Goal: Task Accomplishment & Management: Manage account settings

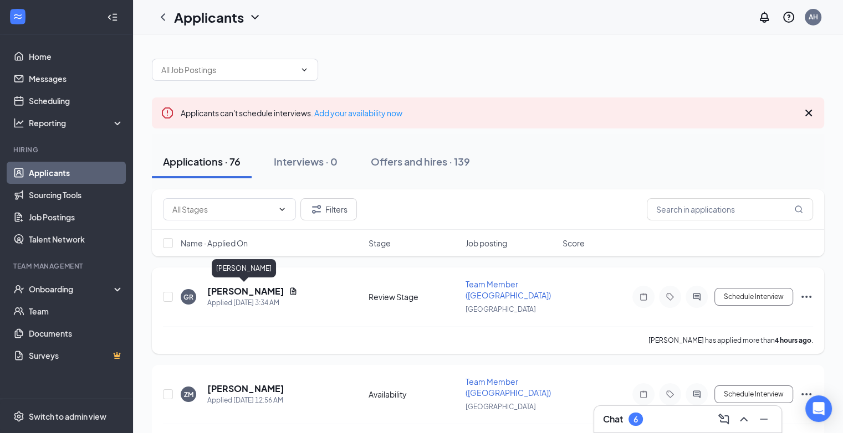
click at [239, 289] on h5 "[PERSON_NAME]" at bounding box center [245, 291] width 77 height 12
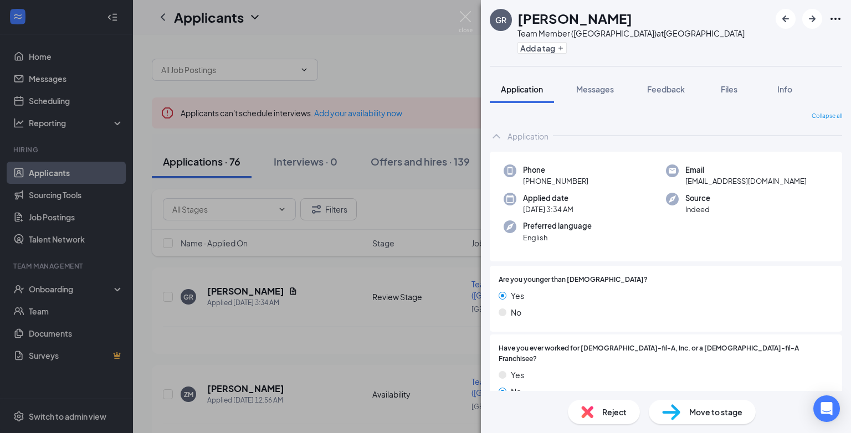
click at [614, 413] on span "Reject" at bounding box center [615, 412] width 24 height 12
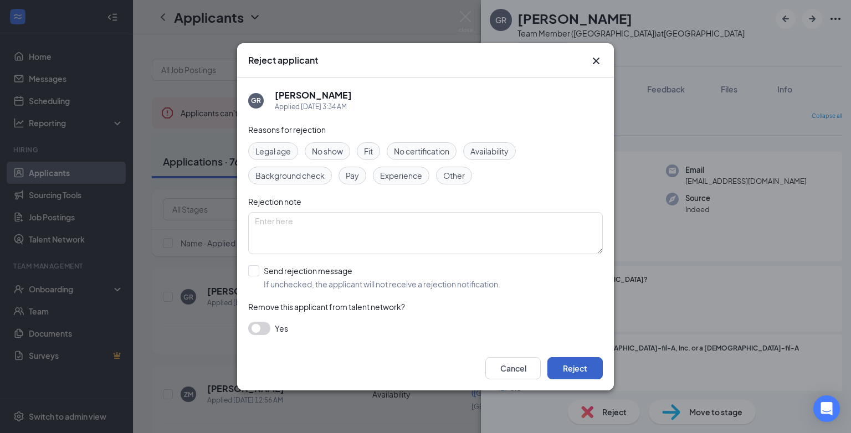
click at [570, 363] on button "Reject" at bounding box center [575, 369] width 55 height 22
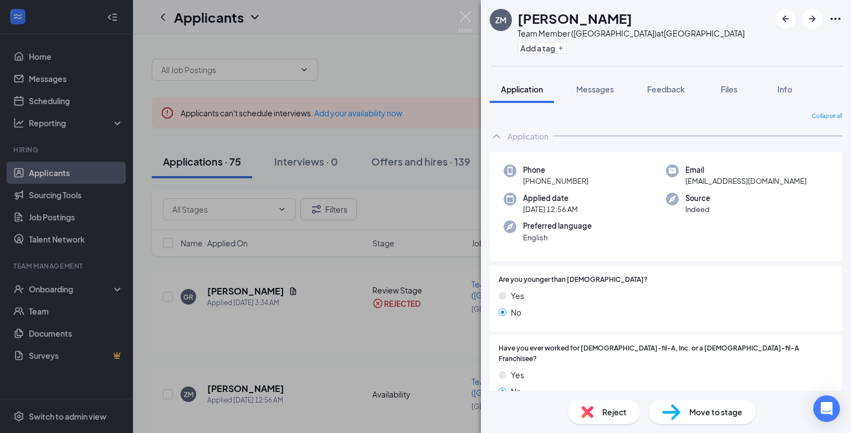
click at [601, 414] on div "Reject" at bounding box center [604, 412] width 72 height 24
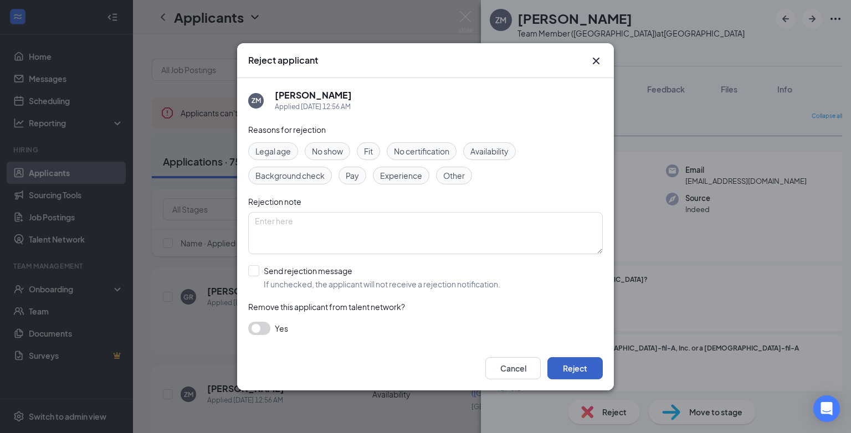
click at [565, 366] on button "Reject" at bounding box center [575, 369] width 55 height 22
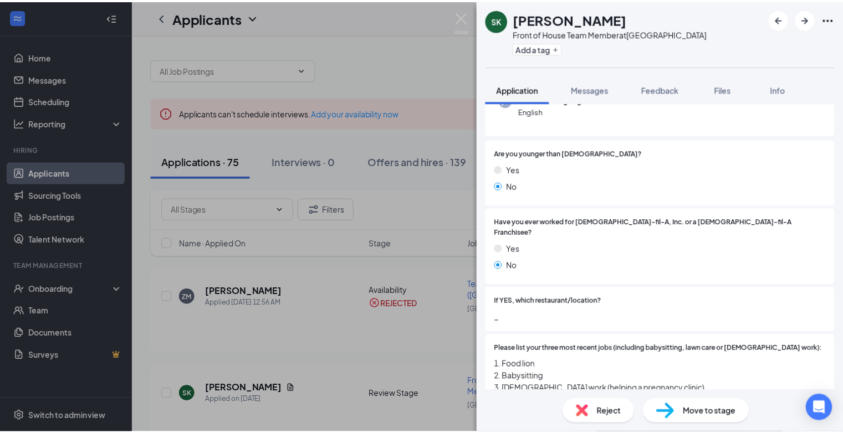
scroll to position [166, 0]
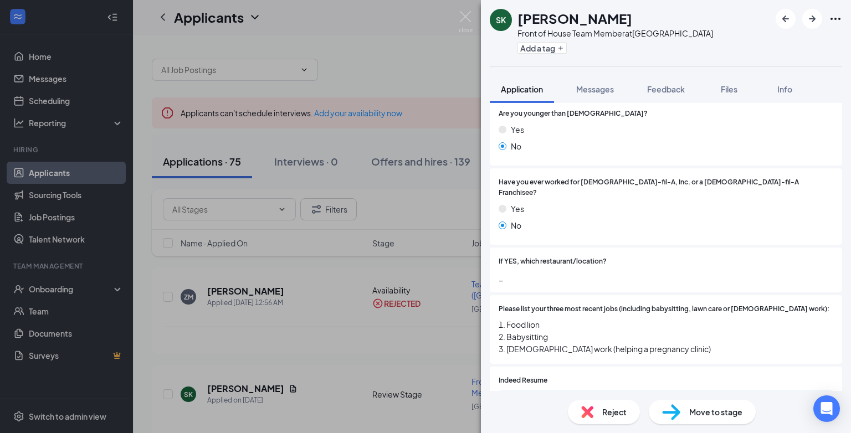
click at [326, 385] on div "SK Savannah Kendrick Front of House Team Member at Riverside Drive Add a tag Ap…" at bounding box center [425, 216] width 851 height 433
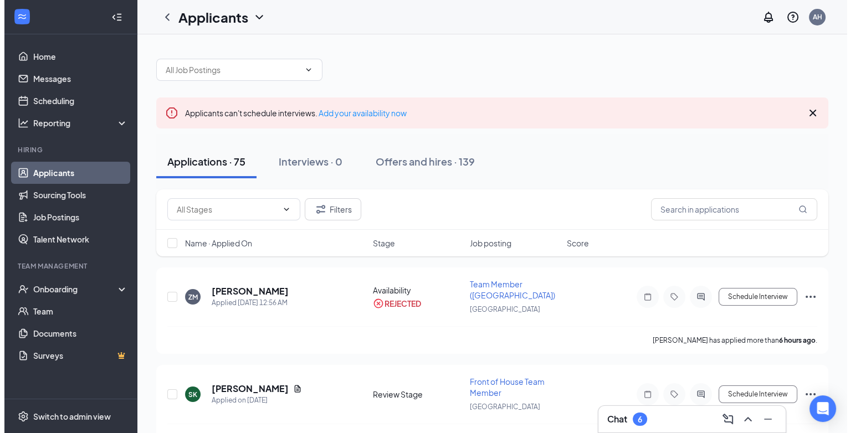
scroll to position [111, 0]
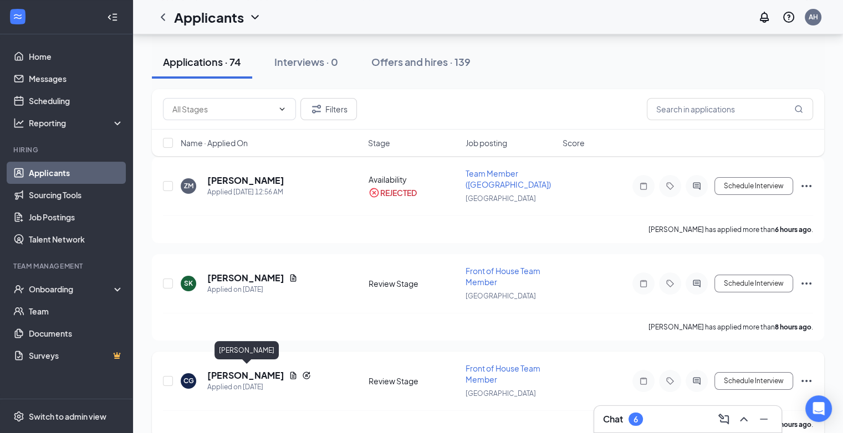
click at [251, 371] on h5 "Christopher Gaffner" at bounding box center [245, 376] width 77 height 12
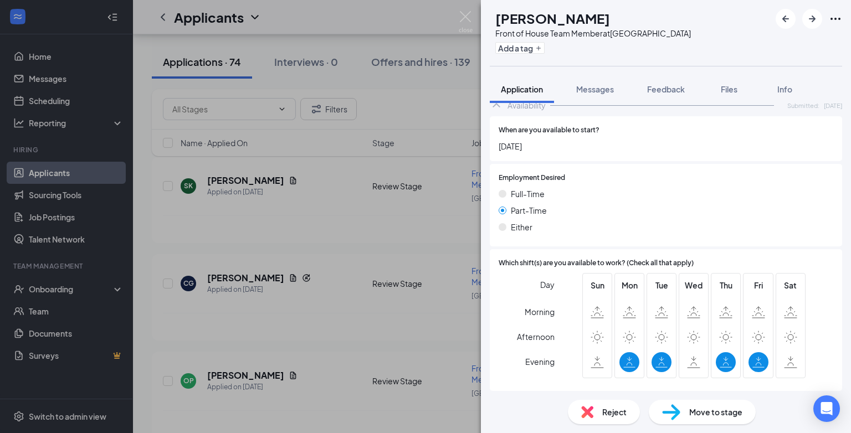
scroll to position [640, 0]
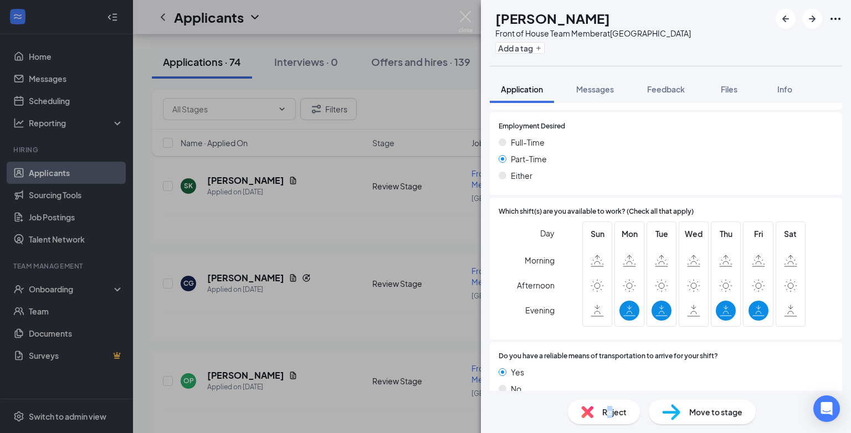
click at [610, 416] on span "Reject" at bounding box center [615, 412] width 24 height 12
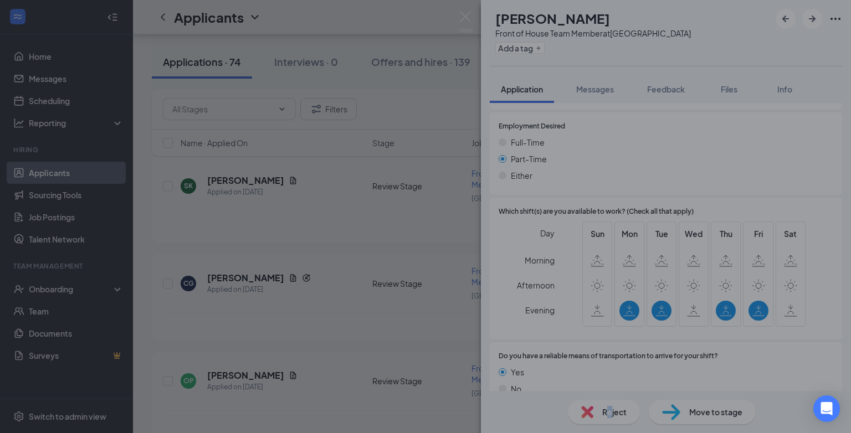
scroll to position [635, 0]
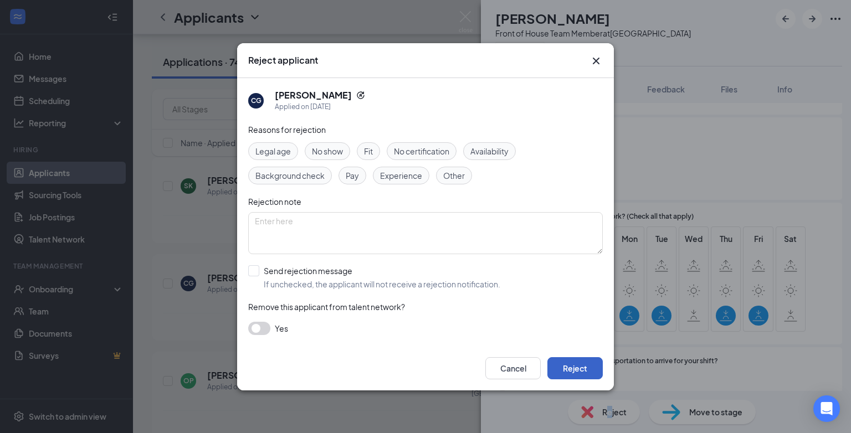
drag, startPoint x: 610, startPoint y: 416, endPoint x: 579, endPoint y: 372, distance: 54.1
click at [579, 372] on button "Reject" at bounding box center [575, 369] width 55 height 22
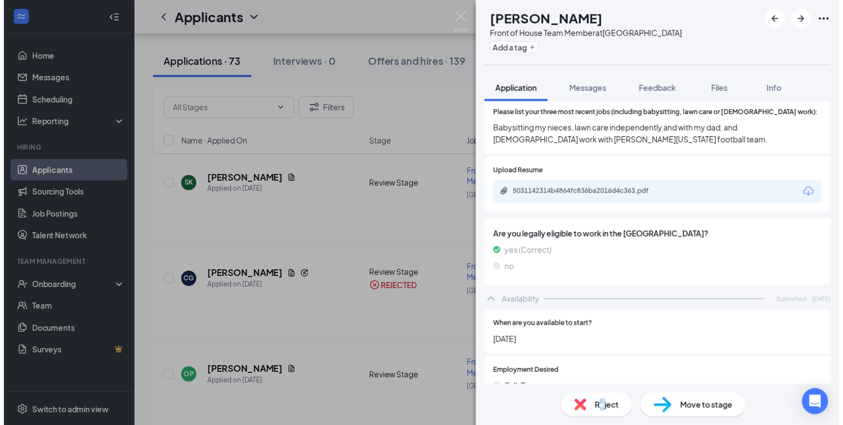
scroll to position [375, 0]
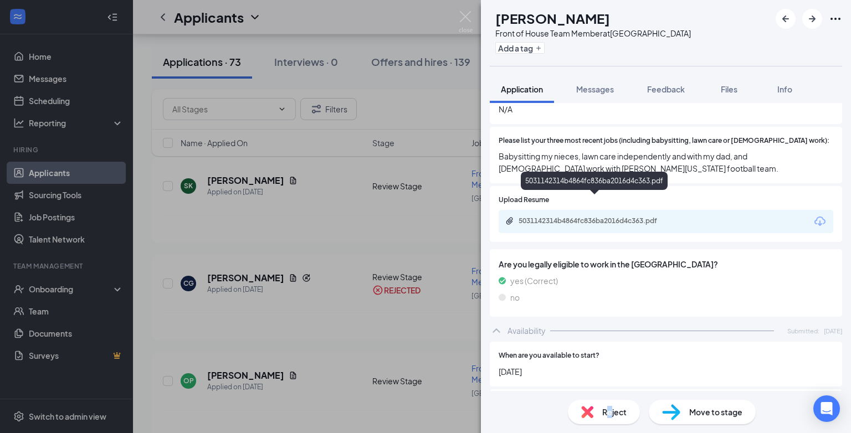
click at [562, 217] on div "5031142314b4864fc836ba2016d4c363.pdf" at bounding box center [596, 221] width 155 height 9
click at [282, 344] on div "OP Omari Pinchback Front of House Team Member at Riverside Drive Add a tag Appl…" at bounding box center [425, 216] width 851 height 433
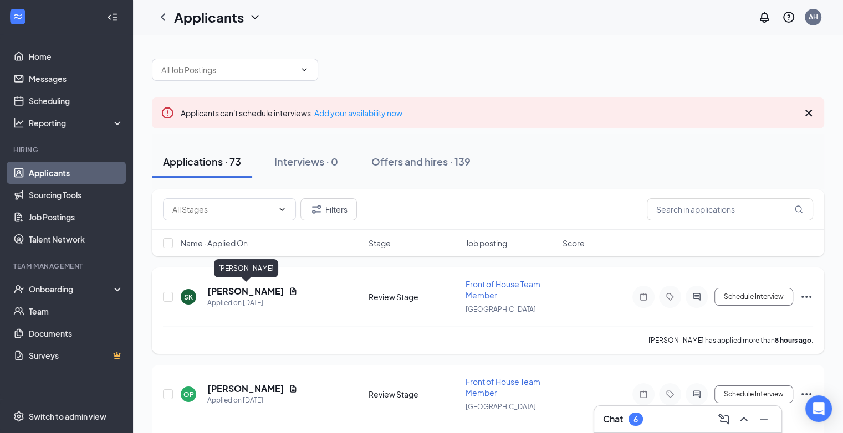
click at [231, 289] on h5 "[PERSON_NAME]" at bounding box center [245, 291] width 77 height 12
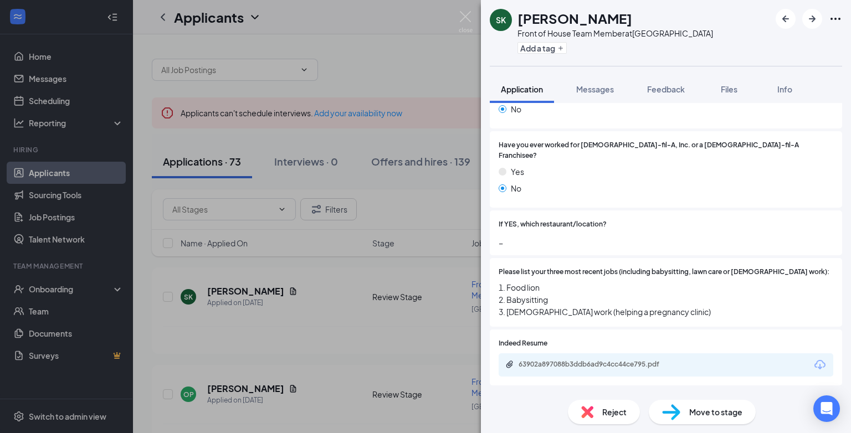
scroll to position [222, 0]
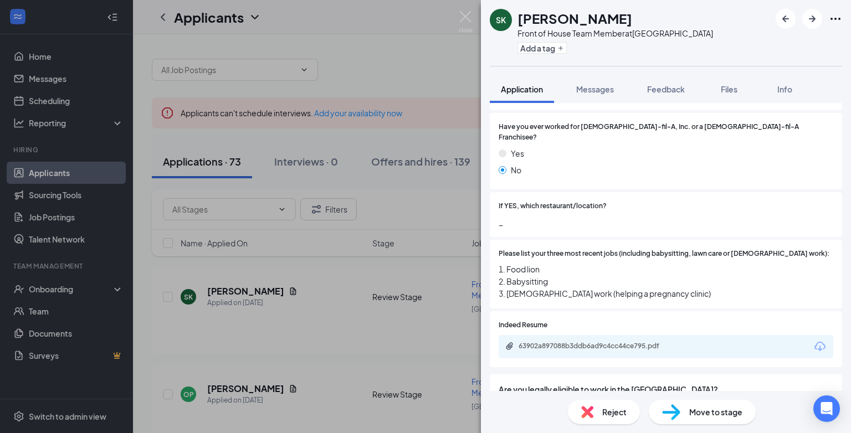
click at [253, 385] on div "SK Savannah Kendrick Front of House Team Member at Riverside Drive Add a tag Ap…" at bounding box center [425, 216] width 851 height 433
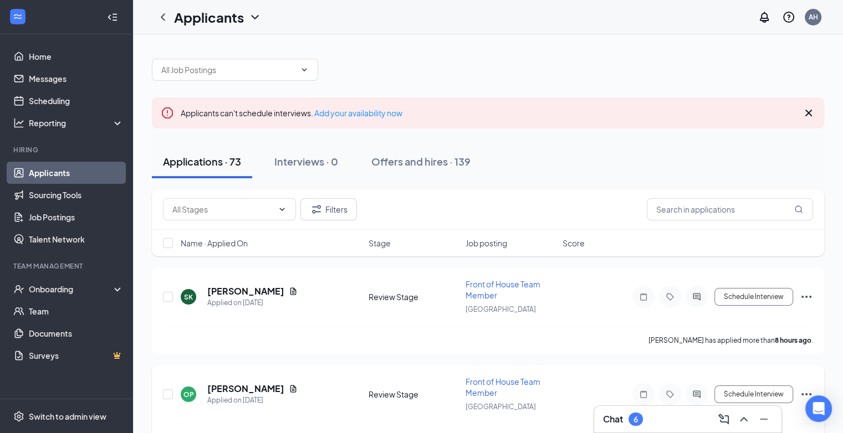
click at [256, 387] on h5 "Omari Pinchback" at bounding box center [245, 389] width 77 height 12
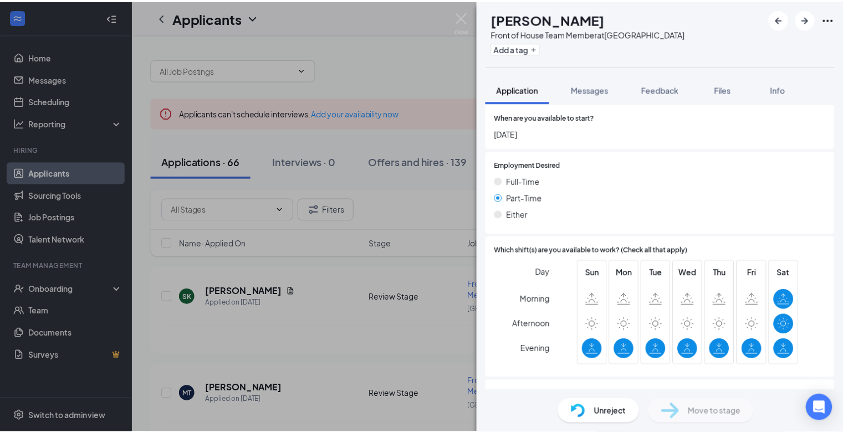
scroll to position [375, 0]
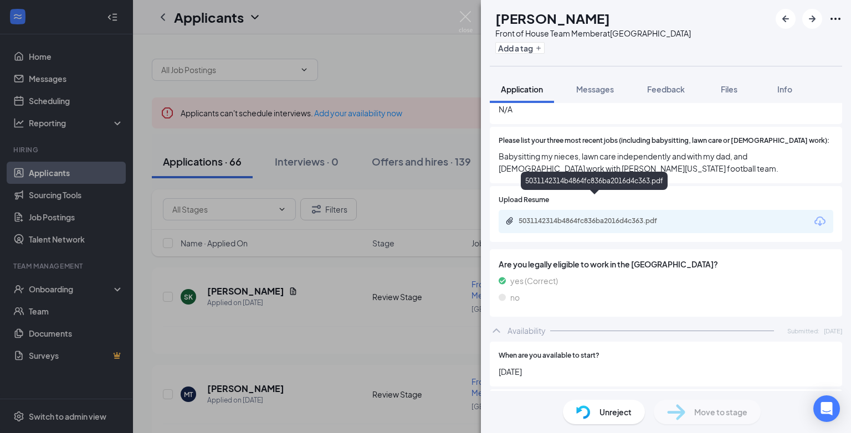
click at [562, 217] on div "5031142314b4864fc836ba2016d4c363.pdf" at bounding box center [596, 221] width 155 height 9
click at [405, 60] on div "OP Omari Pinchback Front of House Team Member at Riverside Drive Add a tag Appl…" at bounding box center [425, 216] width 851 height 433
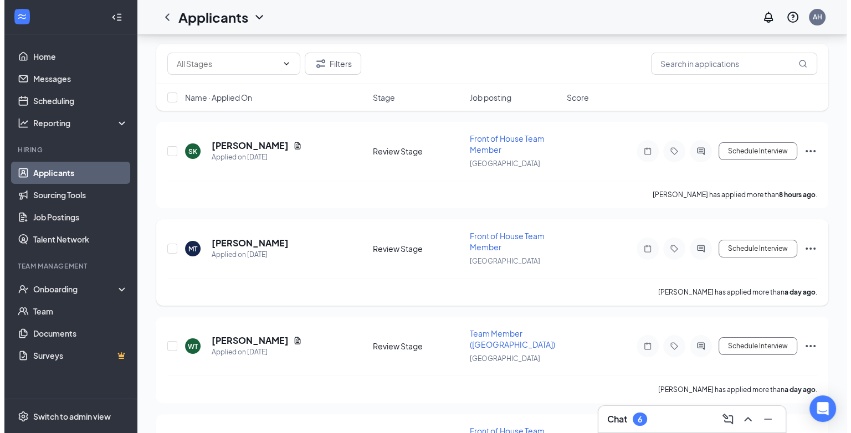
scroll to position [166, 0]
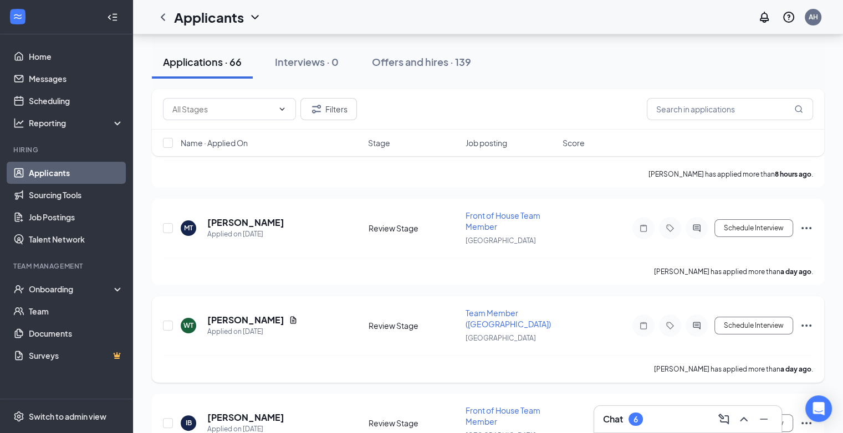
click at [248, 317] on h5 "Wendell Terry" at bounding box center [245, 320] width 77 height 12
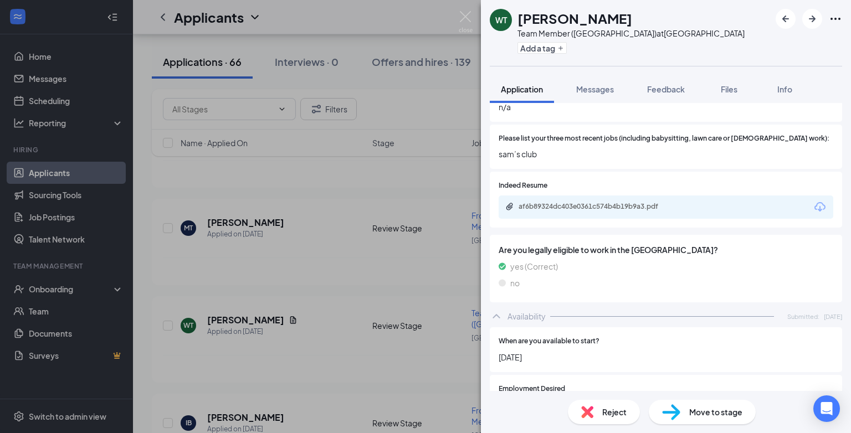
scroll to position [331, 0]
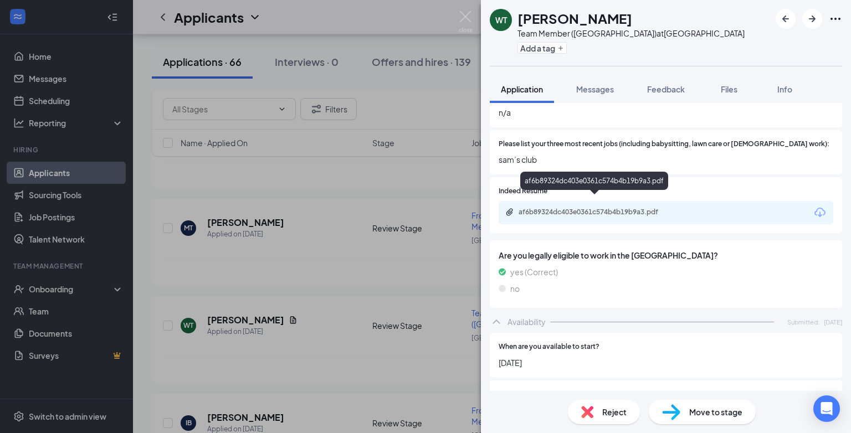
click at [547, 208] on div "af6b89324dc403e0361c574b4b19b9a3.pdf" at bounding box center [596, 212] width 155 height 9
click at [592, 416] on img at bounding box center [588, 412] width 12 height 12
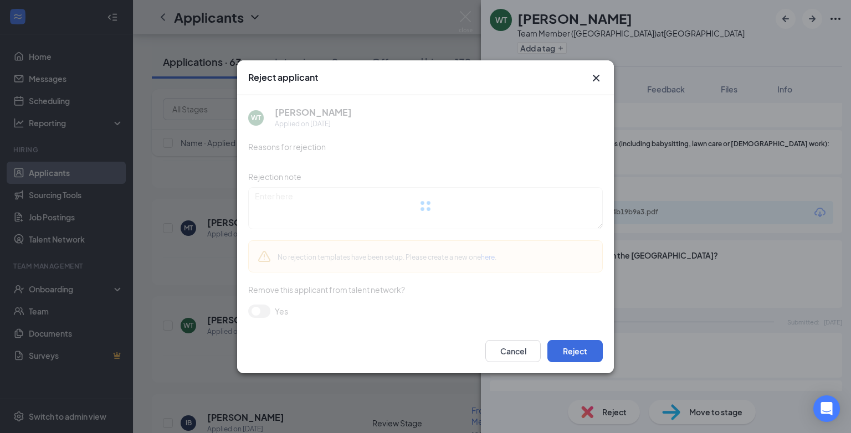
click at [563, 353] on div "Cancel Reject" at bounding box center [425, 351] width 377 height 44
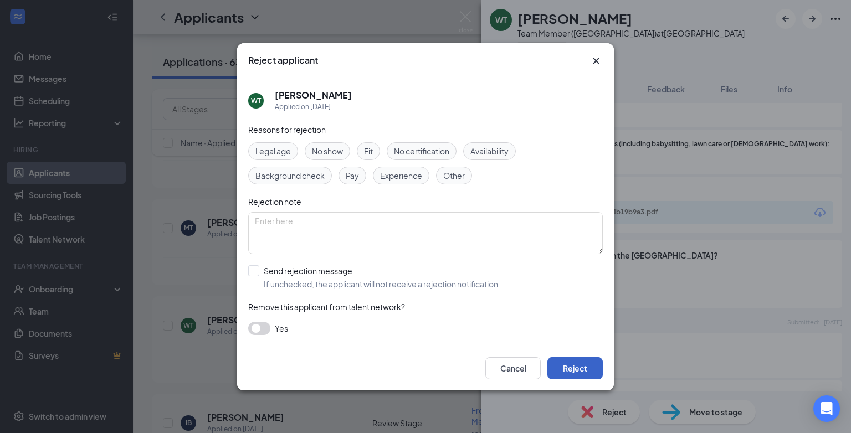
click at [563, 369] on button "Reject" at bounding box center [575, 369] width 55 height 22
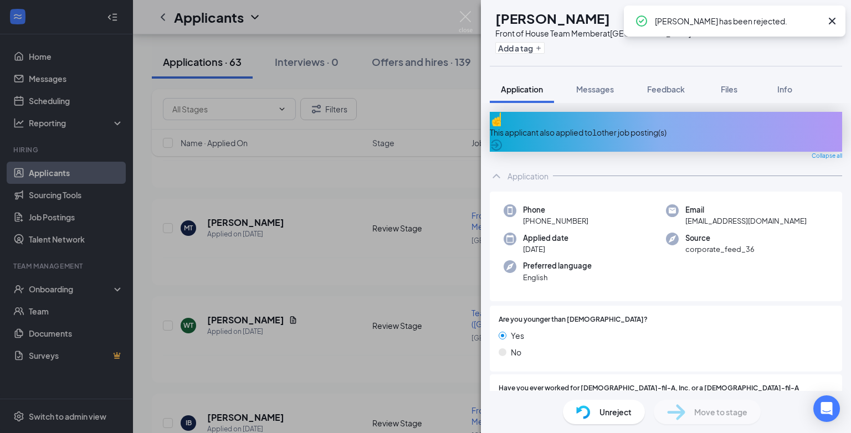
click at [317, 274] on div "IB Iyana Borges Front of House Team Member at Riverside Drive Add a tag Applica…" at bounding box center [425, 216] width 851 height 433
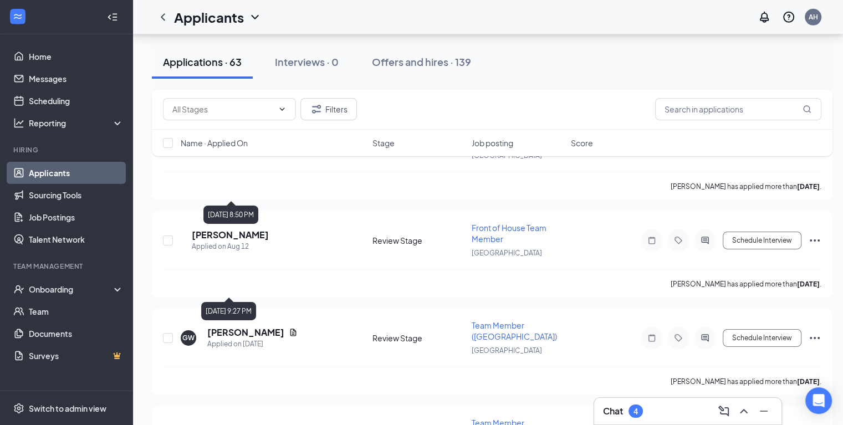
scroll to position [11984, 0]
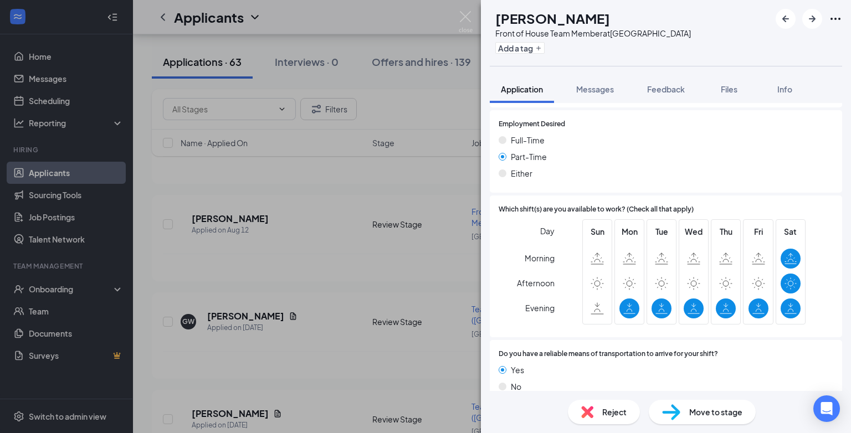
scroll to position [548, 0]
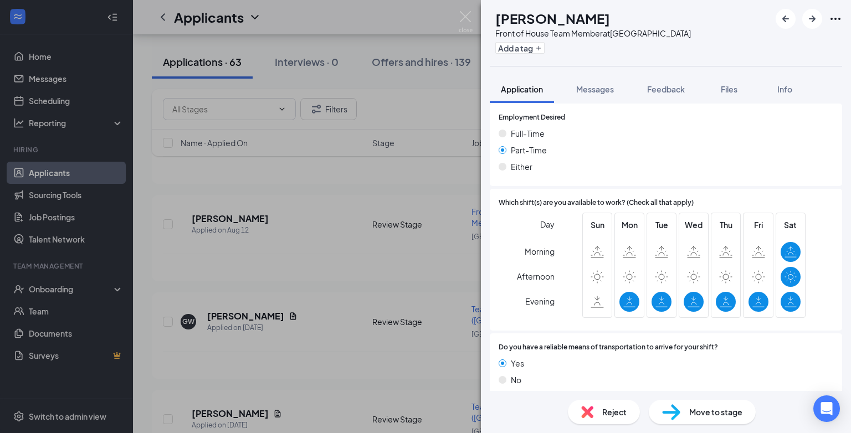
click at [619, 415] on span "Reject" at bounding box center [615, 412] width 24 height 12
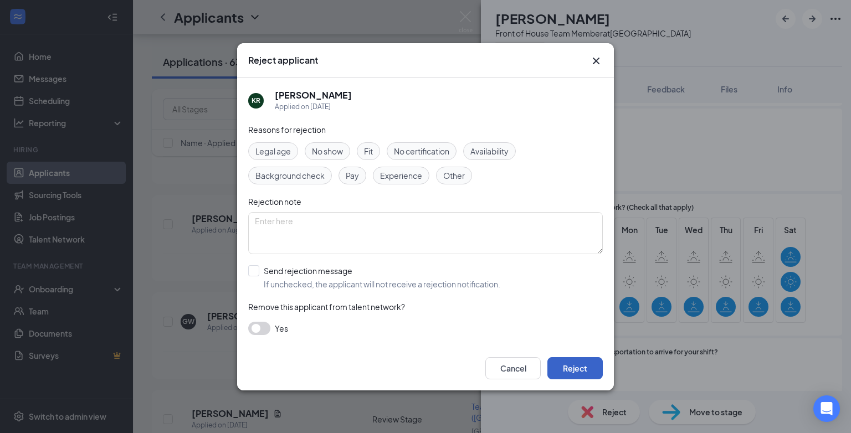
click at [582, 371] on button "Reject" at bounding box center [575, 369] width 55 height 22
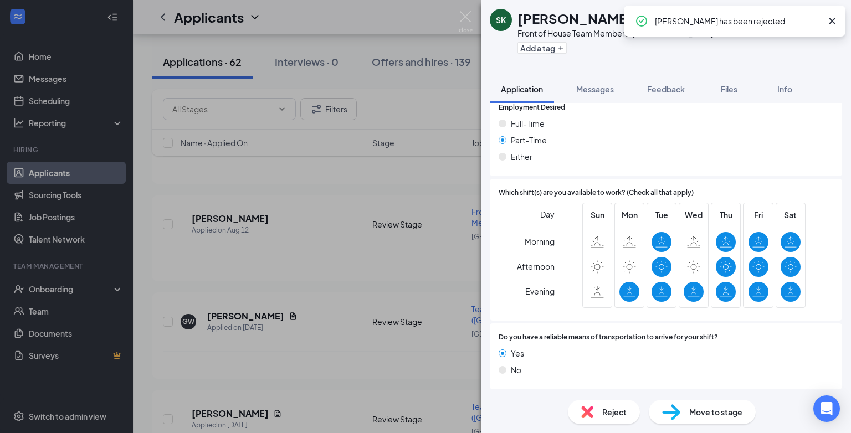
scroll to position [628, 0]
click at [246, 263] on div "SK Savannah Kendrick Front of House Team Member at Riverside Drive Add a tag Ap…" at bounding box center [425, 216] width 851 height 433
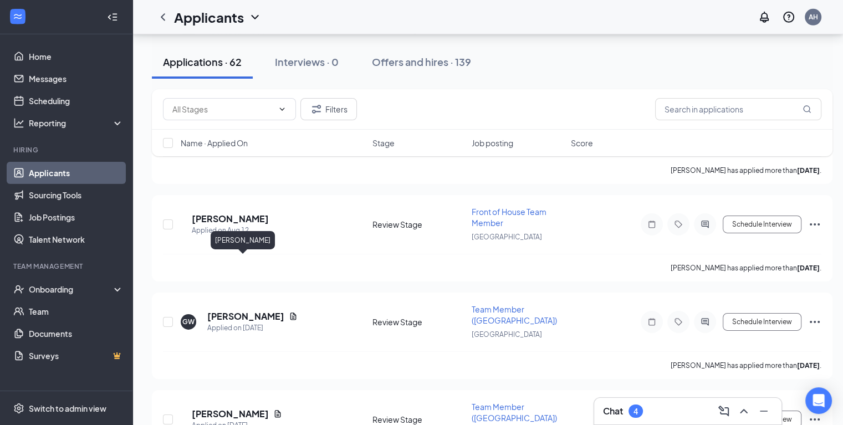
click at [246, 408] on h5 "Amber Harris" at bounding box center [230, 414] width 77 height 12
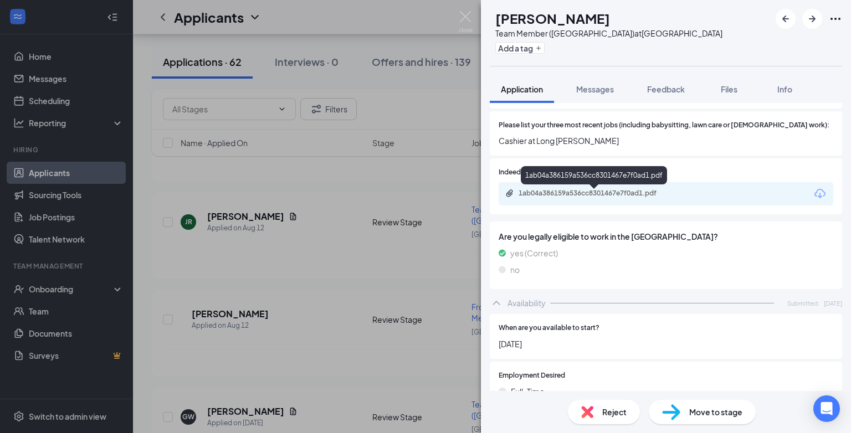
scroll to position [331, 0]
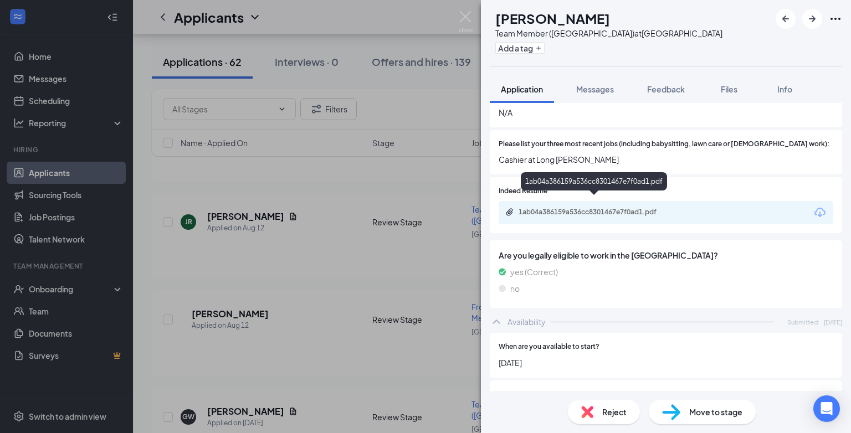
click at [593, 208] on div "1ab04a386159a536cc8301467e7f0ad1.pdf" at bounding box center [596, 212] width 155 height 9
click at [607, 407] on span "Reject" at bounding box center [615, 412] width 24 height 12
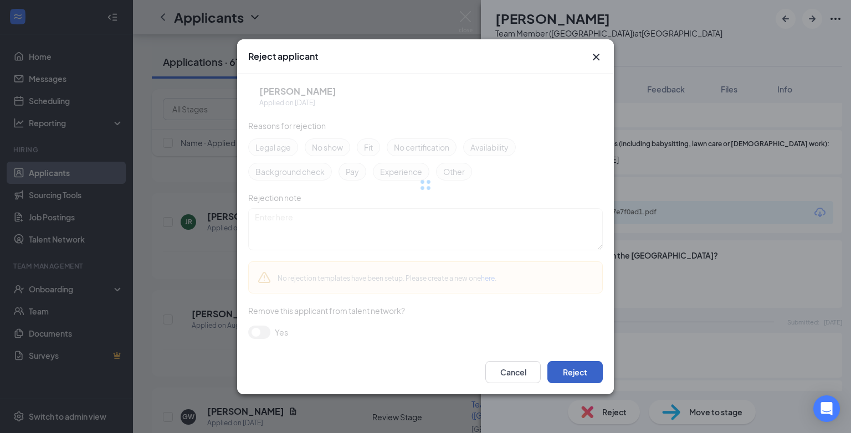
click at [565, 373] on button "Reject" at bounding box center [575, 372] width 55 height 22
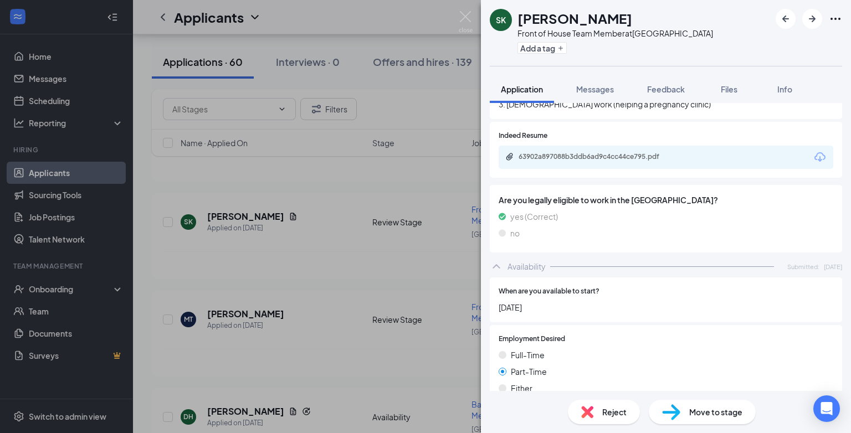
scroll to position [356, 0]
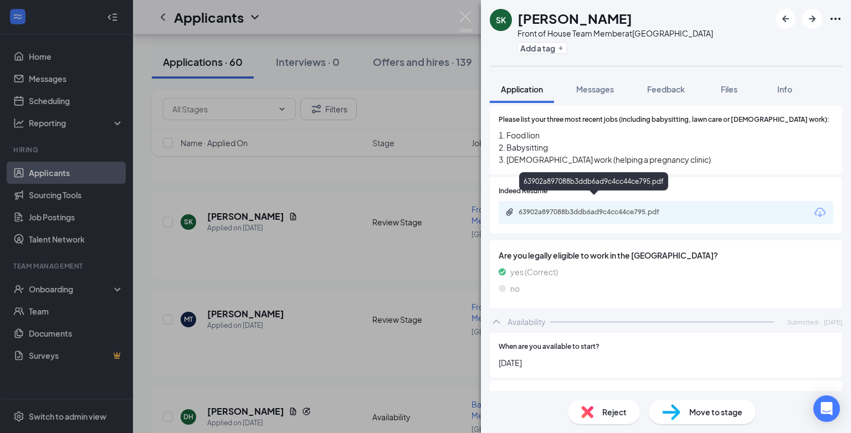
click at [556, 208] on div "63902a897088b3ddb6ad9c4cc44ce795.pdf" at bounding box center [596, 212] width 155 height 9
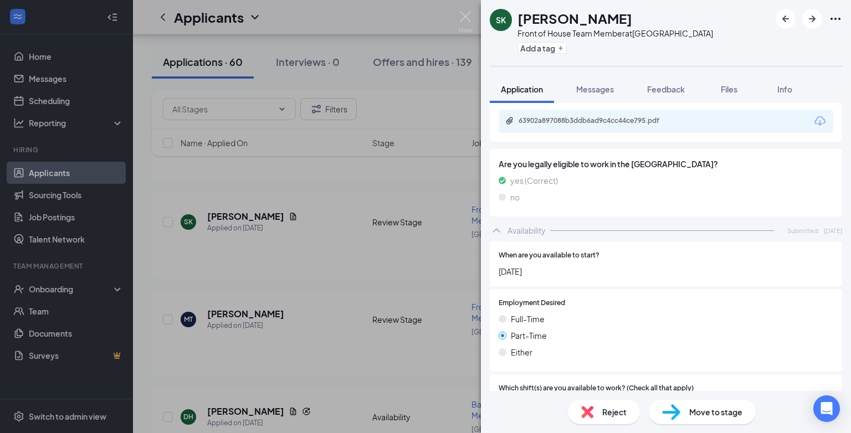
scroll to position [467, 0]
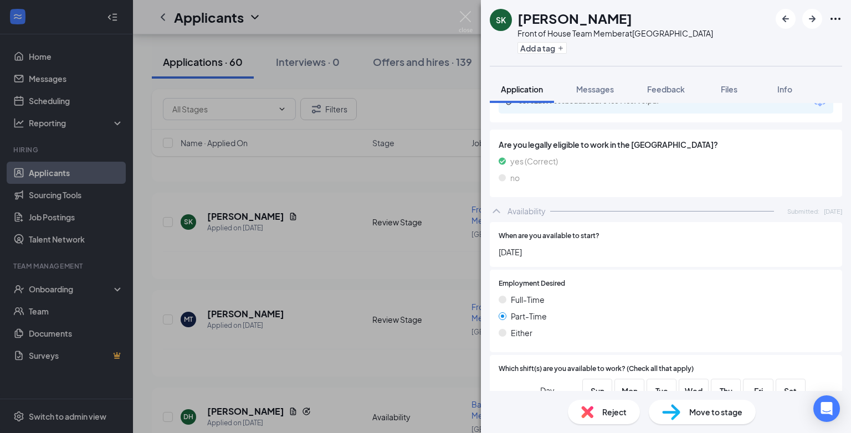
click at [608, 310] on div "Part-Time" at bounding box center [666, 316] width 335 height 12
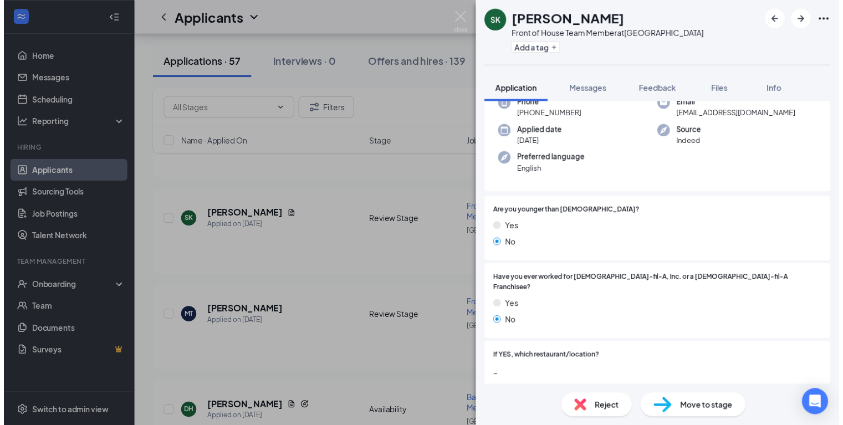
scroll to position [0, 0]
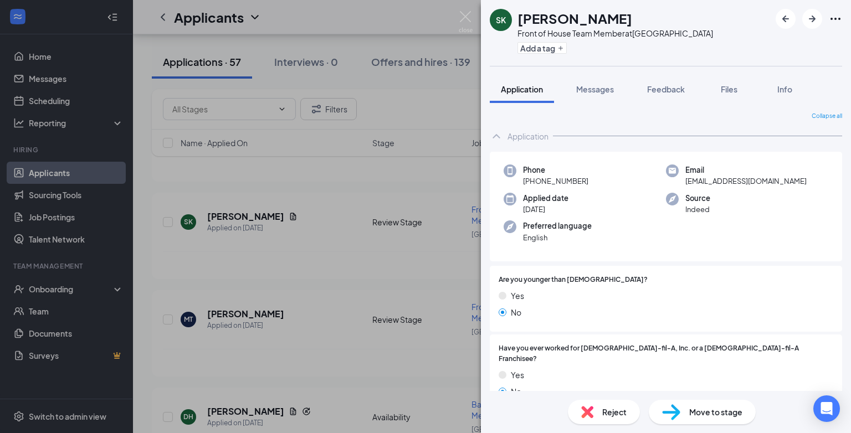
click at [275, 310] on div "SK Savannah Kendrick Front of House Team Member at Riverside Drive Add a tag Ap…" at bounding box center [425, 216] width 851 height 433
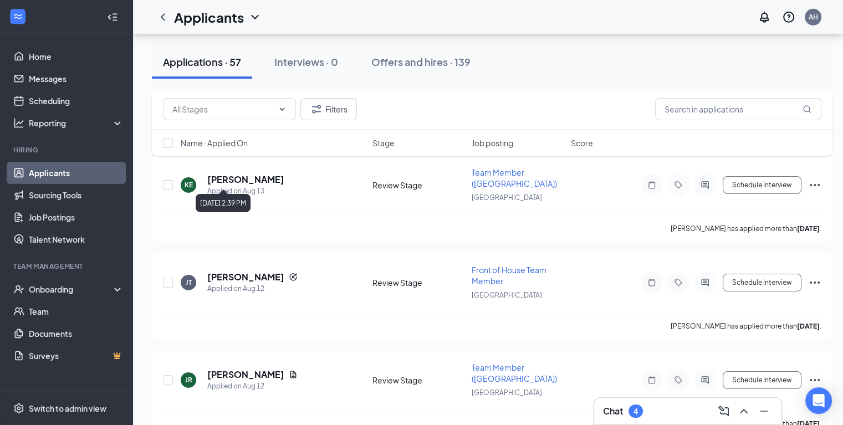
scroll to position [16223, 0]
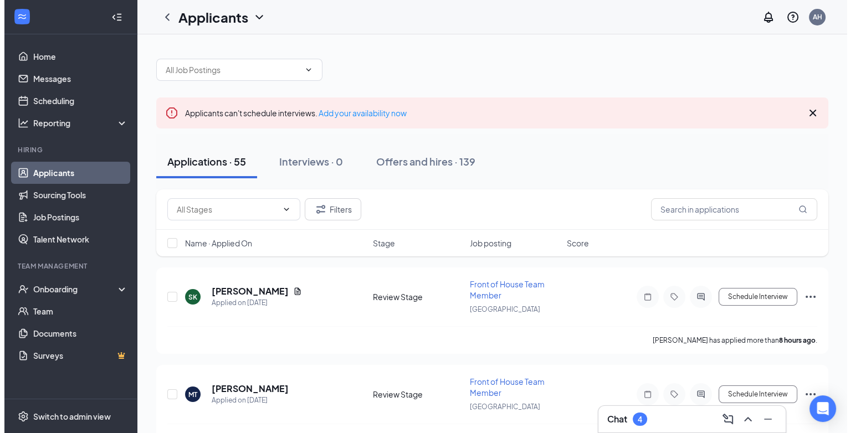
scroll to position [799, 0]
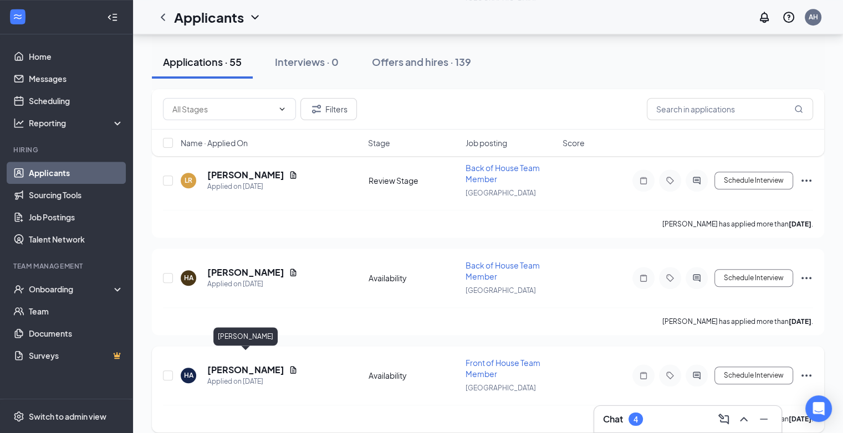
click at [259, 364] on h5 "[PERSON_NAME]" at bounding box center [245, 370] width 77 height 12
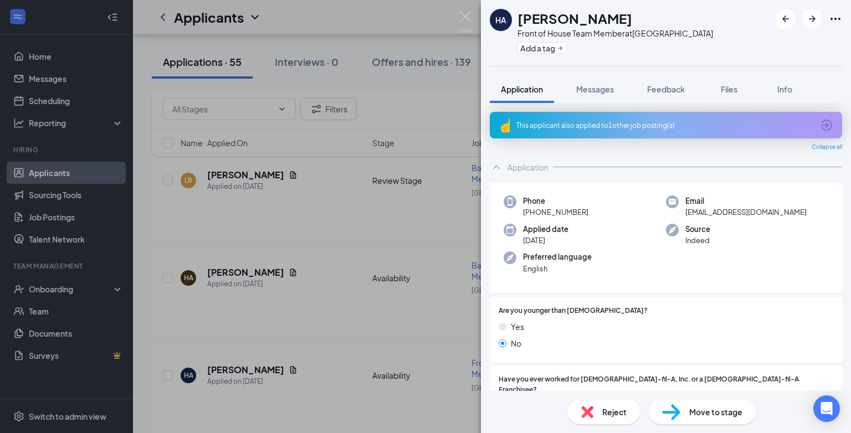
click at [636, 356] on div "Are you younger than 16 years old? Yes No" at bounding box center [666, 330] width 353 height 66
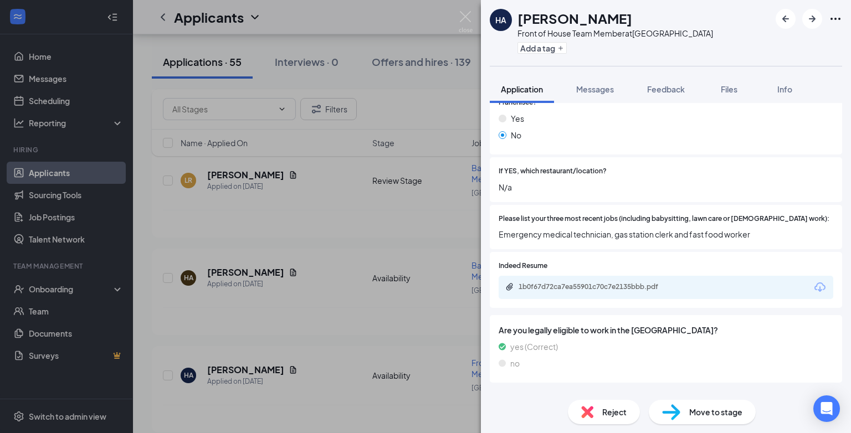
scroll to position [293, 0]
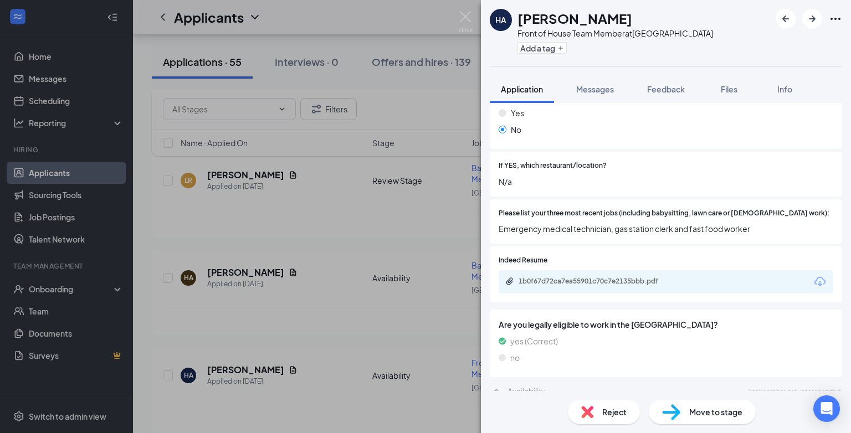
click at [593, 417] on img at bounding box center [588, 412] width 12 height 12
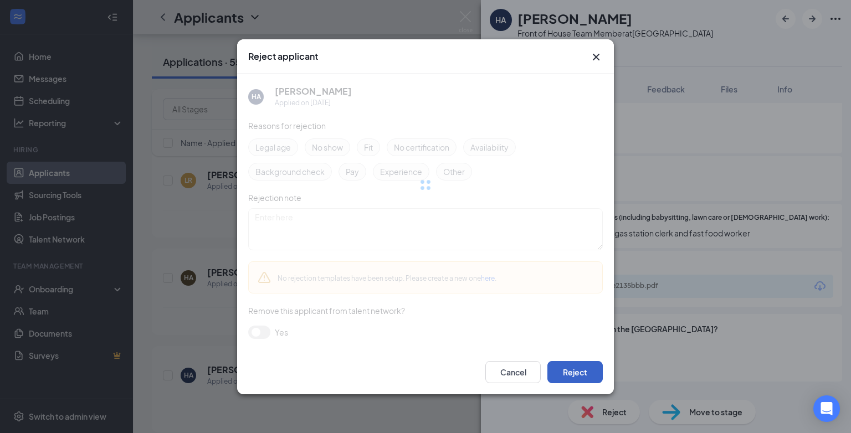
click at [569, 368] on button "Reject" at bounding box center [575, 372] width 55 height 22
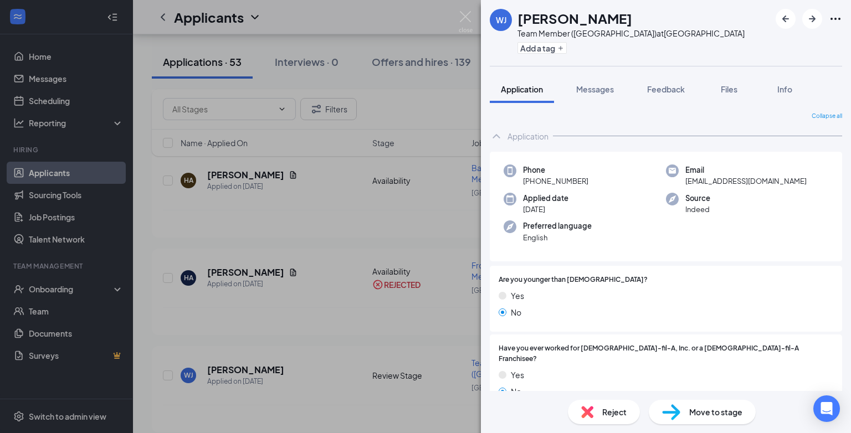
click at [330, 349] on div "WJ Wade jr Team Member (Danville Mall) at Riverside Drive Add a tag Application…" at bounding box center [425, 216] width 851 height 433
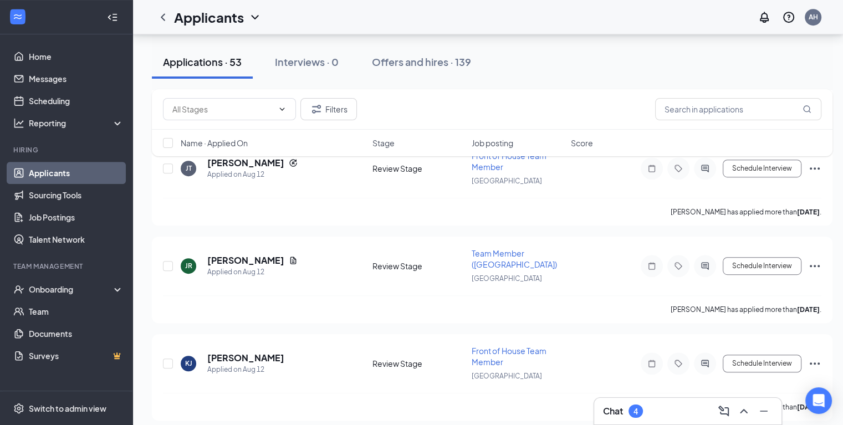
scroll to position [4854, 0]
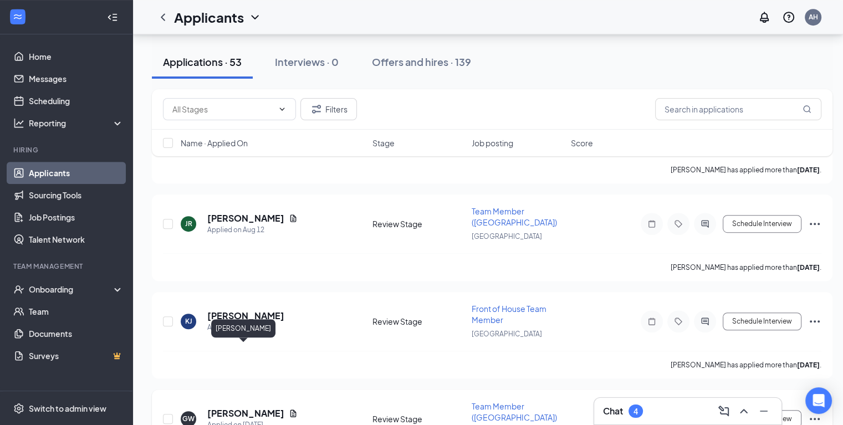
click at [249, 407] on h5 "[PERSON_NAME]" at bounding box center [245, 413] width 77 height 12
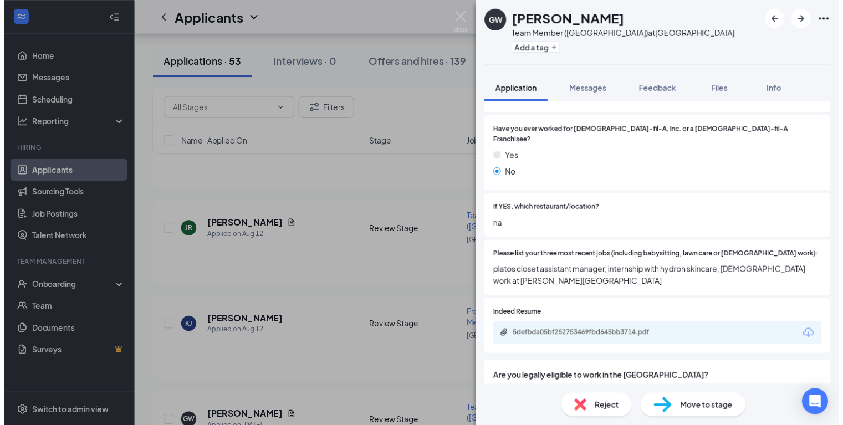
scroll to position [222, 0]
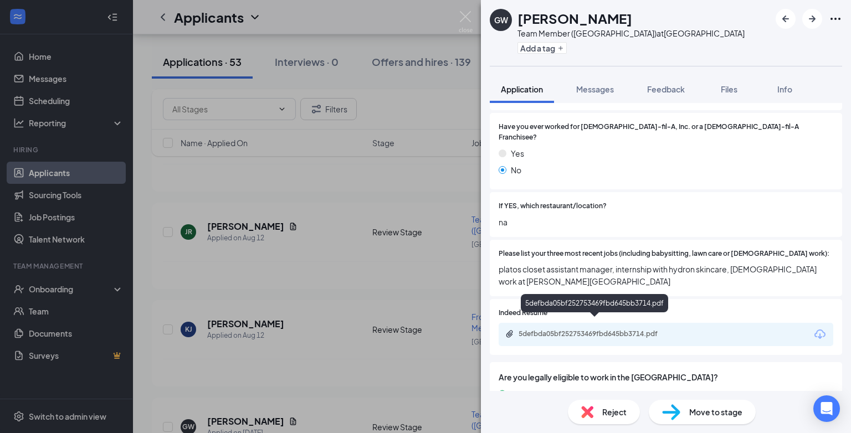
click at [580, 330] on div "5defbda05bf252753469fbd645bb3714.pdf" at bounding box center [596, 334] width 155 height 9
click at [284, 383] on div "GW GRACE WOOD Team Member (Danville Mall) at Riverside Drive Add a tag Applicat…" at bounding box center [425, 216] width 851 height 433
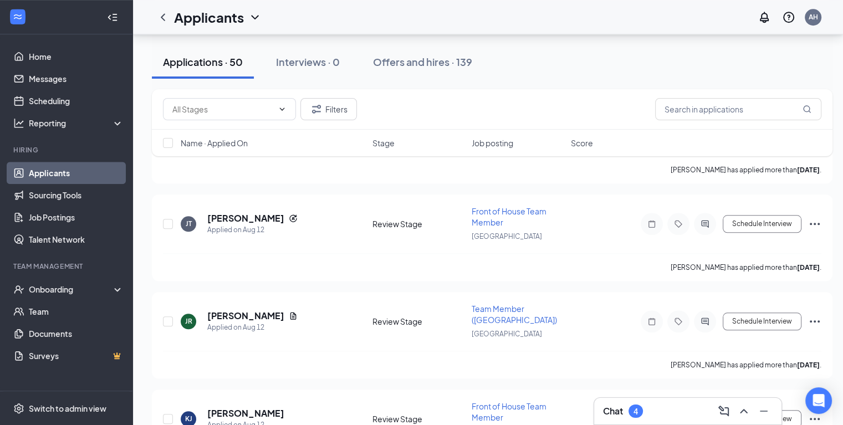
scroll to position [9479, 0]
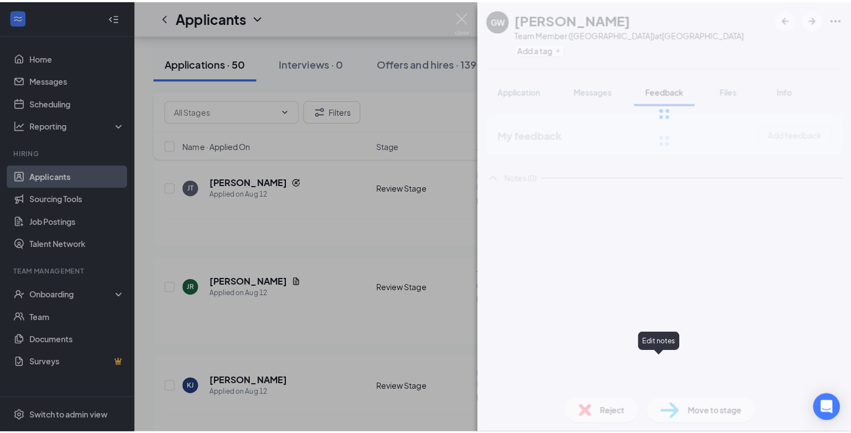
scroll to position [9470, 0]
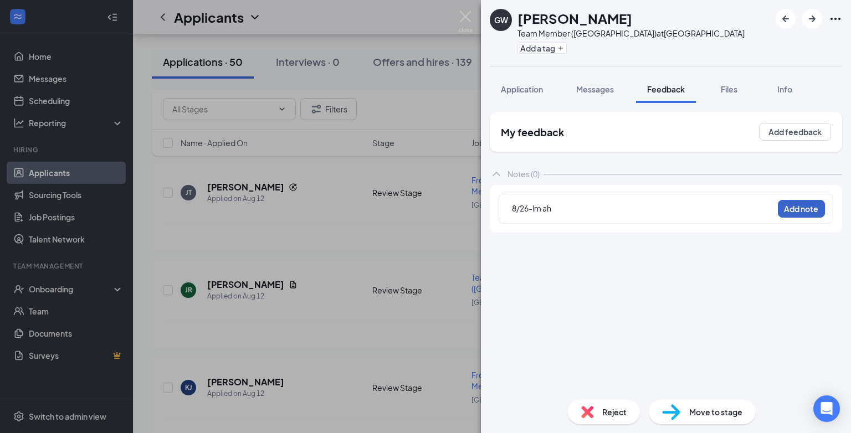
click at [797, 208] on button "Add note" at bounding box center [801, 209] width 47 height 18
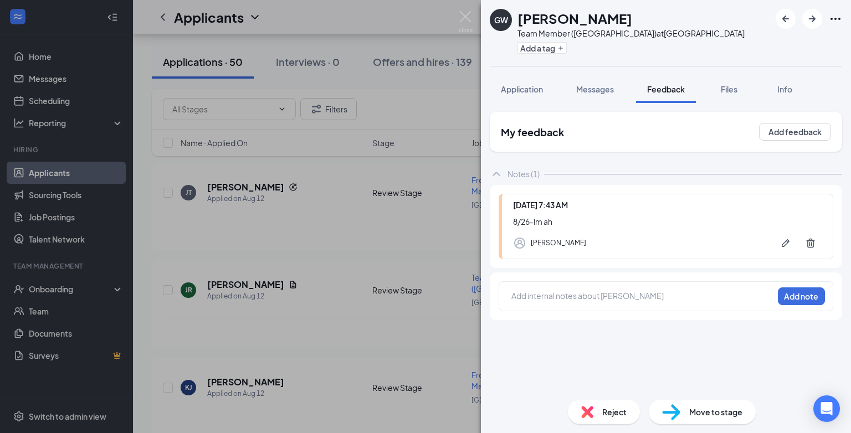
click at [312, 295] on div "GW GRACE WOOD Team Member (Danville Mall) at Riverside Drive Add a tag Applicat…" at bounding box center [425, 216] width 851 height 433
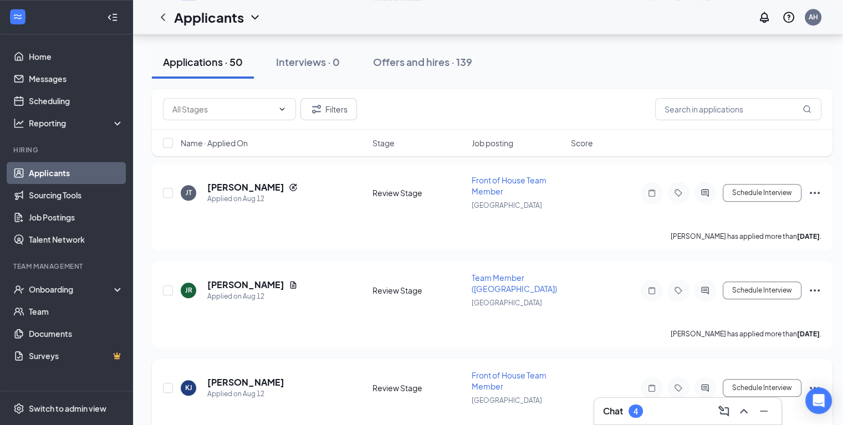
click at [251, 376] on h5 "[PERSON_NAME]" at bounding box center [245, 382] width 77 height 12
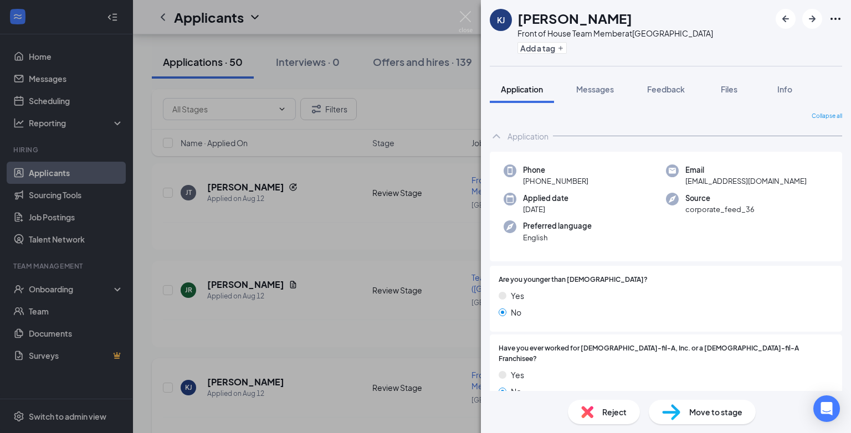
drag, startPoint x: 246, startPoint y: 298, endPoint x: 247, endPoint y: 292, distance: 5.8
click at [246, 298] on div "KJ Katherine Johnson Front of House Team Member at Riverside Drive Add a tag Ap…" at bounding box center [425, 216] width 851 height 433
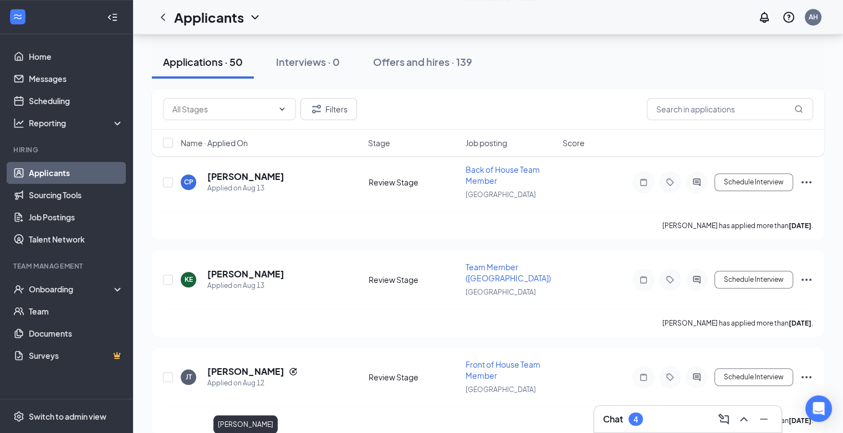
scroll to position [9193, 0]
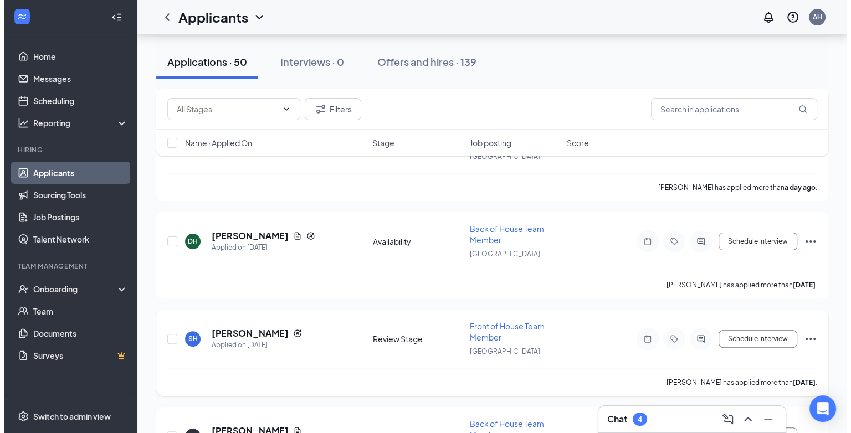
scroll to position [277, 0]
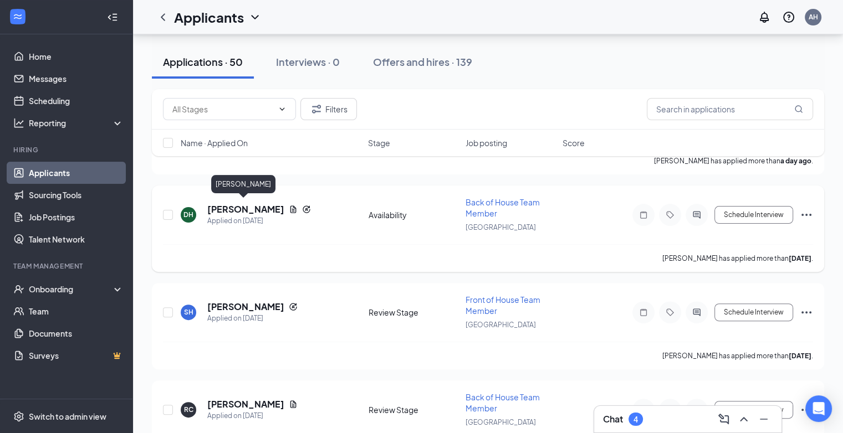
click at [261, 210] on h5 "[PERSON_NAME]" at bounding box center [245, 209] width 77 height 12
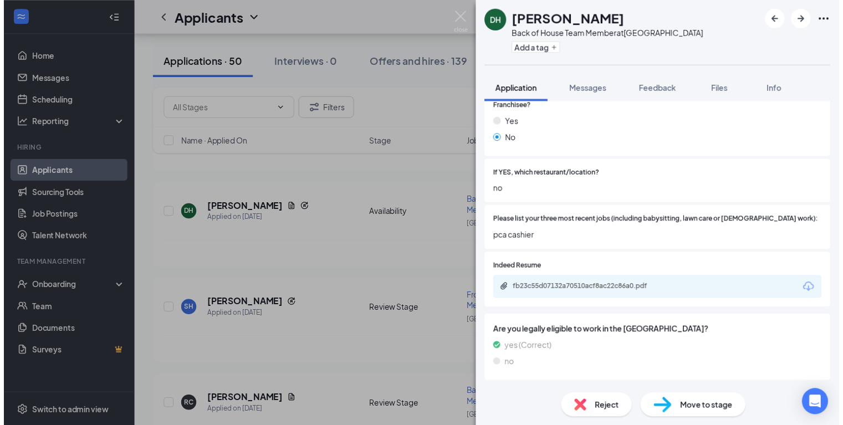
scroll to position [362, 0]
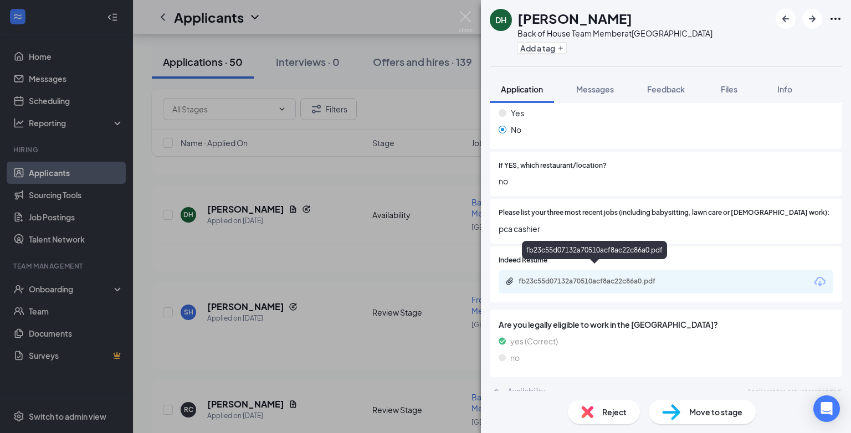
click at [572, 277] on div "fb23c55d07132a70510acf8ac22c86a0.pdf" at bounding box center [596, 281] width 155 height 9
click at [277, 329] on div "DH dorothy harris Back of House Team Member at Riverside Drive Add a tag Applic…" at bounding box center [425, 216] width 851 height 433
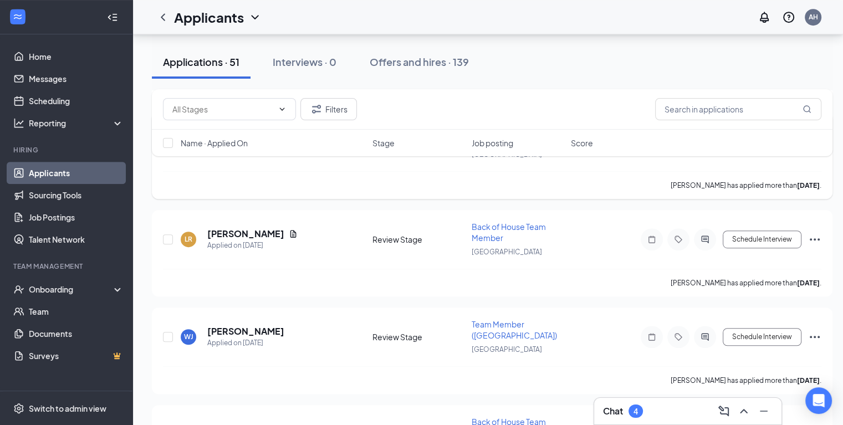
scroll to position [475, 0]
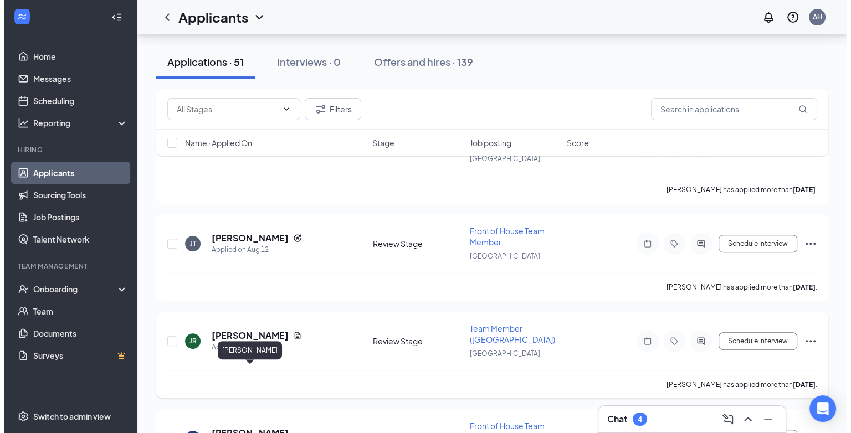
scroll to position [4639, 0]
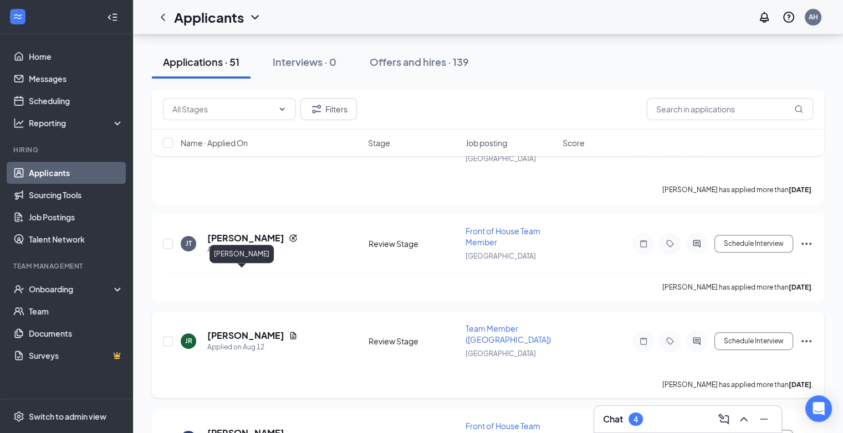
click at [242, 330] on h5 "[PERSON_NAME]" at bounding box center [245, 336] width 77 height 12
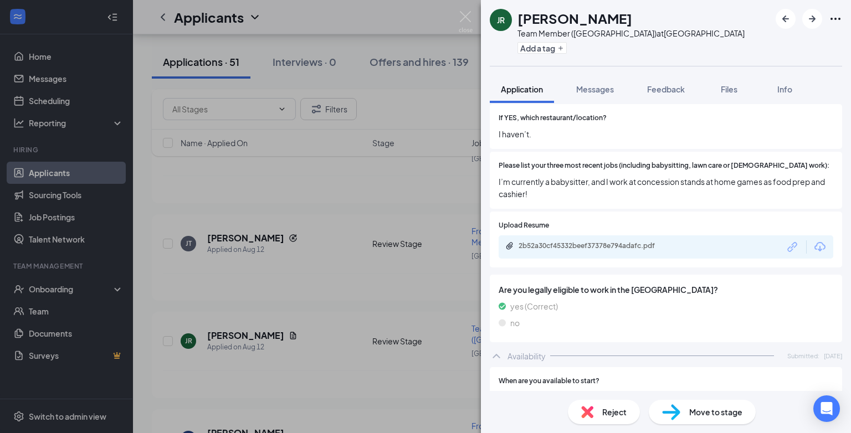
scroll to position [288, 0]
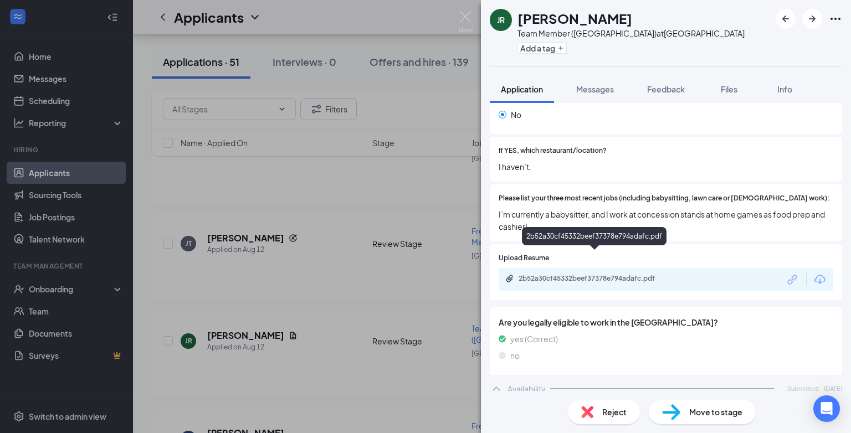
click at [565, 274] on div "2b52a30cf45332beef37378e794adafc.pdf" at bounding box center [596, 278] width 155 height 9
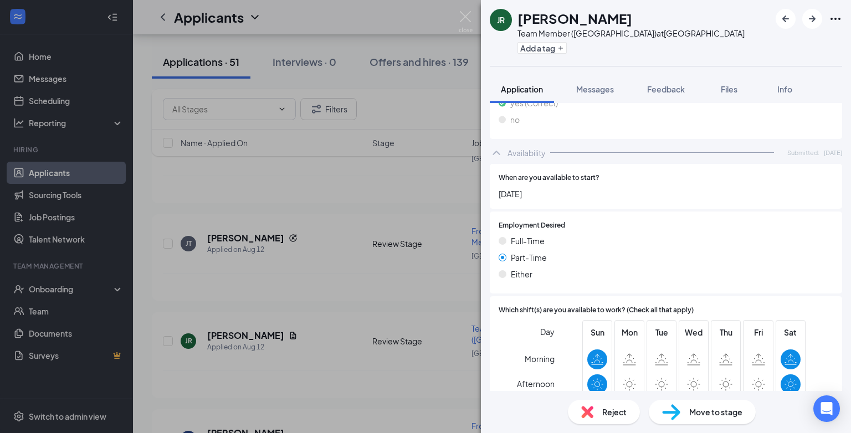
scroll to position [621, 0]
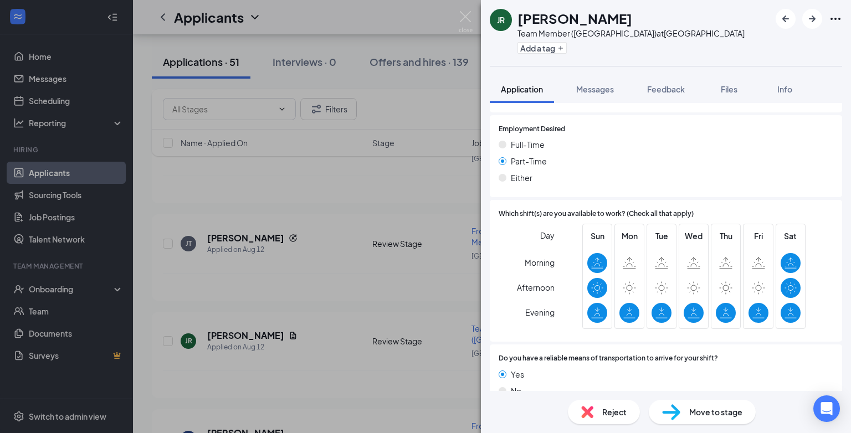
click at [611, 416] on span "Reject" at bounding box center [615, 412] width 24 height 12
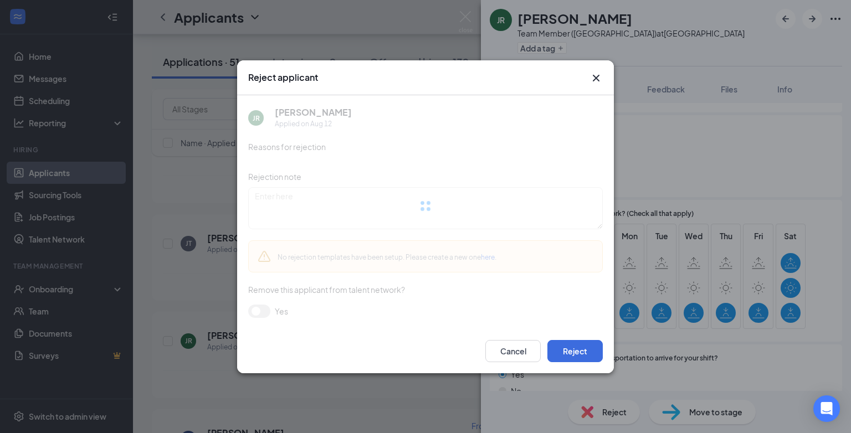
scroll to position [616, 0]
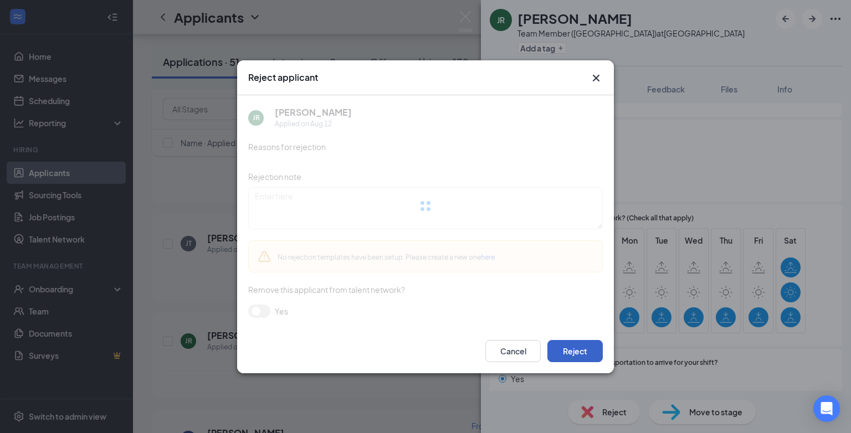
click at [578, 349] on button "Reject" at bounding box center [575, 351] width 55 height 22
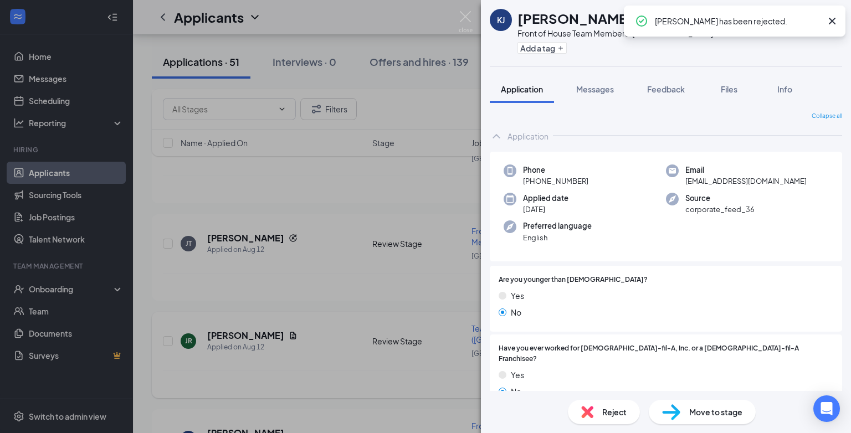
click at [305, 308] on div "KJ Katherine Johnson Front of House Team Member at Riverside Drive Add a tag Ap…" at bounding box center [425, 216] width 851 height 433
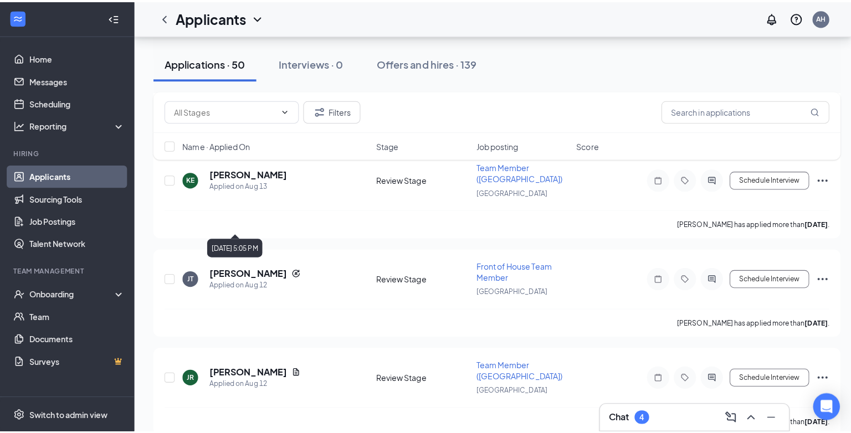
scroll to position [4583, 0]
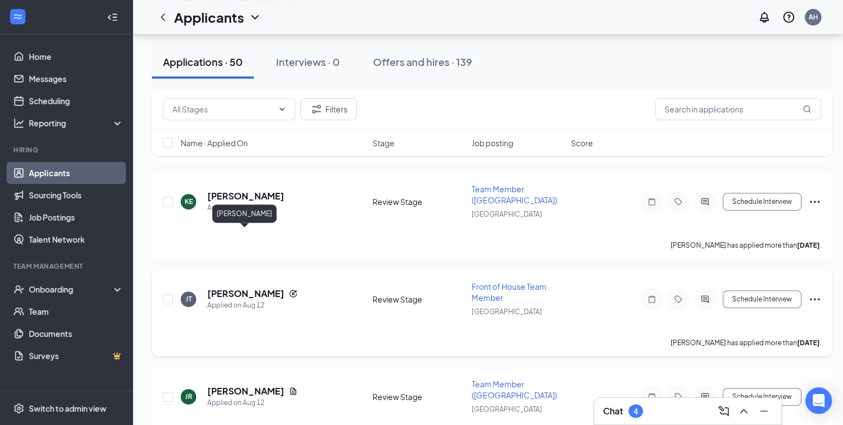
click at [234, 288] on h5 "Jeremiah Turner" at bounding box center [245, 294] width 77 height 12
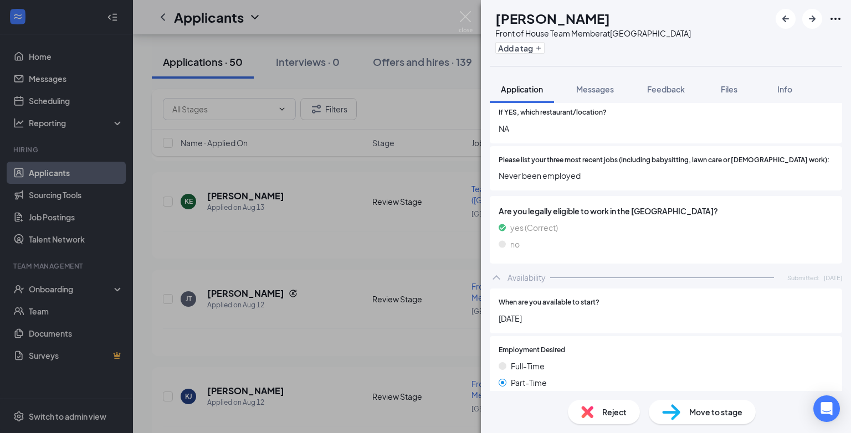
scroll to position [388, 0]
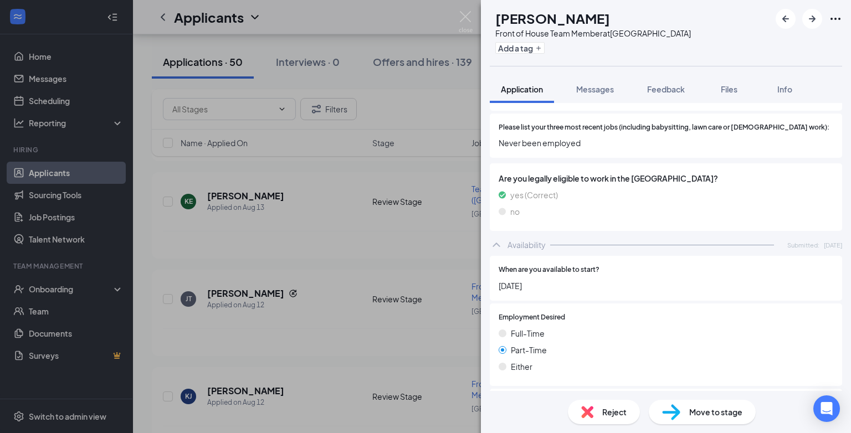
click at [619, 418] on span "Reject" at bounding box center [615, 412] width 24 height 12
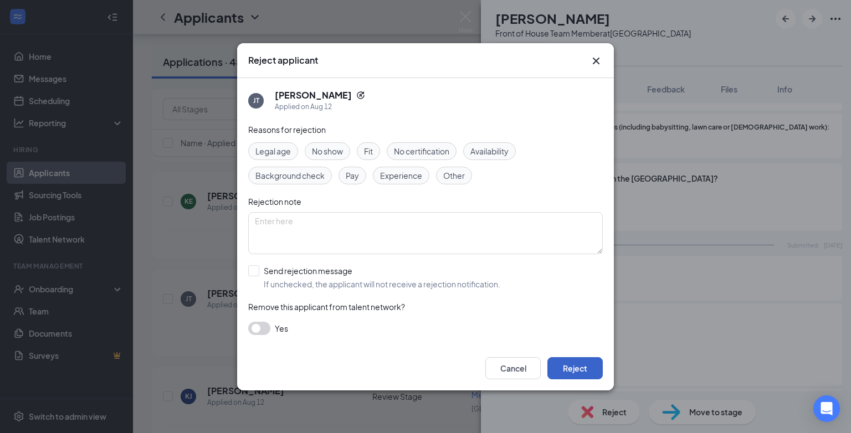
click at [574, 366] on button "Reject" at bounding box center [575, 369] width 55 height 22
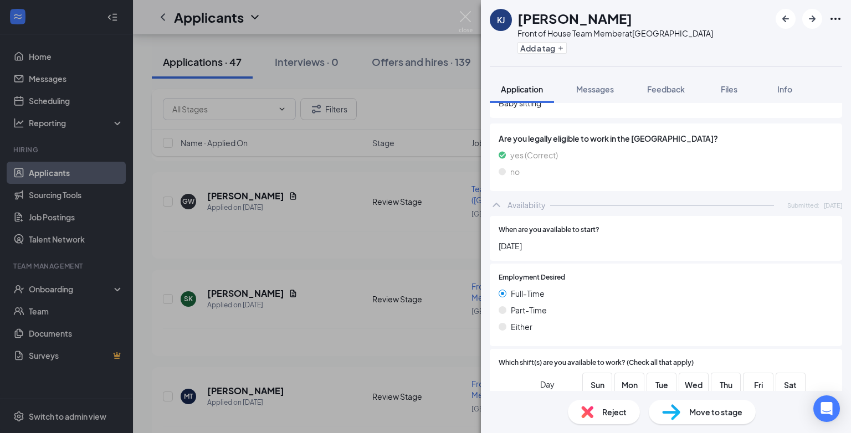
click at [322, 305] on div "KJ Katherine Johnson Front of House Team Member at Riverside Drive Add a tag Ap…" at bounding box center [425, 216] width 851 height 433
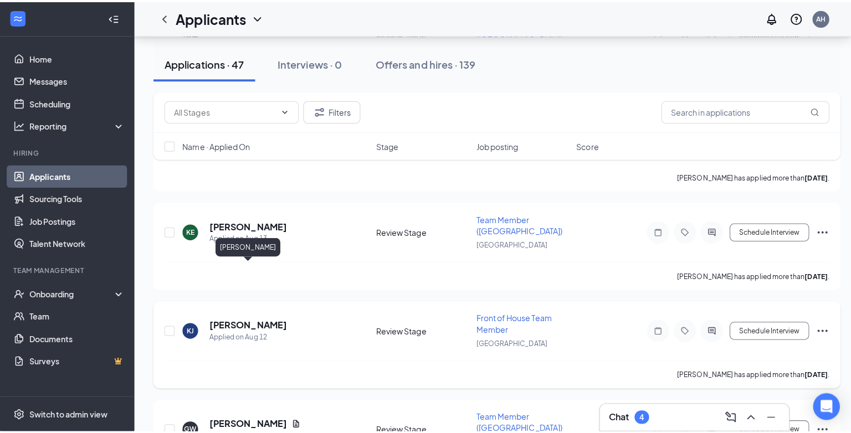
scroll to position [4306, 0]
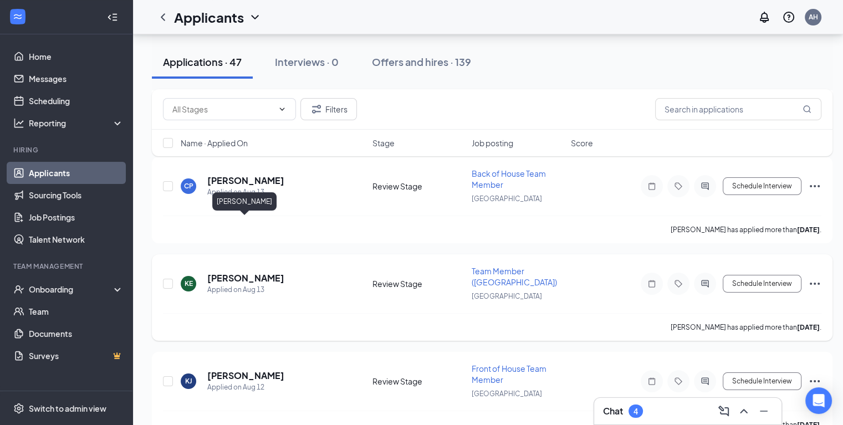
click at [222, 272] on h5 "[PERSON_NAME]" at bounding box center [245, 278] width 77 height 12
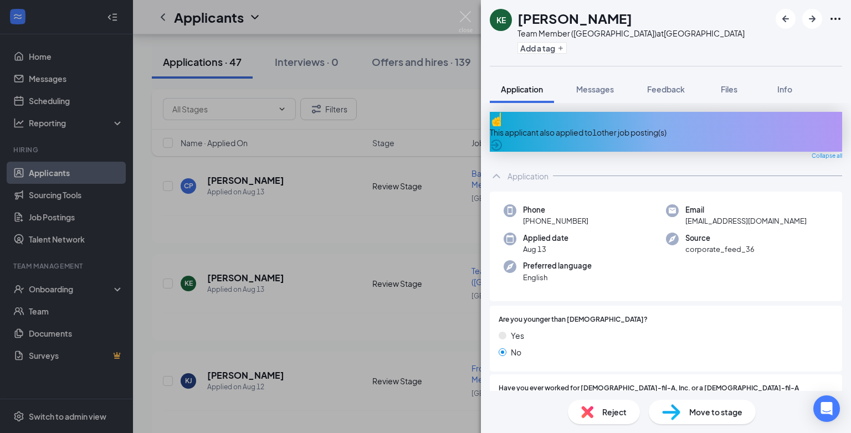
click at [273, 266] on div "KE Kaylen Emerson Team Member (Danville Mall) at Riverside Drive Add a tag Appl…" at bounding box center [425, 216] width 851 height 433
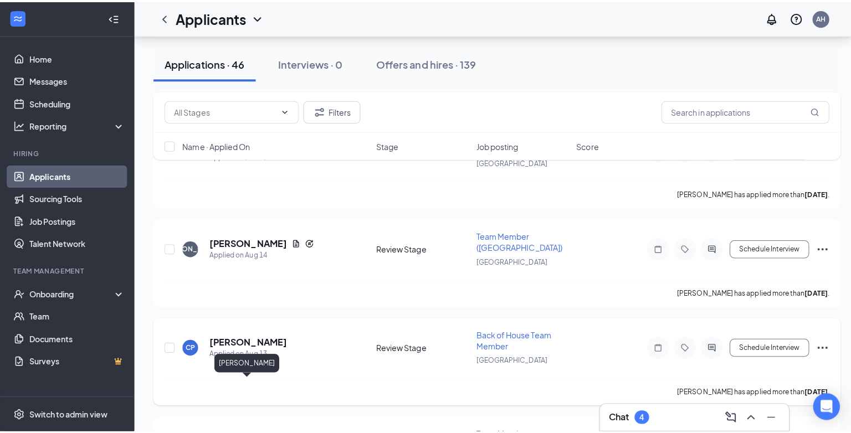
scroll to position [4140, 0]
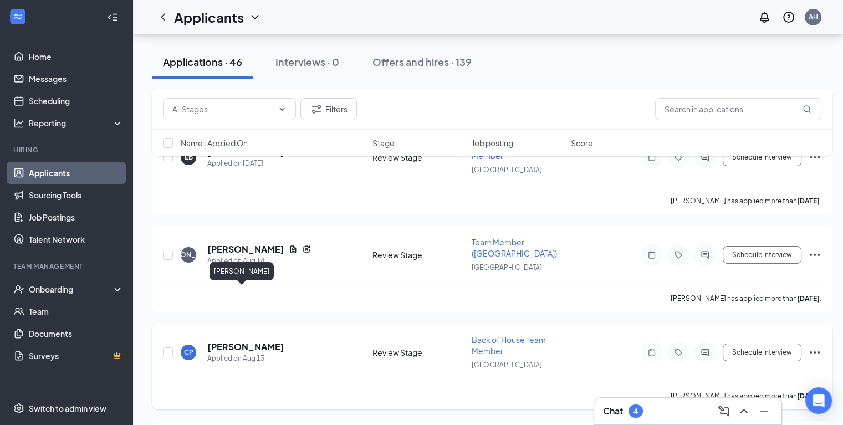
click at [225, 341] on h5 "[PERSON_NAME]" at bounding box center [245, 347] width 77 height 12
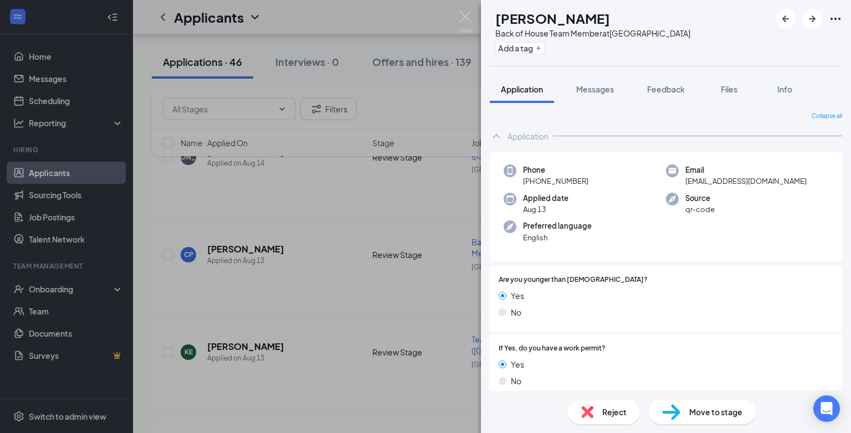
click at [671, 323] on div "Yes No" at bounding box center [666, 306] width 335 height 33
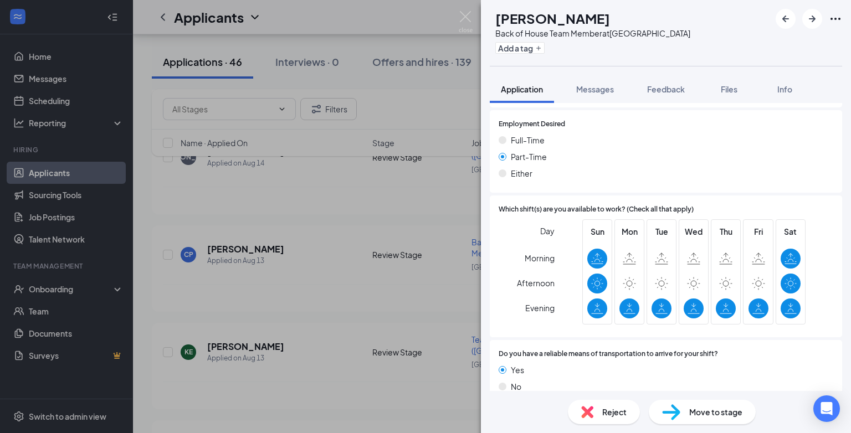
scroll to position [616, 0]
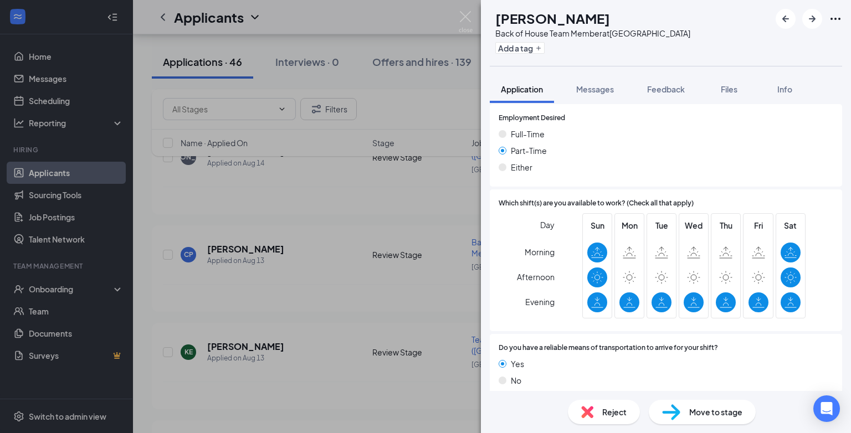
click at [324, 231] on div "CP Cole Payne Back of House Team Member at Riverside Drive Add a tag Applicatio…" at bounding box center [425, 216] width 851 height 433
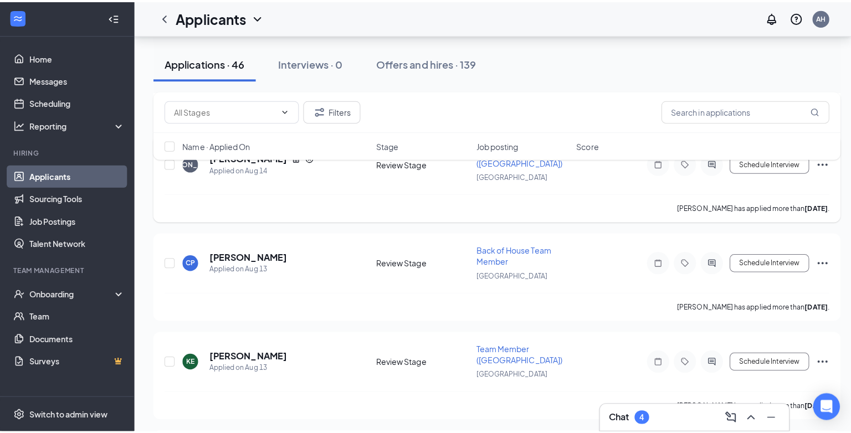
scroll to position [4029, 0]
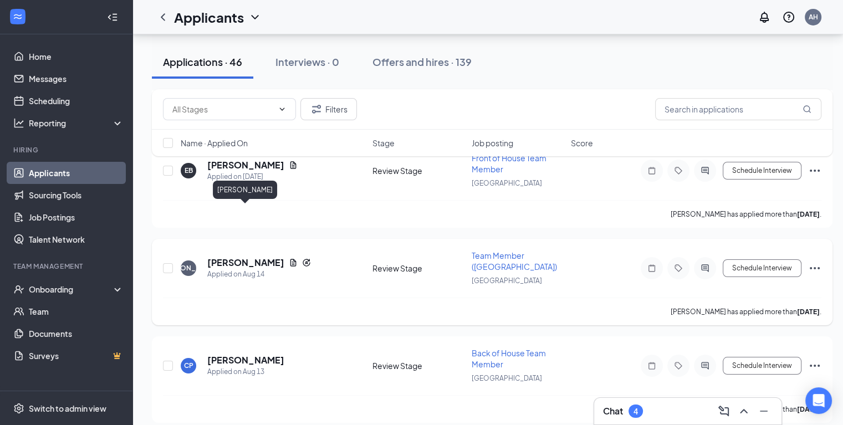
click at [271, 257] on h5 "JAZMYN ADKINS" at bounding box center [245, 263] width 77 height 12
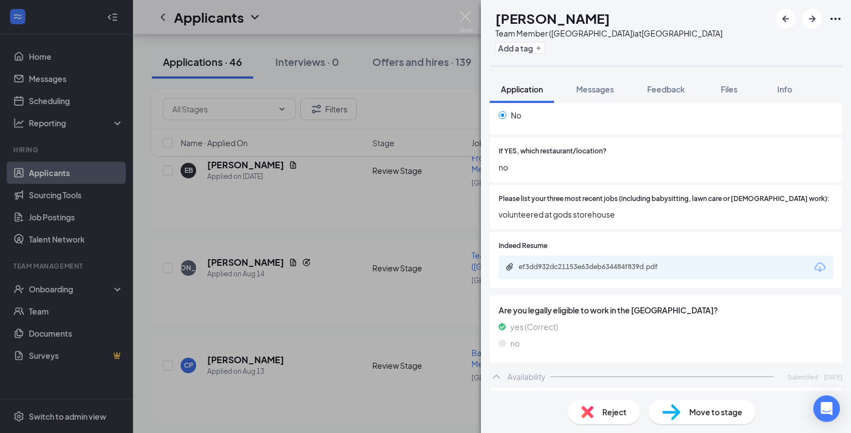
scroll to position [307, 0]
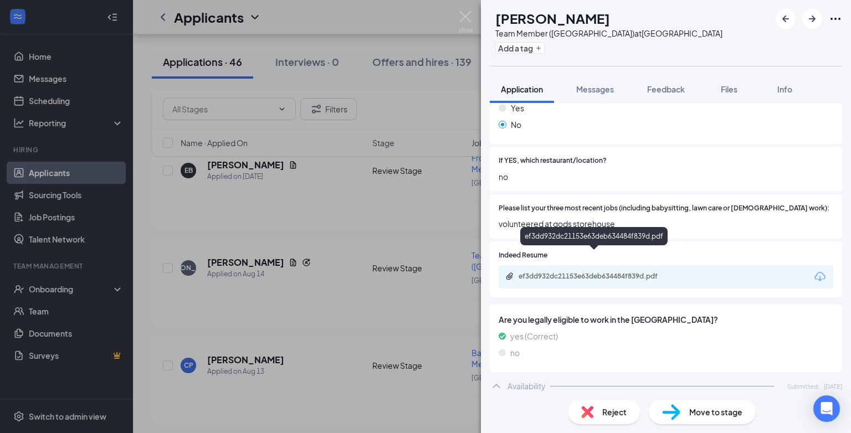
click at [558, 272] on div "ef3dd932dc21153e63deb634484f839d.pdf" at bounding box center [596, 276] width 155 height 9
click at [595, 417] on div "Reject" at bounding box center [604, 412] width 72 height 24
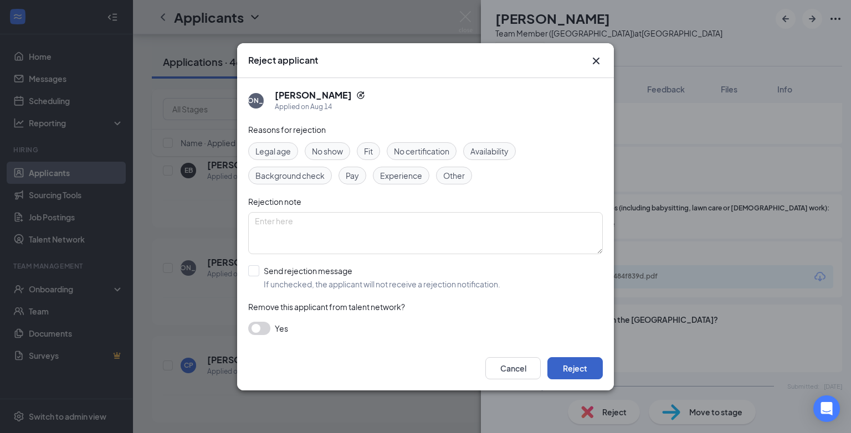
drag, startPoint x: 572, startPoint y: 370, endPoint x: 572, endPoint y: 390, distance: 20.5
click at [572, 390] on div "Reject applicant JA JAZMYN ADKINS Applied on Aug 14 Reasons for rejection Legal…" at bounding box center [425, 216] width 851 height 433
click at [569, 363] on button "Reject" at bounding box center [575, 369] width 55 height 22
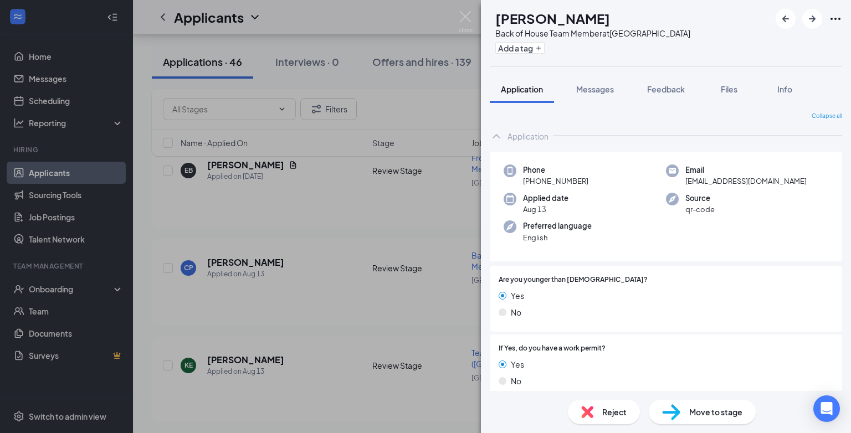
click at [311, 282] on div "CP Cole Payne Back of House Team Member at Riverside Drive Add a tag Applicatio…" at bounding box center [425, 216] width 851 height 433
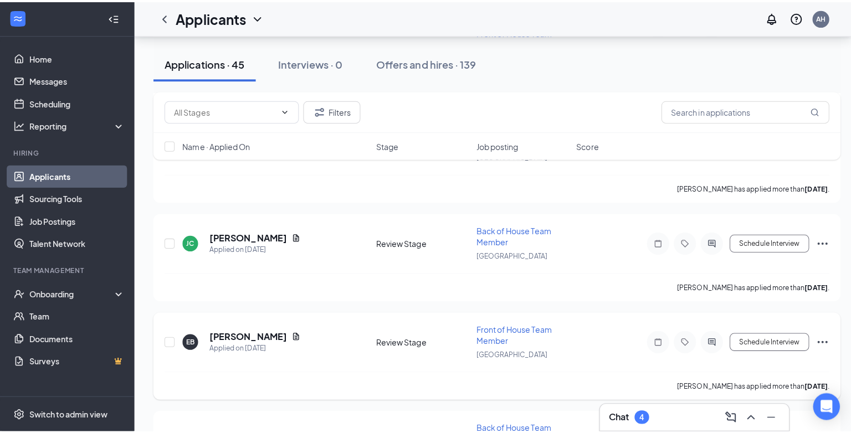
scroll to position [3863, 0]
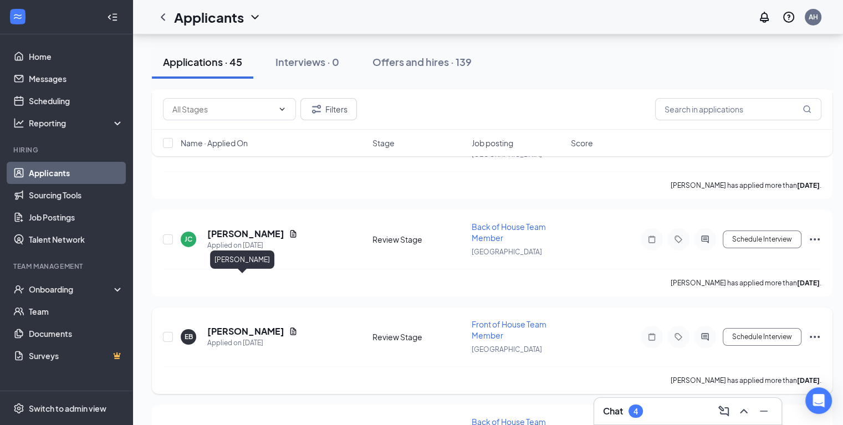
click at [247, 325] on h5 "[PERSON_NAME]" at bounding box center [245, 331] width 77 height 12
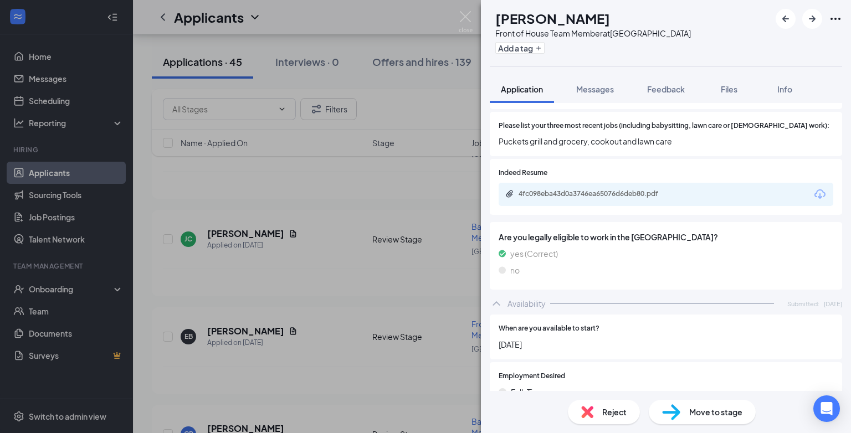
scroll to position [363, 0]
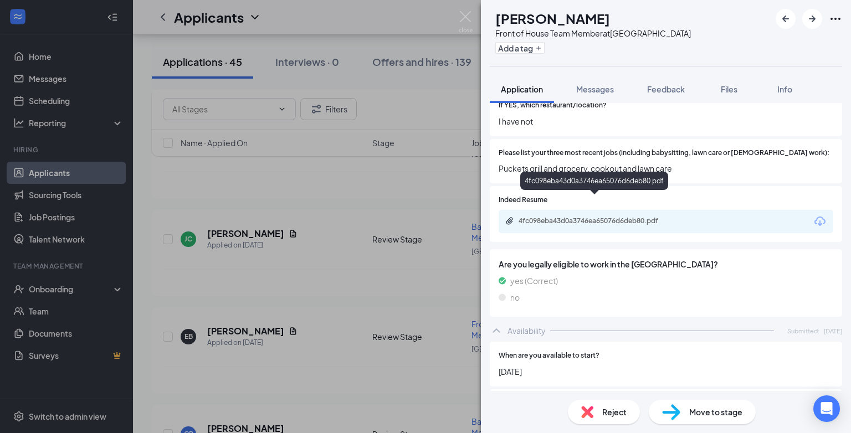
click at [571, 217] on div "4fc098eba43d0a3746ea65076d6deb80.pdf" at bounding box center [596, 221] width 155 height 9
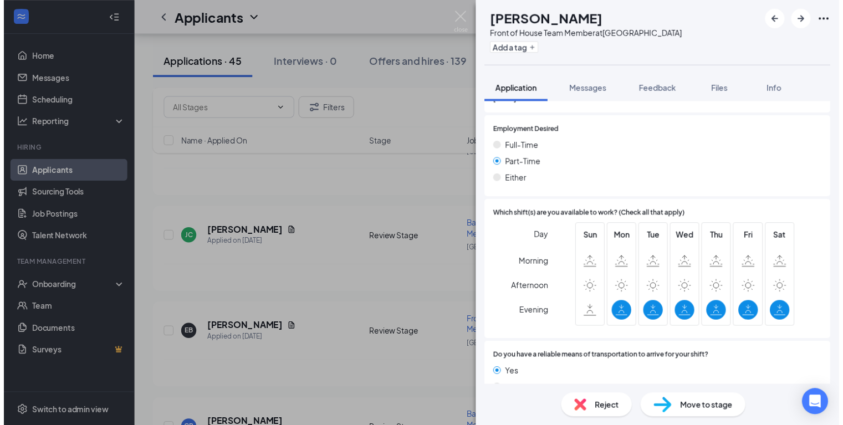
scroll to position [640, 0]
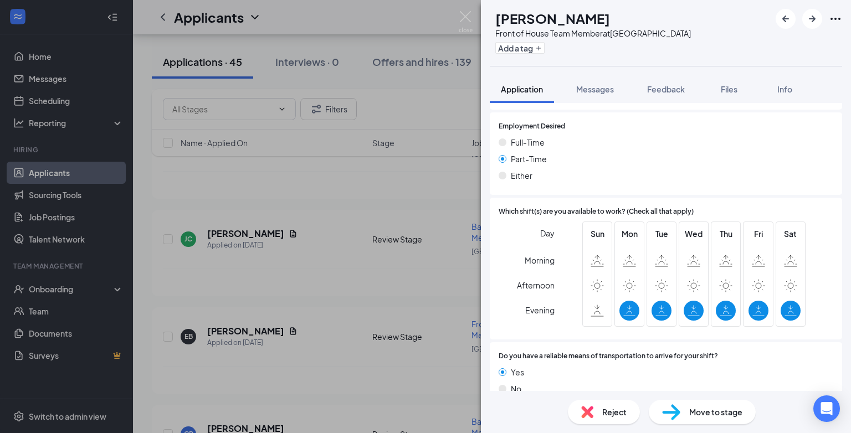
click at [306, 305] on div "EB Ethan Bryan Front of House Team Member at Riverside Drive Add a tag Applicat…" at bounding box center [425, 216] width 851 height 433
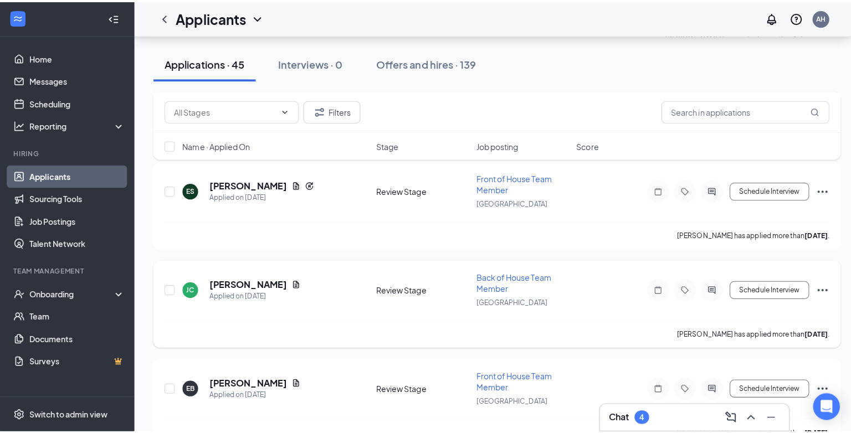
scroll to position [3807, 0]
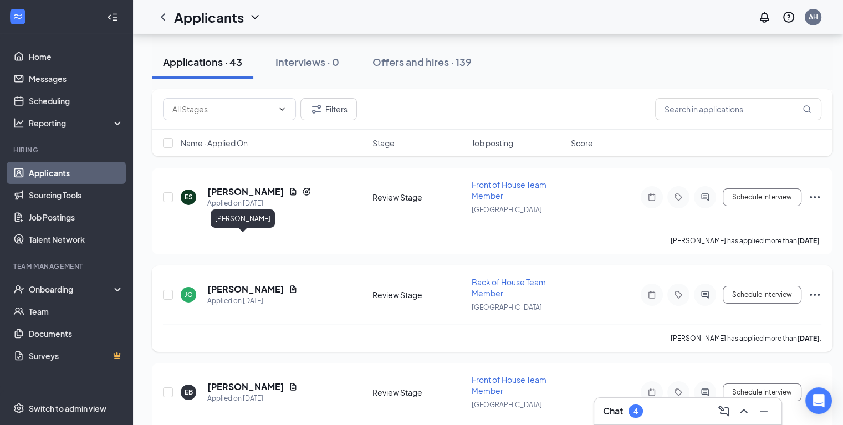
click at [244, 283] on h5 "[PERSON_NAME]" at bounding box center [245, 289] width 77 height 12
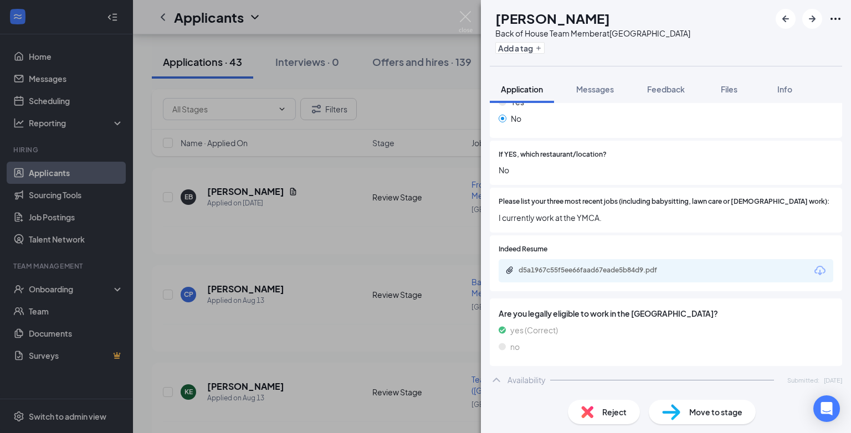
scroll to position [375, 0]
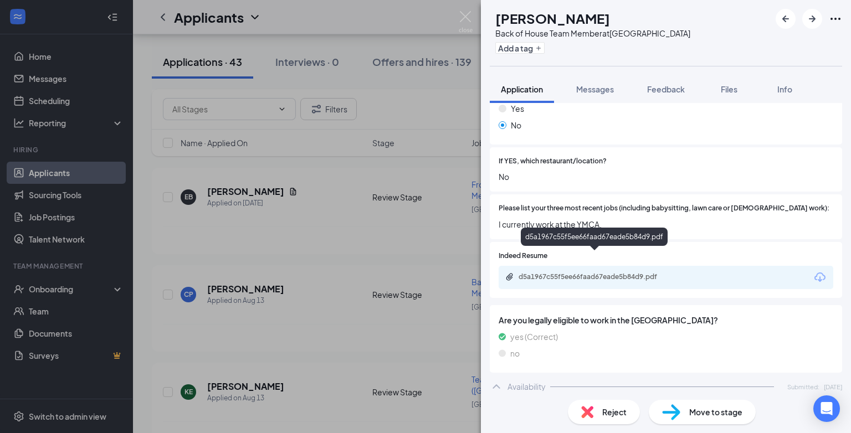
click at [532, 273] on div "d5a1967c55f5ee66faad67eade5b84d9.pdf" at bounding box center [596, 277] width 155 height 9
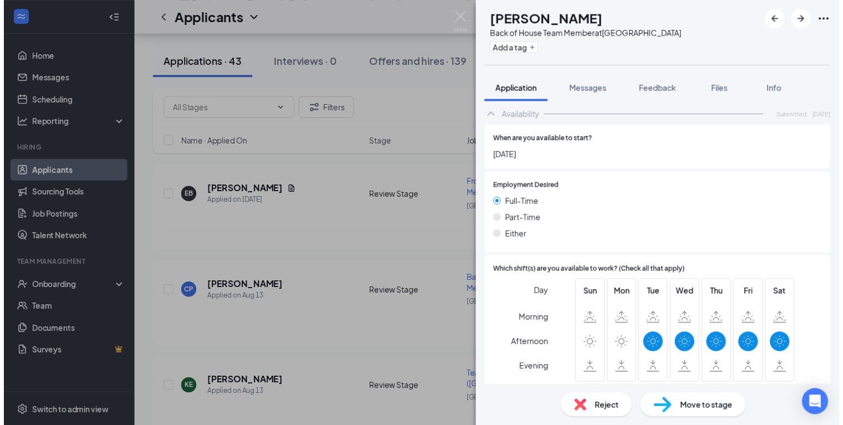
scroll to position [708, 0]
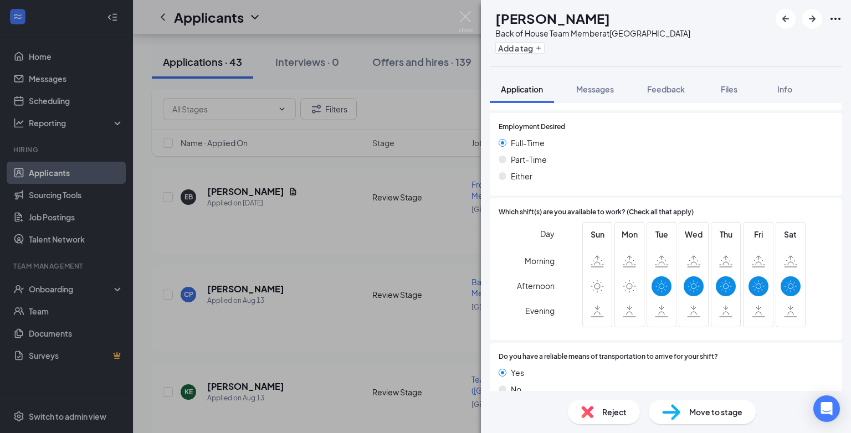
click at [348, 302] on div "JC Jaden Carter Back of House Team Member at Riverside Drive Add a tag Applicat…" at bounding box center [425, 216] width 851 height 433
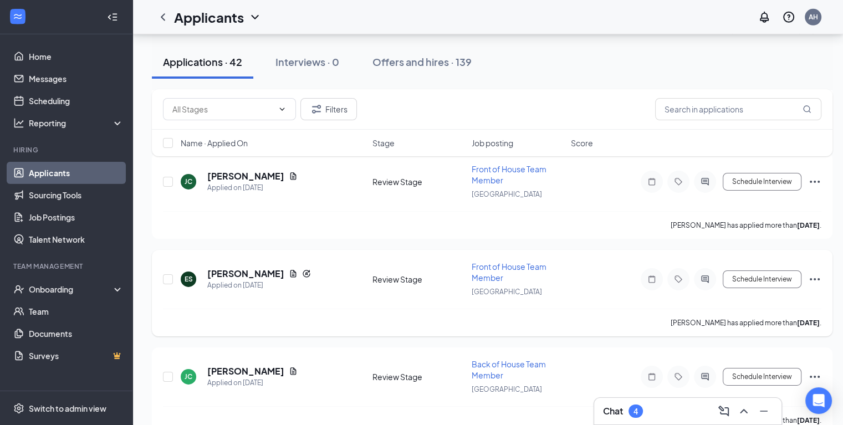
scroll to position [3530, 0]
click at [248, 268] on h5 "[PERSON_NAME]" at bounding box center [245, 274] width 77 height 12
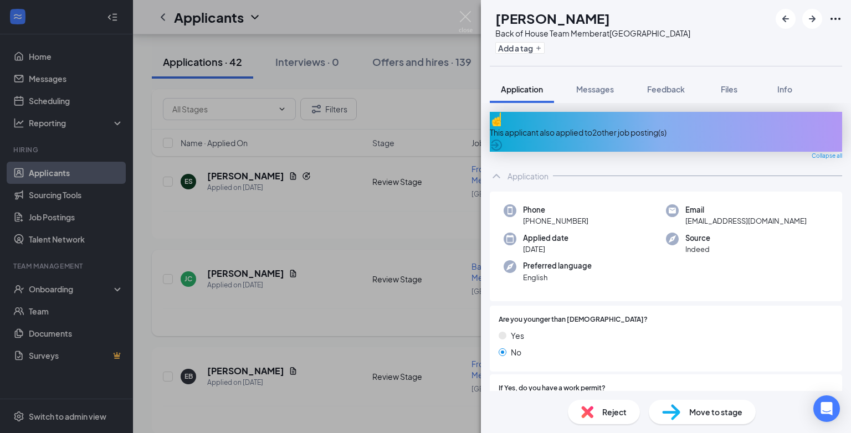
click at [330, 285] on div "JC Jaden Carter Back of House Team Member at Riverside Drive Add a tag Applicat…" at bounding box center [425, 216] width 851 height 433
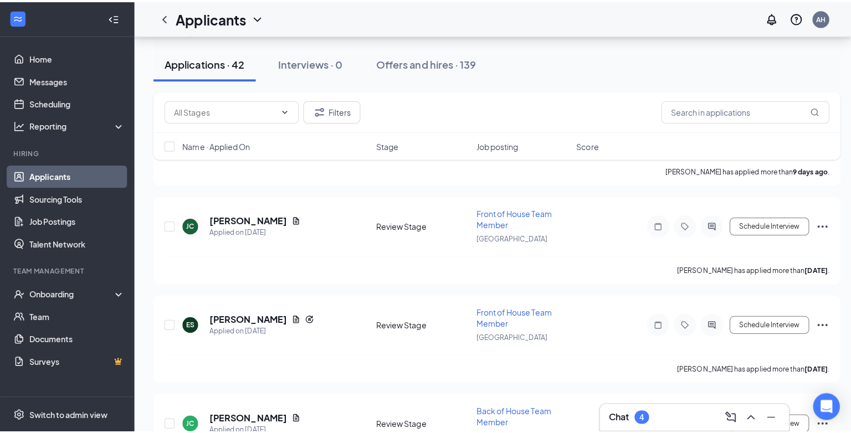
scroll to position [3364, 0]
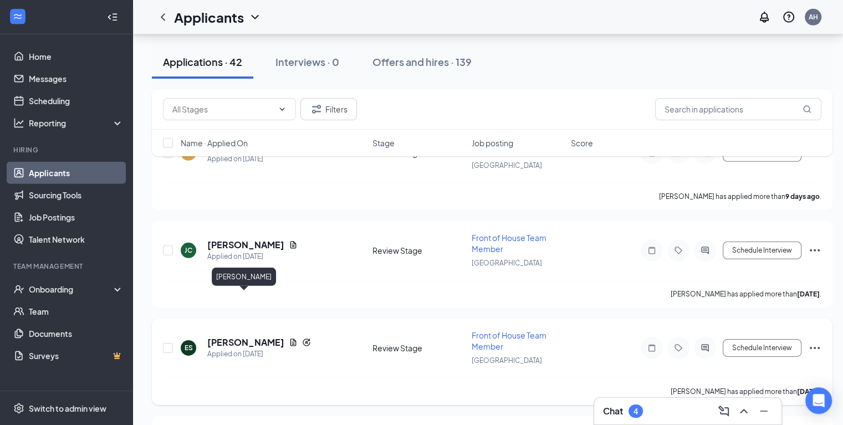
click at [254, 336] on h5 "Emilio Santana" at bounding box center [245, 342] width 77 height 12
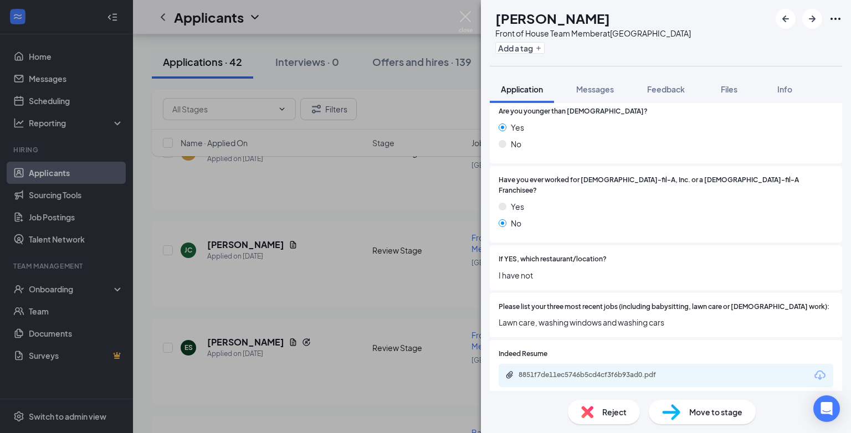
scroll to position [277, 0]
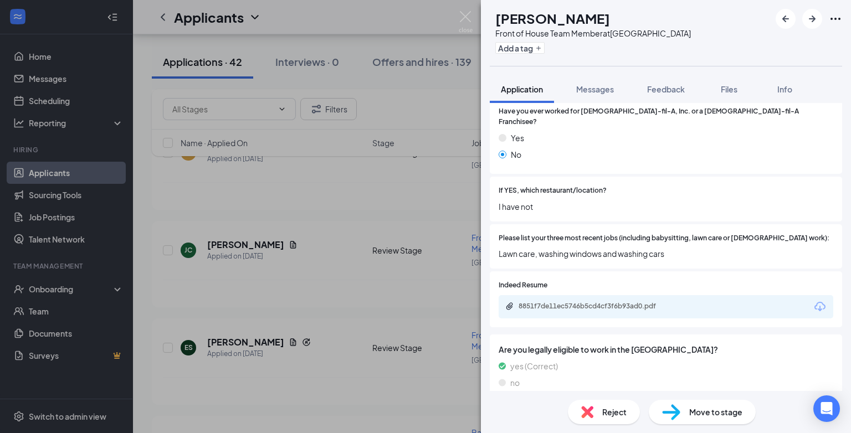
click at [619, 417] on span "Reject" at bounding box center [615, 412] width 24 height 12
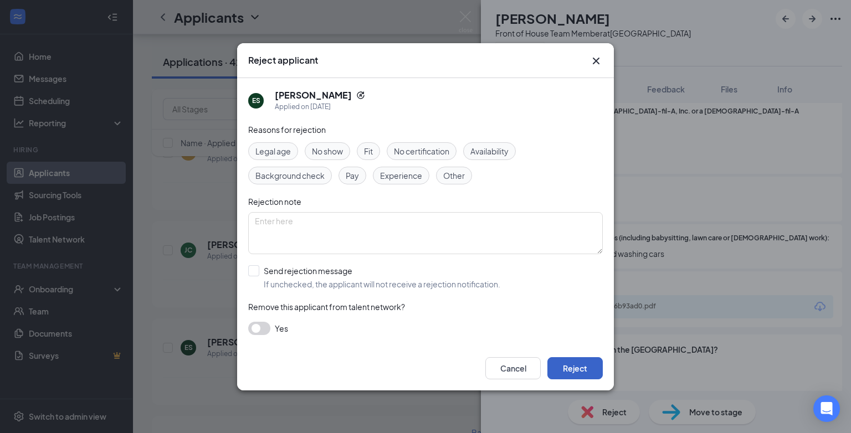
click at [576, 366] on button "Reject" at bounding box center [575, 369] width 55 height 22
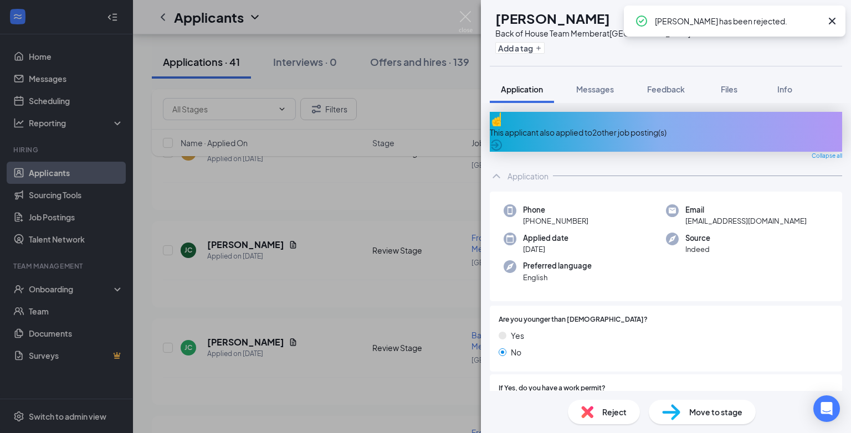
click at [265, 260] on div "JC Jaden Carter Back of House Team Member at Riverside Drive Add a tag Applicat…" at bounding box center [425, 216] width 851 height 433
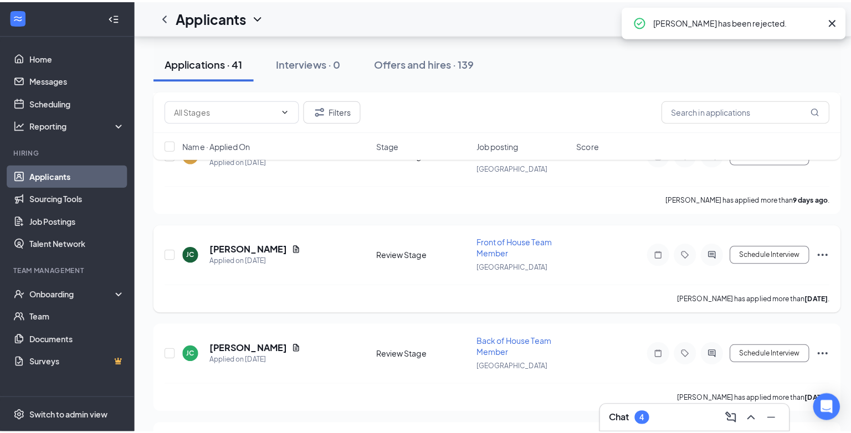
scroll to position [3308, 0]
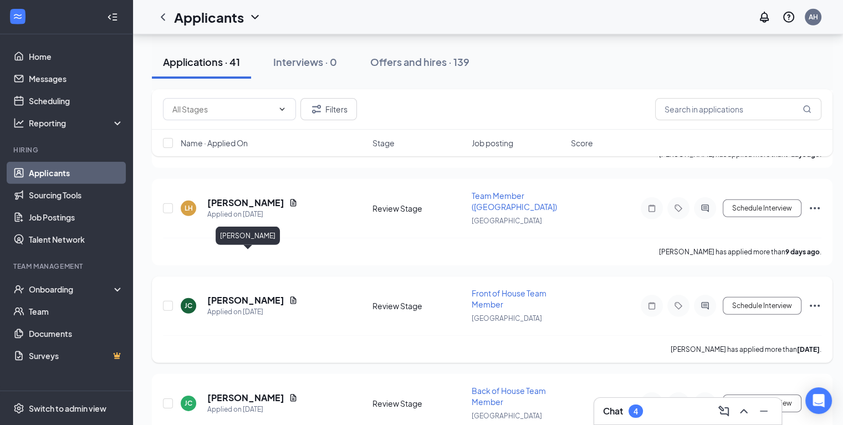
click at [261, 294] on h5 "[PERSON_NAME]" at bounding box center [245, 300] width 77 height 12
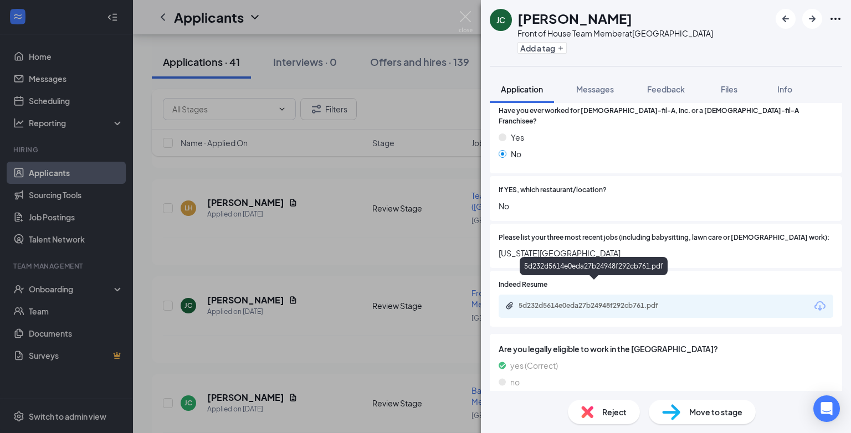
scroll to position [277, 0]
click at [580, 302] on div "5d232d5614e0eda27b24948f292cb761.pdf" at bounding box center [596, 306] width 155 height 9
click at [667, 302] on div "5d232d5614e0eda27b24948f292cb761.pdf" at bounding box center [596, 307] width 180 height 11
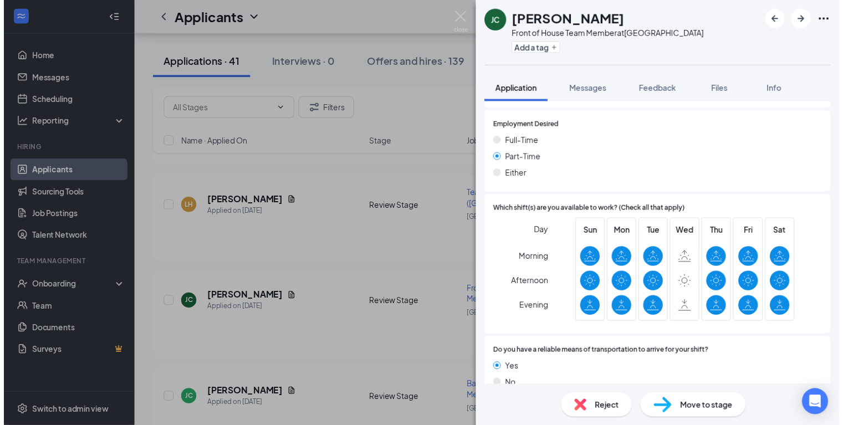
scroll to position [635, 0]
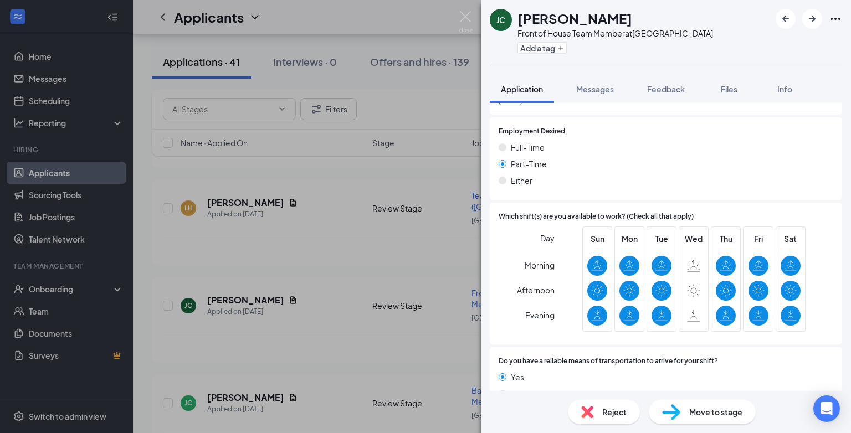
click at [294, 234] on div "JC Jared Carter-Daniels Front of House Team Member at Riverside Drive Add a tag…" at bounding box center [425, 216] width 851 height 433
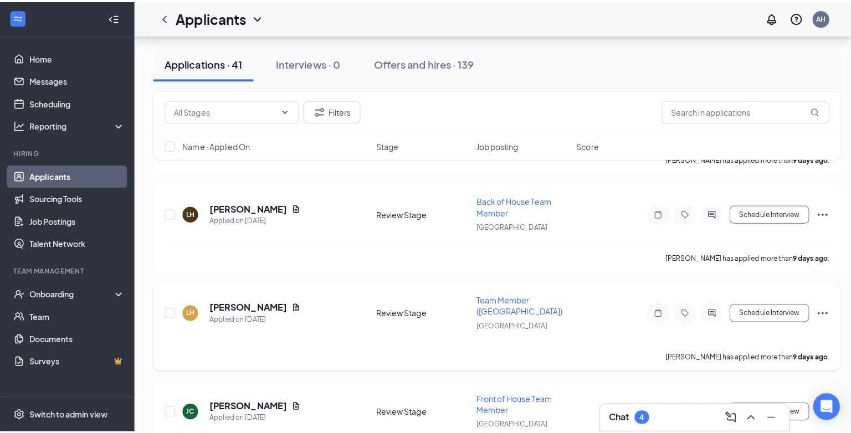
scroll to position [3197, 0]
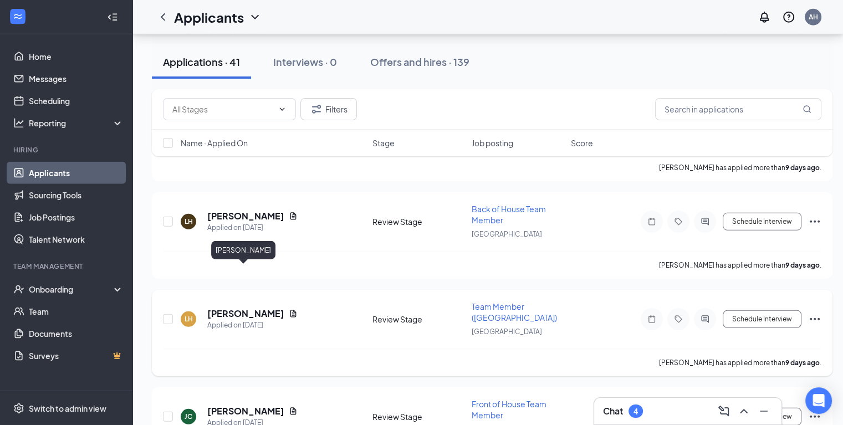
click at [246, 308] on h5 "[PERSON_NAME]" at bounding box center [245, 314] width 77 height 12
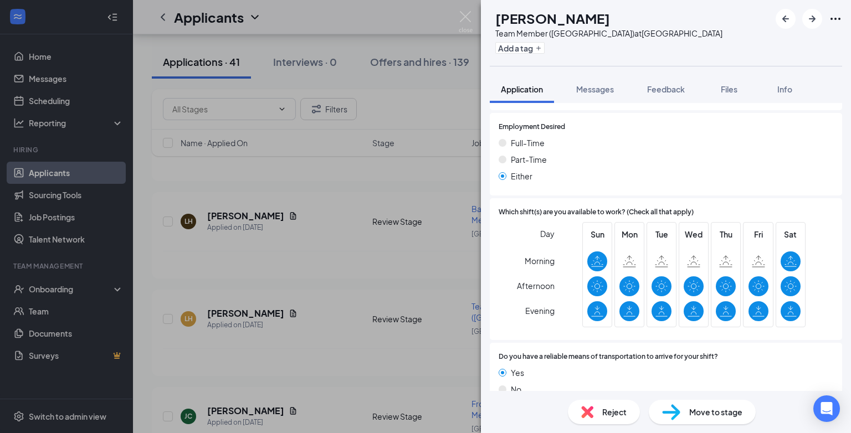
scroll to position [640, 0]
click at [318, 303] on div "LH Landon Henry Team Member (Danville Mall) at Riverside Drive Add a tag Applic…" at bounding box center [425, 216] width 851 height 433
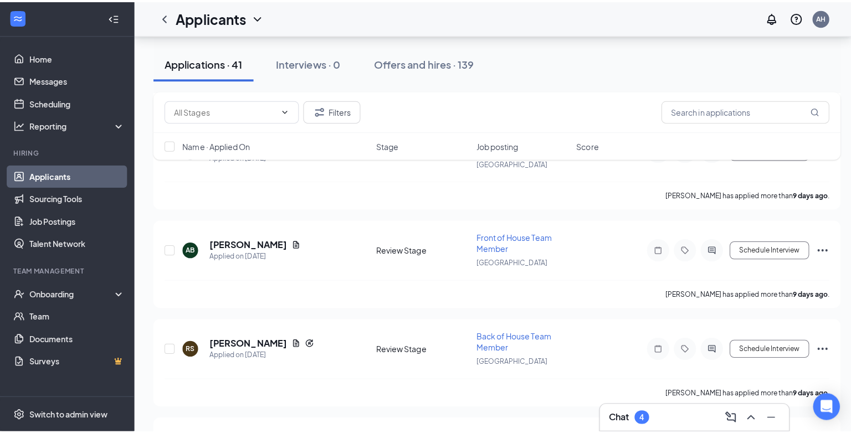
scroll to position [2976, 0]
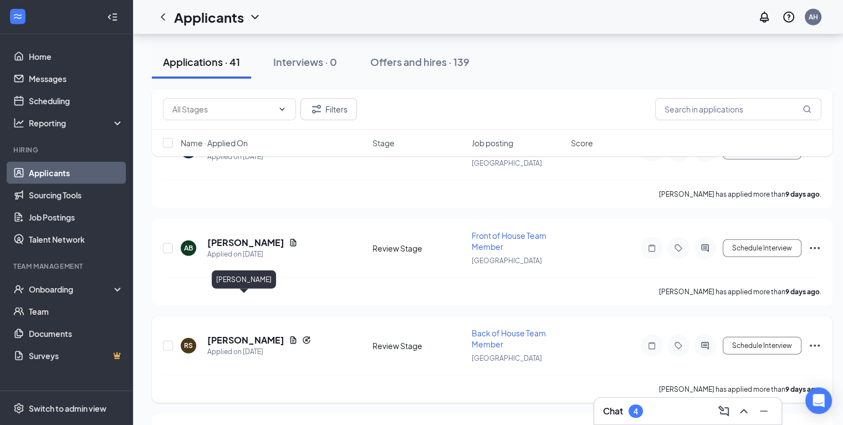
click at [255, 334] on h5 "Rickey Sydnor" at bounding box center [245, 340] width 77 height 12
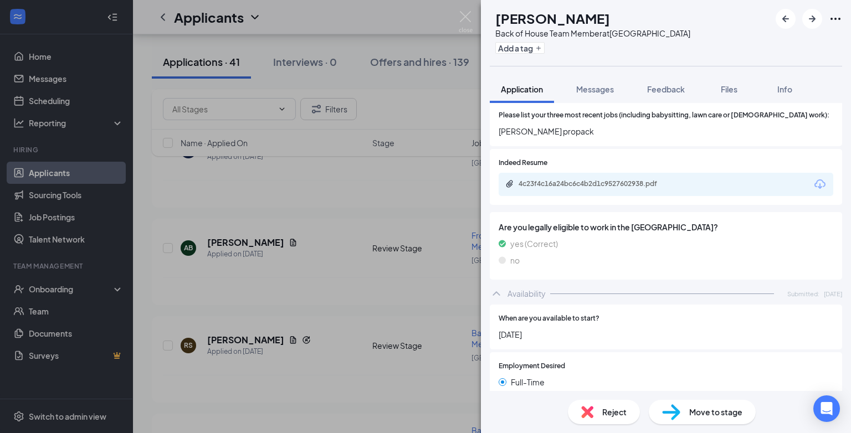
scroll to position [443, 0]
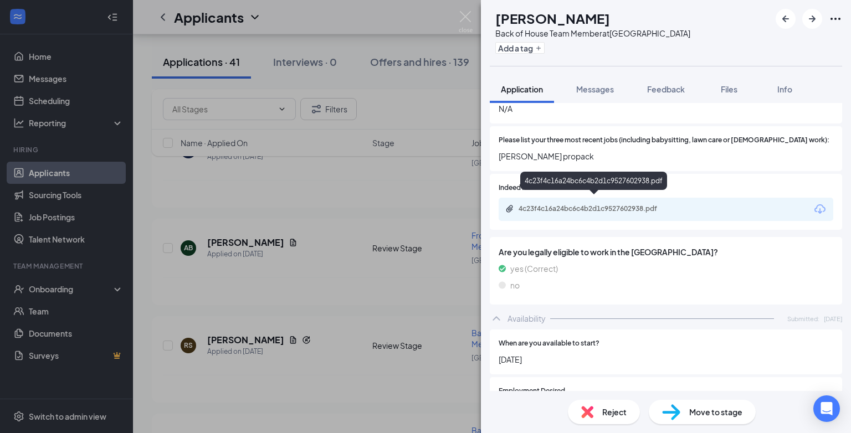
click at [578, 205] on div "4c23f4c16a24bc6c4b2d1c9527602938.pdf" at bounding box center [596, 209] width 155 height 9
click at [612, 414] on span "Reject" at bounding box center [615, 412] width 24 height 12
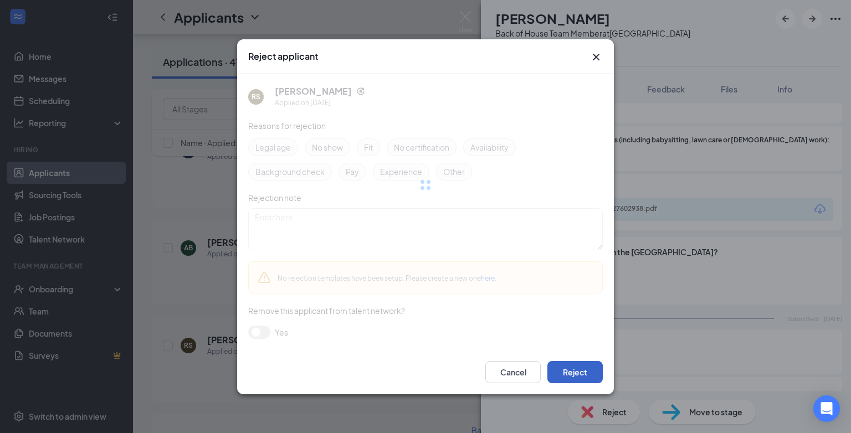
click at [583, 367] on button "Reject" at bounding box center [575, 372] width 55 height 22
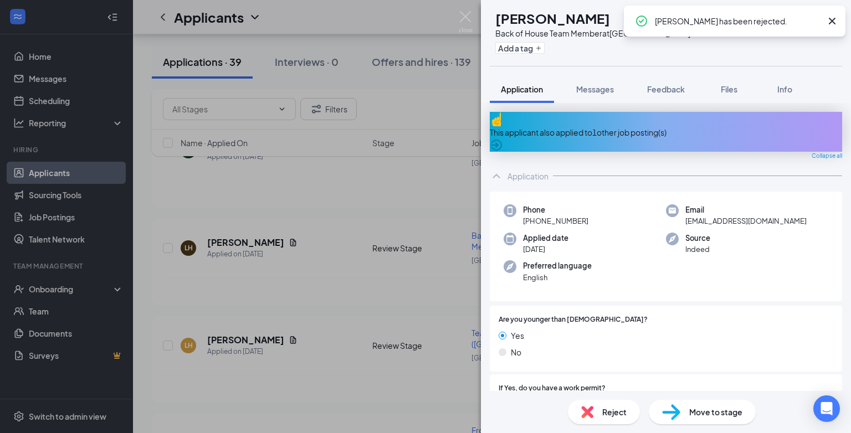
click at [325, 276] on div "LH Landon Henry Back of House Team Member at Riverside Drive Add a tag Applicat…" at bounding box center [425, 216] width 851 height 433
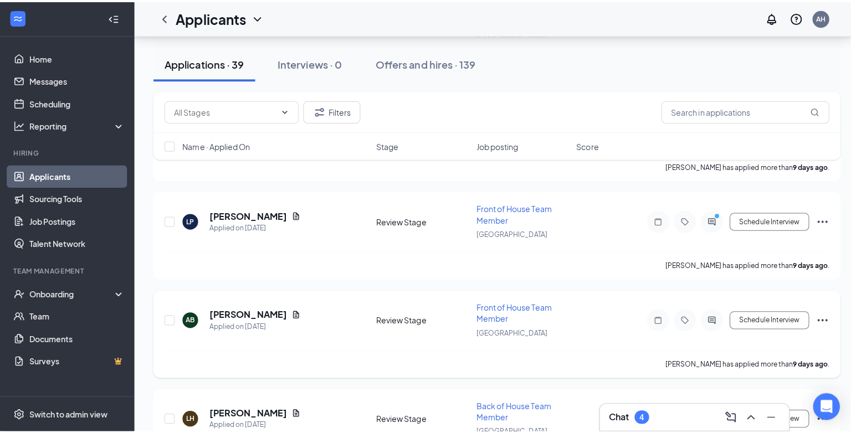
scroll to position [2809, 0]
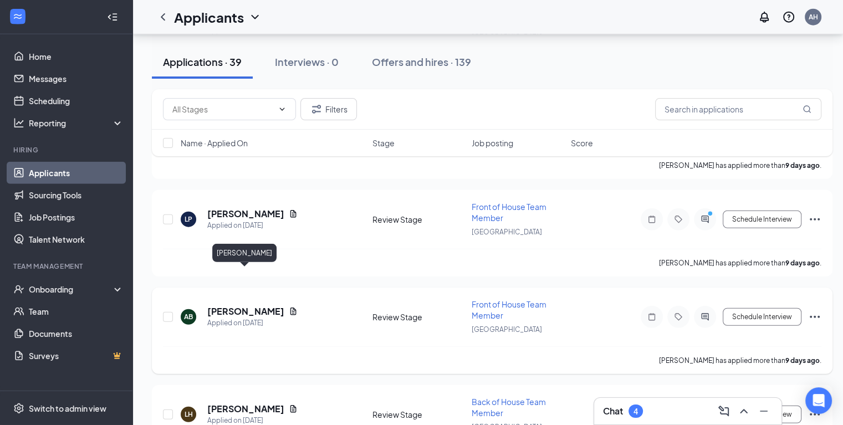
click at [254, 305] on h5 "Anastasia Boles" at bounding box center [245, 311] width 77 height 12
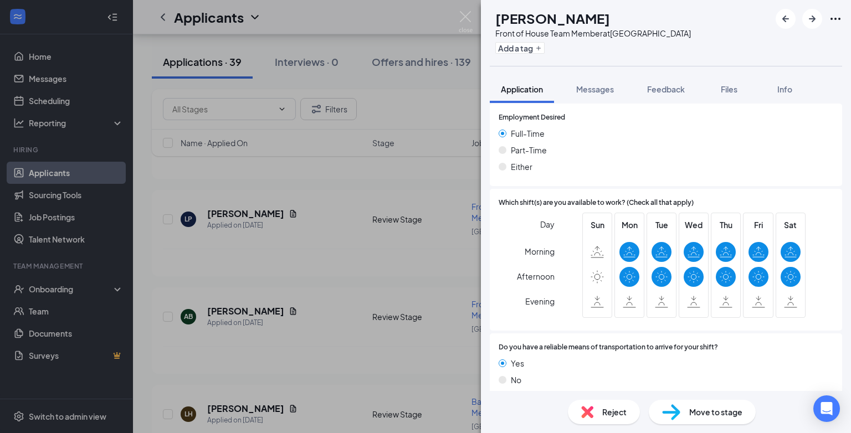
scroll to position [245, 0]
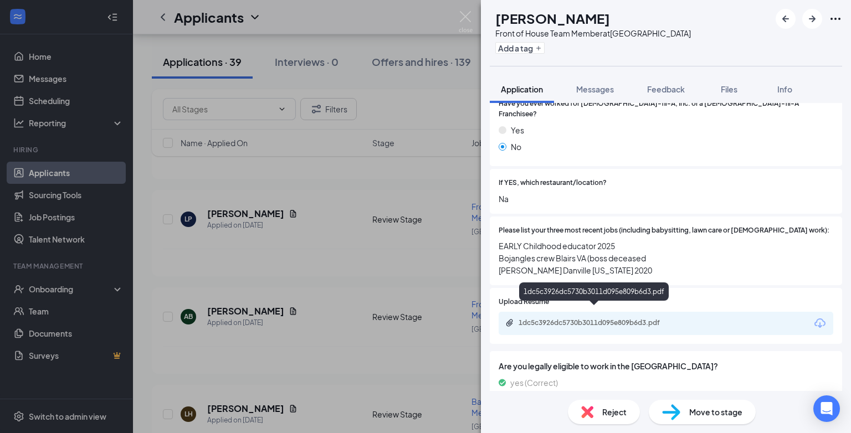
click at [590, 319] on div "1dc5c3926dc5730b3011d095e809b6d3.pdf" at bounding box center [596, 324] width 180 height 11
click at [603, 319] on div "1dc5c3926dc5730b3011d095e809b6d3.pdf" at bounding box center [596, 323] width 155 height 9
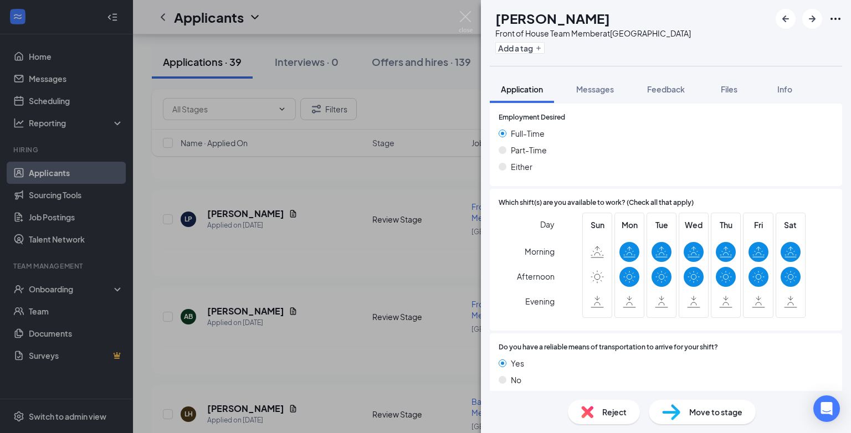
scroll to position [356, 0]
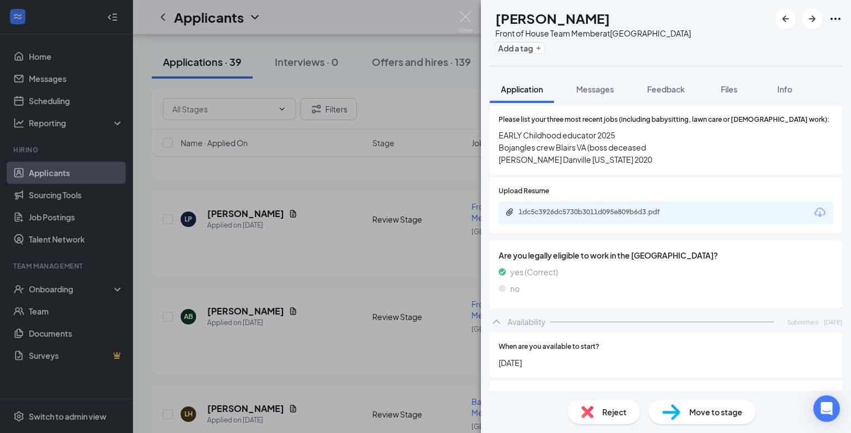
click at [565, 208] on div "1dc5c3926dc5730b3011d095e809b6d3.pdf" at bounding box center [596, 212] width 155 height 9
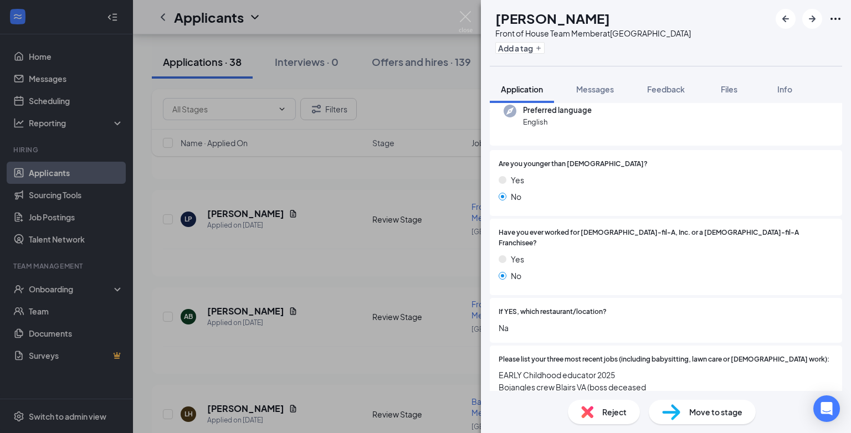
scroll to position [245, 0]
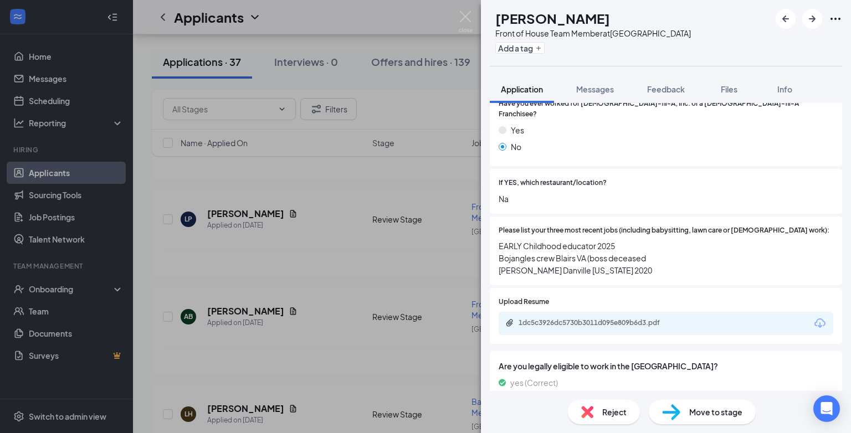
click at [610, 412] on span "Reject" at bounding box center [615, 412] width 24 height 12
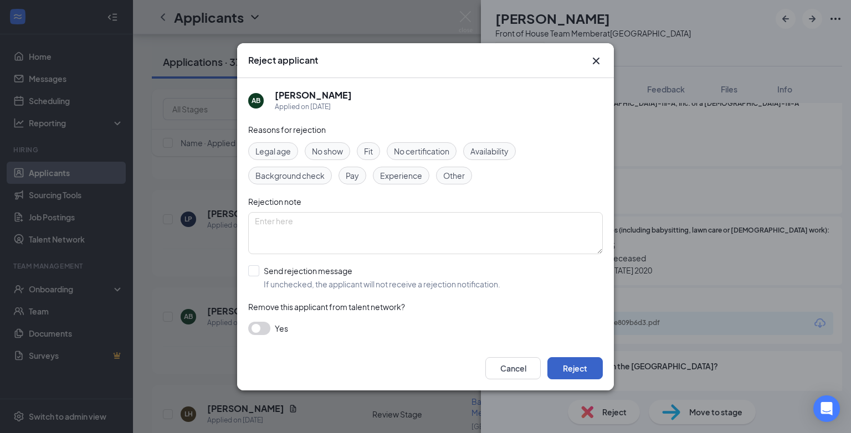
click at [582, 369] on button "Reject" at bounding box center [575, 369] width 55 height 22
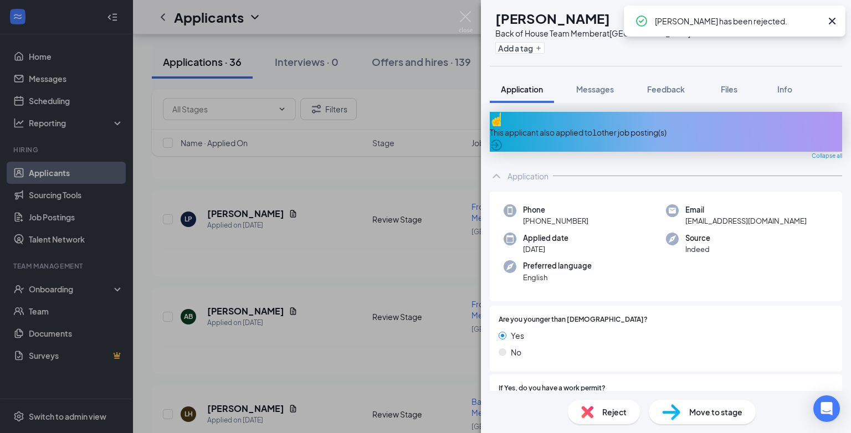
click at [256, 214] on div "LH Landon Henry Back of House Team Member at Riverside Drive Add a tag Applicat…" at bounding box center [425, 216] width 851 height 433
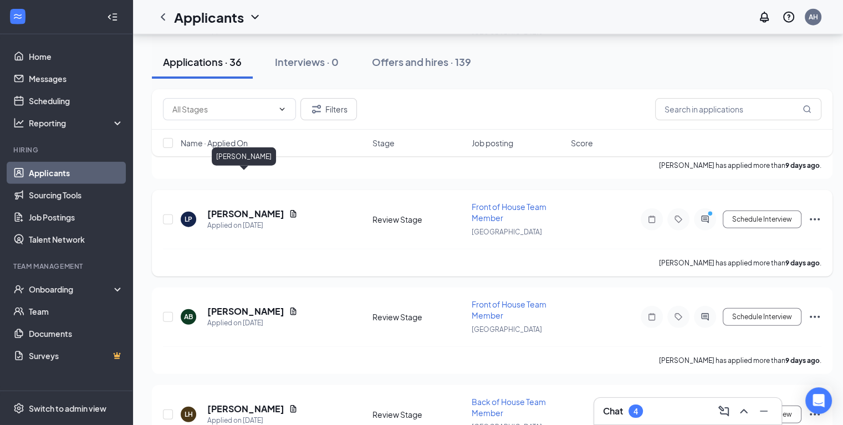
click at [255, 208] on h5 "Lindsey Porter" at bounding box center [245, 214] width 77 height 12
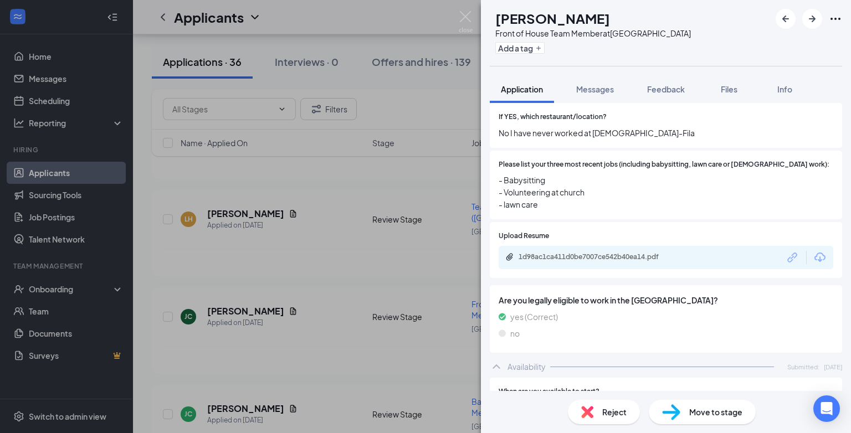
scroll to position [300, 0]
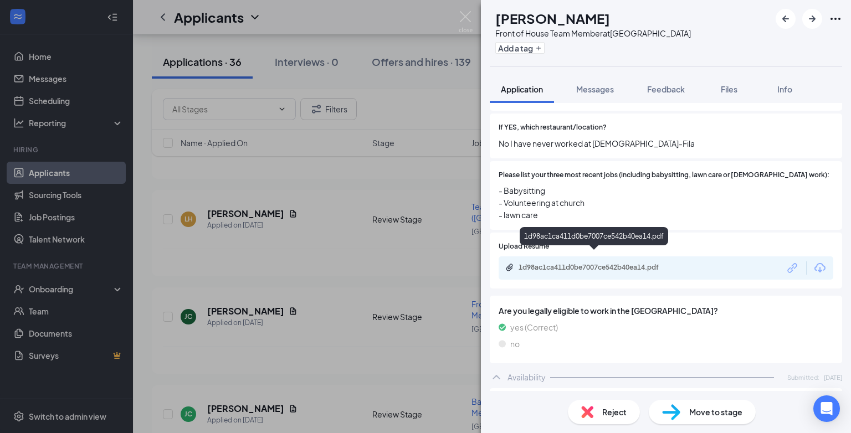
click at [600, 263] on div "1d98ac1ca411d0be7007ce542b40ea14.pdf" at bounding box center [596, 267] width 155 height 9
click at [665, 322] on div "yes (Correct)" at bounding box center [666, 328] width 335 height 12
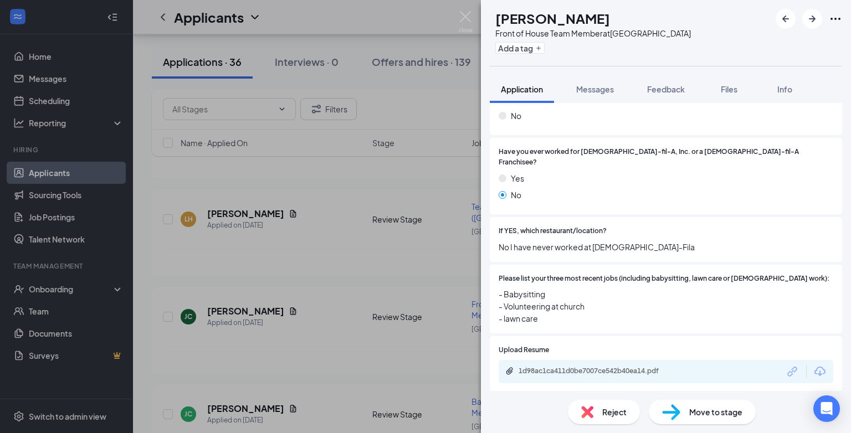
scroll to position [190, 0]
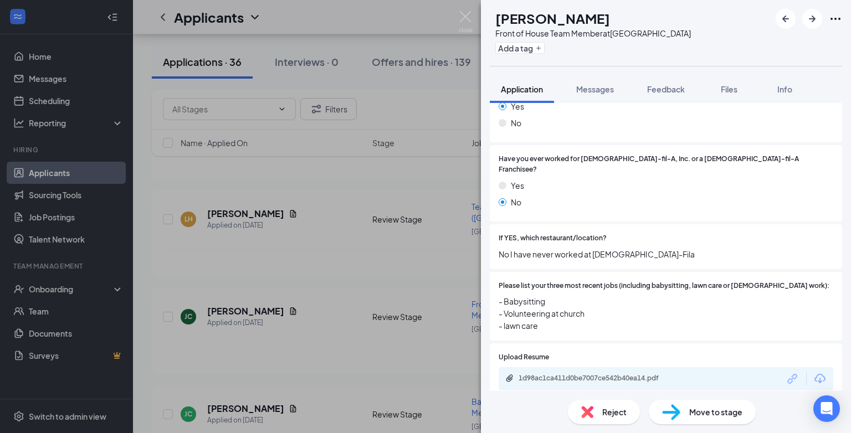
click at [678, 321] on div "Please list your three most recent jobs (including babysitting, lawn care or vo…" at bounding box center [666, 306] width 353 height 69
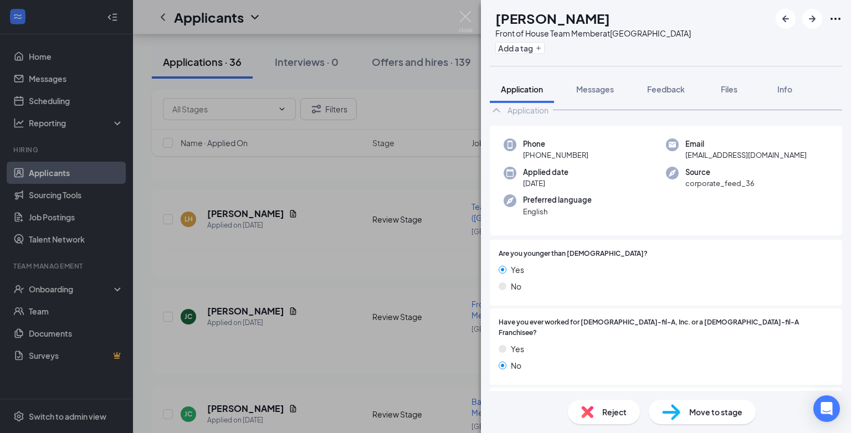
scroll to position [0, 0]
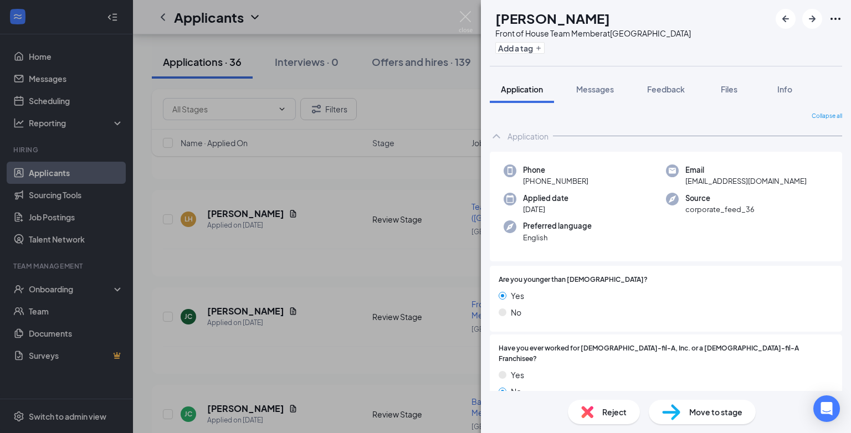
click at [612, 417] on span "Reject" at bounding box center [615, 412] width 24 height 12
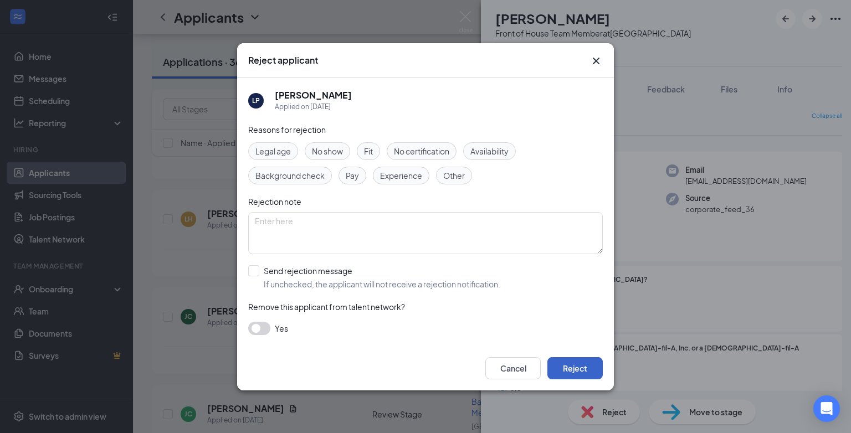
click at [570, 369] on button "Reject" at bounding box center [575, 369] width 55 height 22
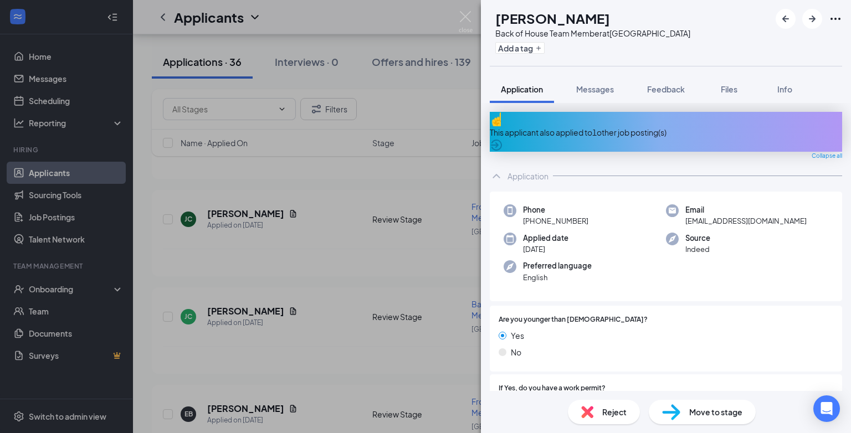
click at [691, 332] on div "Yes" at bounding box center [666, 336] width 335 height 12
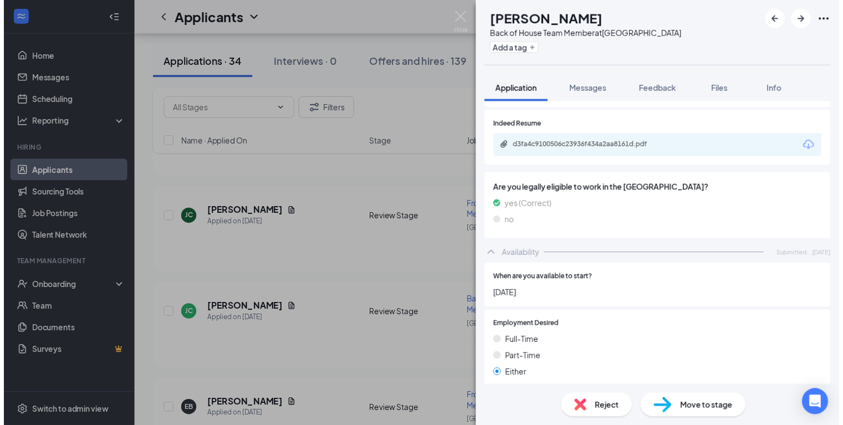
scroll to position [499, 0]
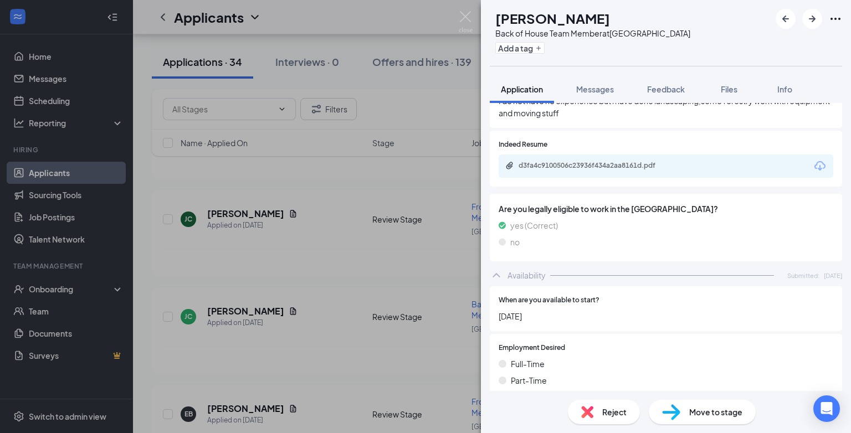
click at [327, 344] on div "LH Landon Henry Back of House Team Member at Riverside Drive Add a tag Applicat…" at bounding box center [425, 216] width 851 height 433
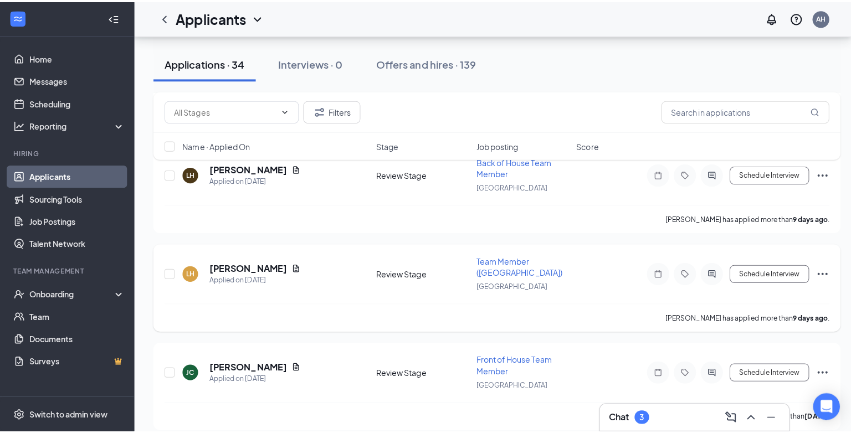
scroll to position [2643, 0]
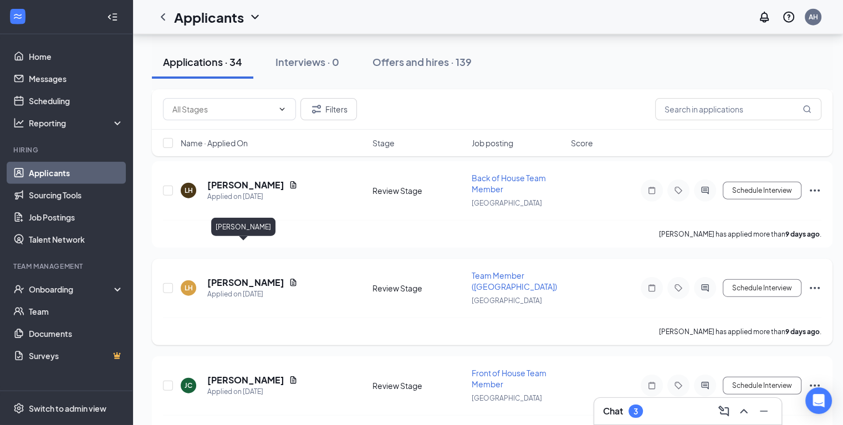
click at [259, 277] on h5 "[PERSON_NAME]" at bounding box center [245, 283] width 77 height 12
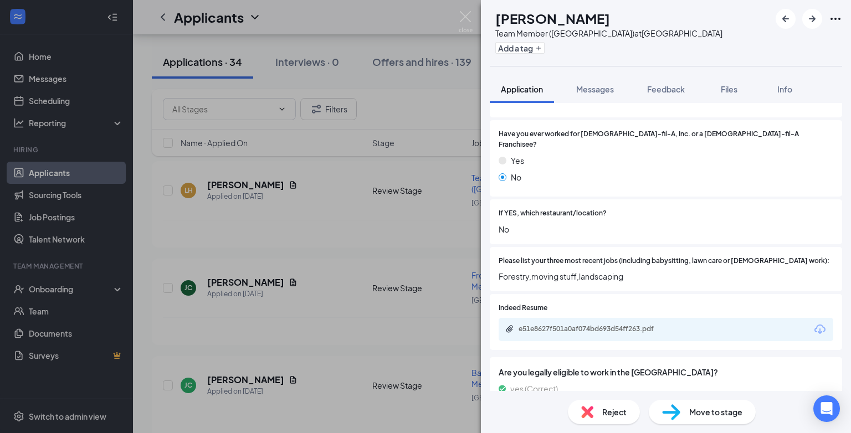
scroll to position [277, 0]
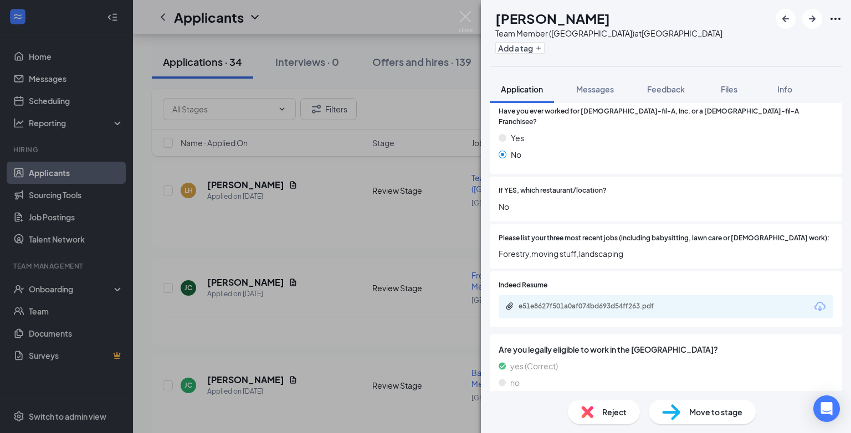
click at [580, 300] on div "Indeed Resume e51e8627f501a0af074bd693d54ff263.pdf" at bounding box center [666, 300] width 353 height 56
click at [572, 295] on div "e51e8627f501a0af074bd693d54ff263.pdf" at bounding box center [666, 306] width 335 height 23
click at [532, 302] on div "e51e8627f501a0af074bd693d54ff263.pdf" at bounding box center [596, 306] width 155 height 9
click at [595, 406] on div "Reject" at bounding box center [604, 412] width 72 height 24
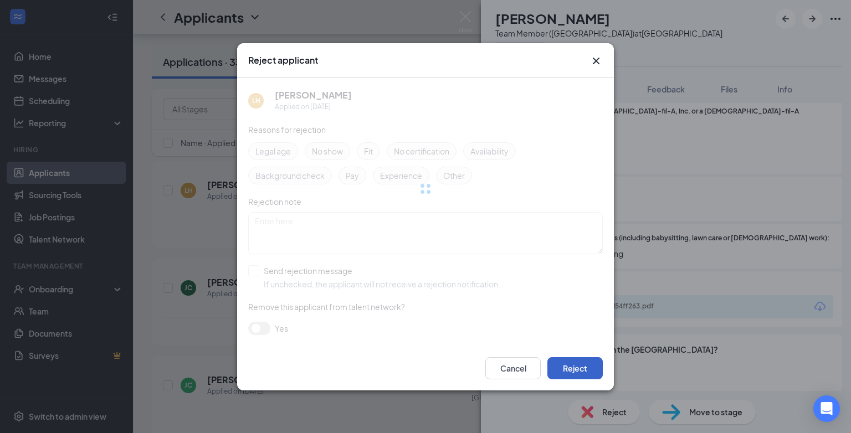
click at [570, 371] on button "Reject" at bounding box center [575, 369] width 55 height 22
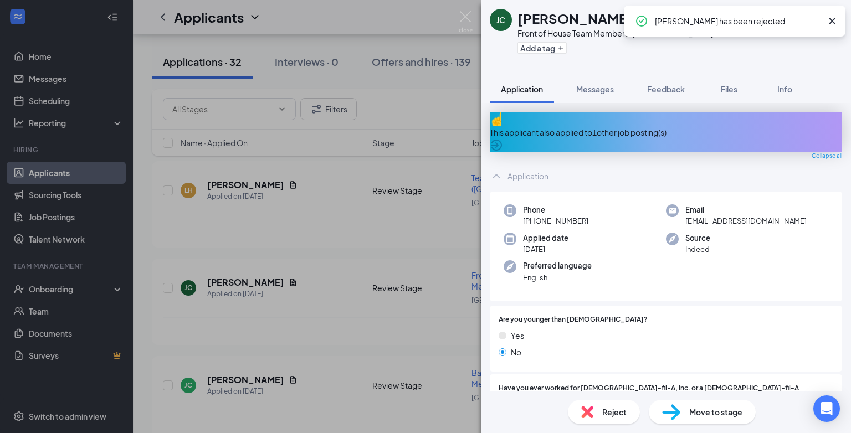
click at [286, 328] on div "JC Jared Carter-Daniels Front of House Team Member at Riverside Drive Add a tag…" at bounding box center [425, 216] width 851 height 433
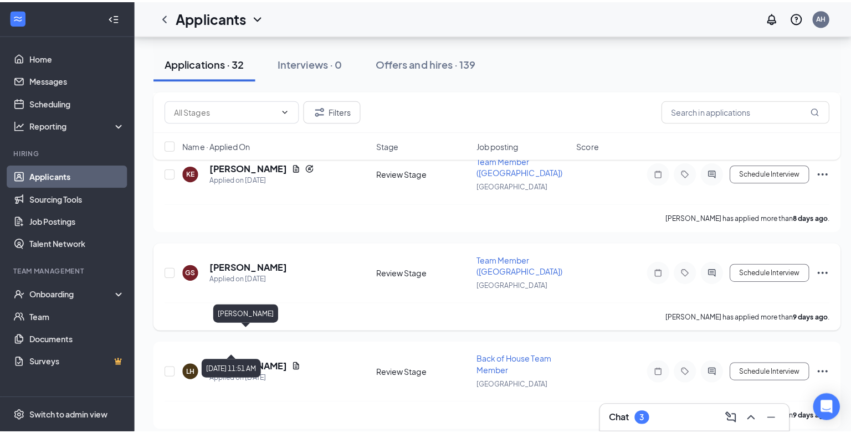
scroll to position [2200, 0]
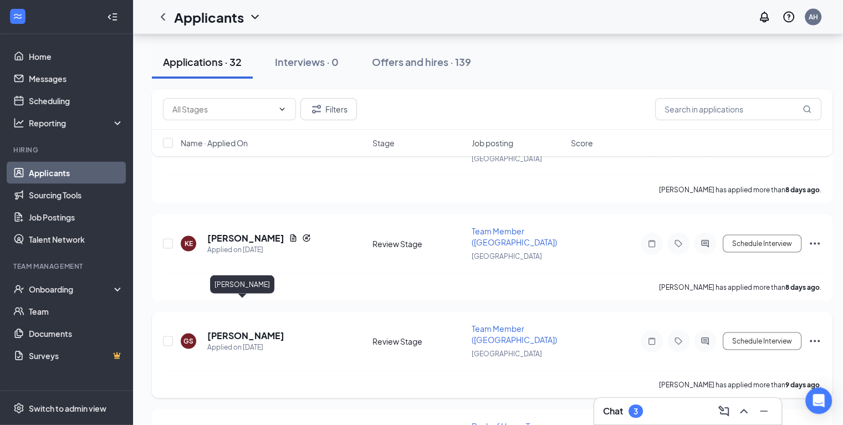
click at [239, 330] on h5 "[PERSON_NAME]" at bounding box center [245, 336] width 77 height 12
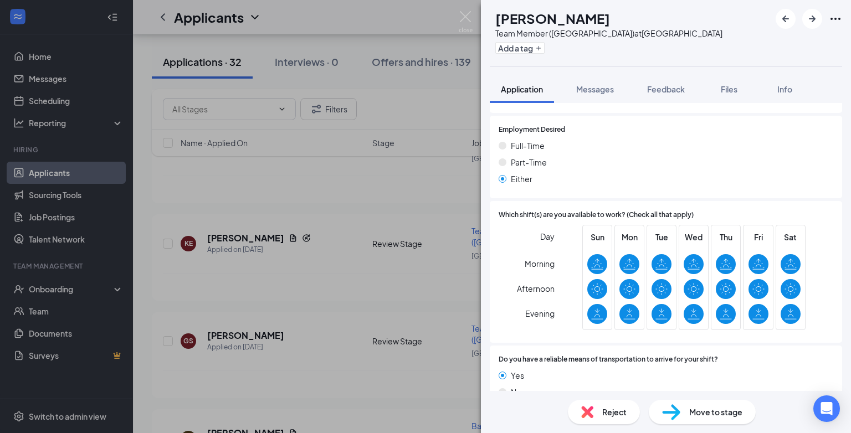
scroll to position [591, 0]
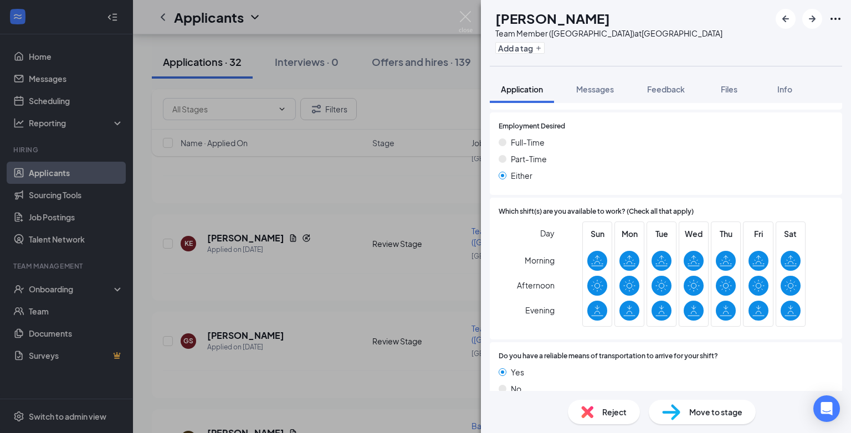
click at [336, 276] on div "GS Gavin Snead Team Member (Danville Mall) at Riverside Drive Add a tag Applica…" at bounding box center [425, 216] width 851 height 433
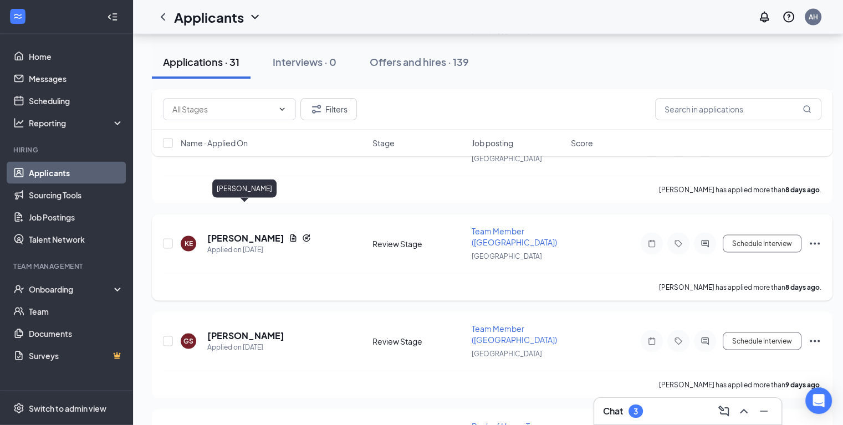
click at [236, 232] on h5 "Keasia Edmonds" at bounding box center [245, 238] width 77 height 12
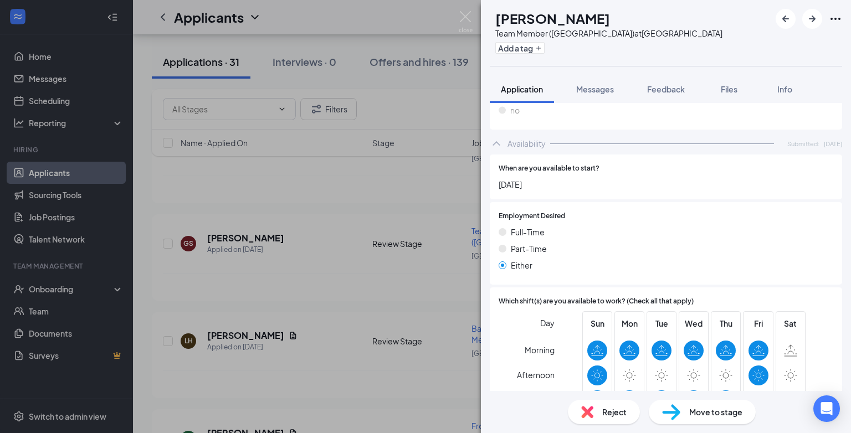
scroll to position [640, 0]
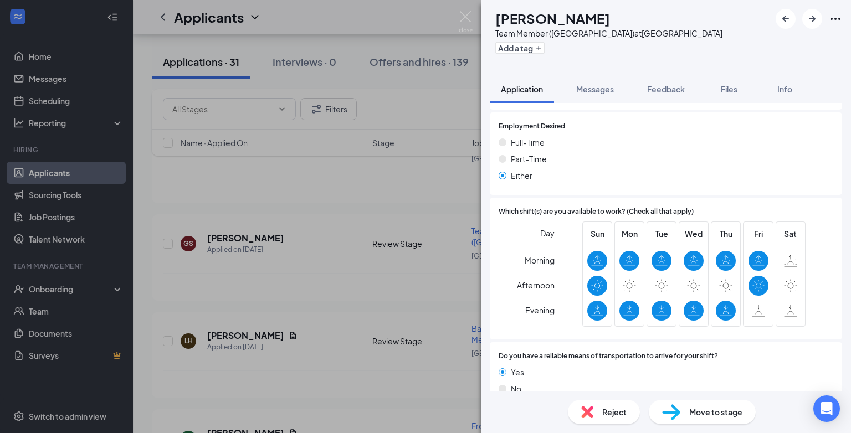
click at [614, 410] on span "Reject" at bounding box center [615, 412] width 24 height 12
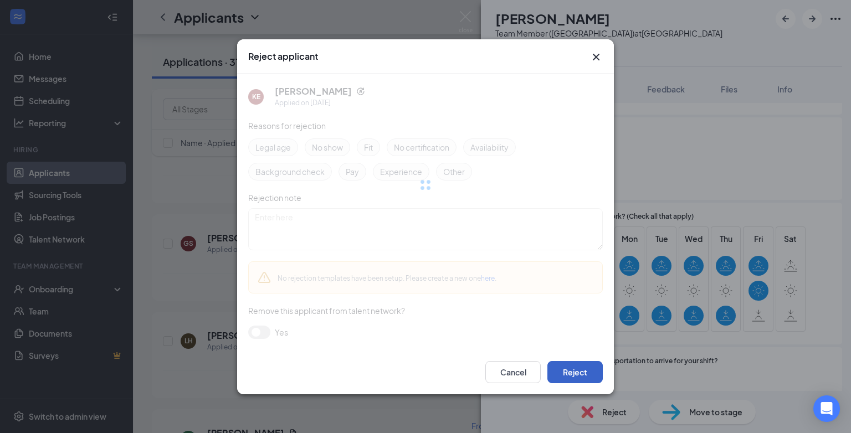
click at [565, 373] on button "Reject" at bounding box center [575, 372] width 55 height 22
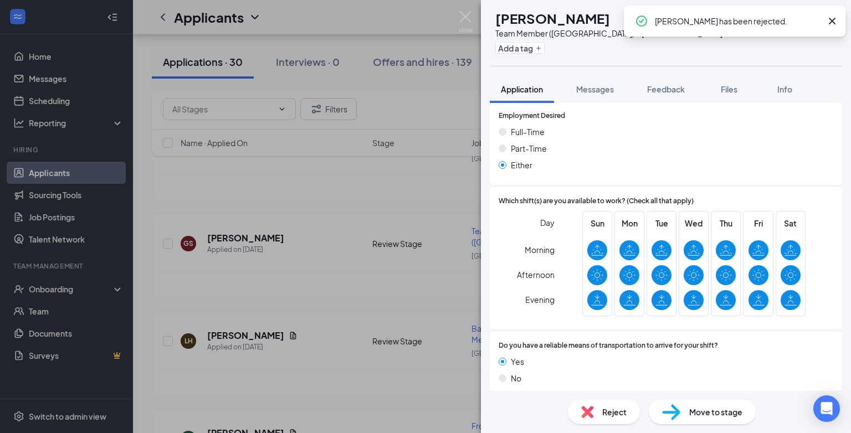
scroll to position [586, 0]
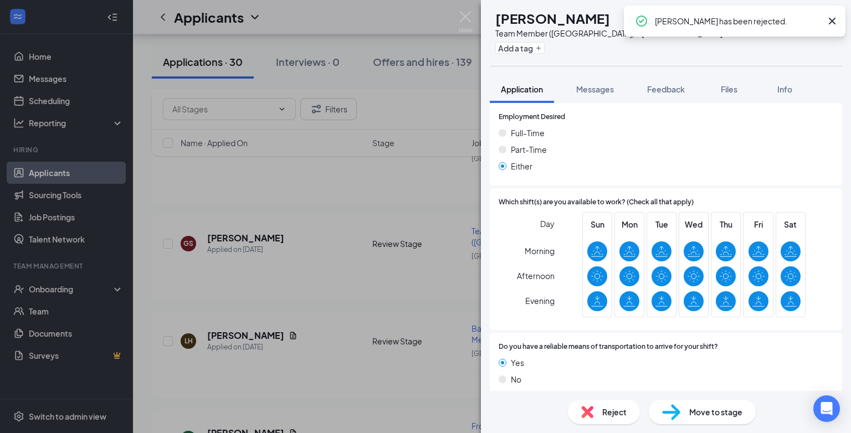
click at [330, 269] on div "GS Gavin Snead Team Member (Danville Mall) at Riverside Drive Add a tag Applica…" at bounding box center [425, 216] width 851 height 433
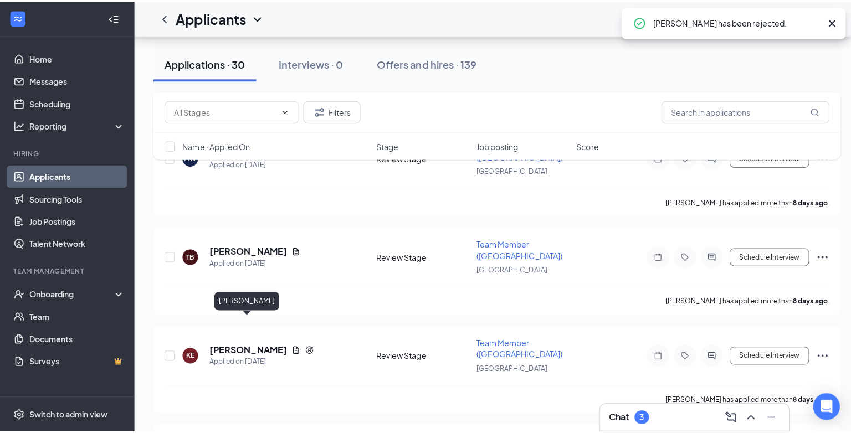
scroll to position [1978, 0]
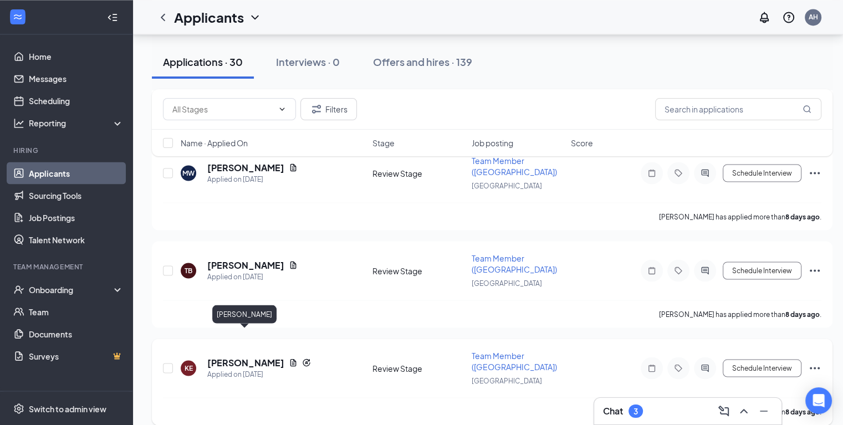
click at [266, 356] on h5 "Keasia Edmonds" at bounding box center [245, 362] width 77 height 12
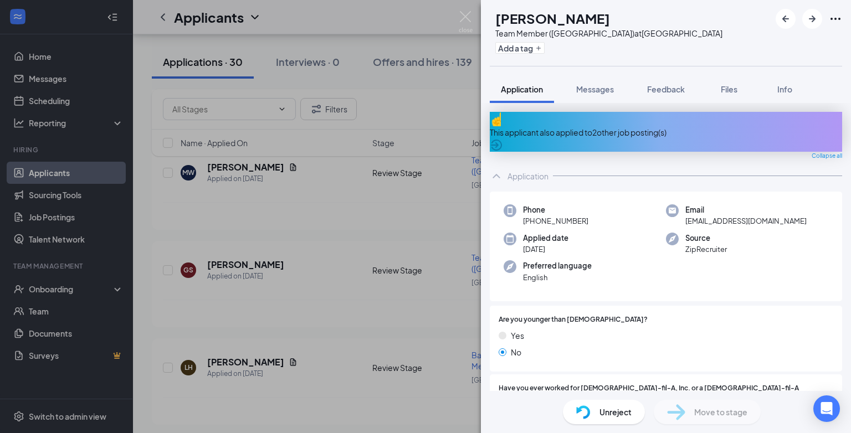
click at [297, 295] on div "KE Keasia Edmonds Team Member (Danville Mall) at Riverside Drive Add a tag Appl…" at bounding box center [425, 216] width 851 height 433
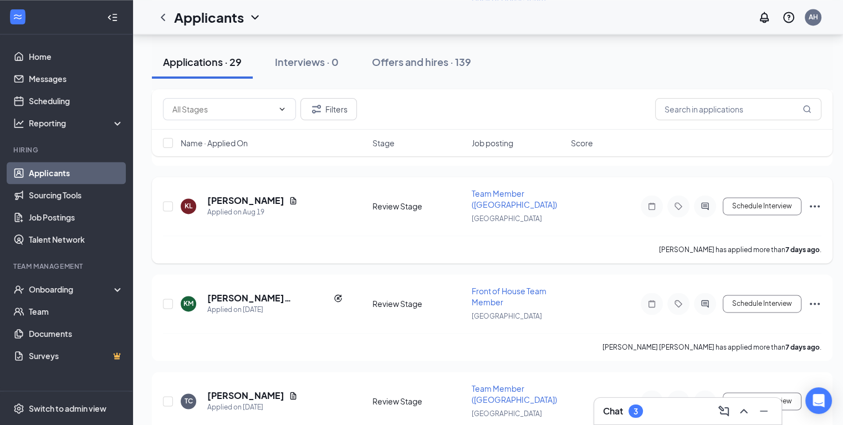
scroll to position [1645, 0]
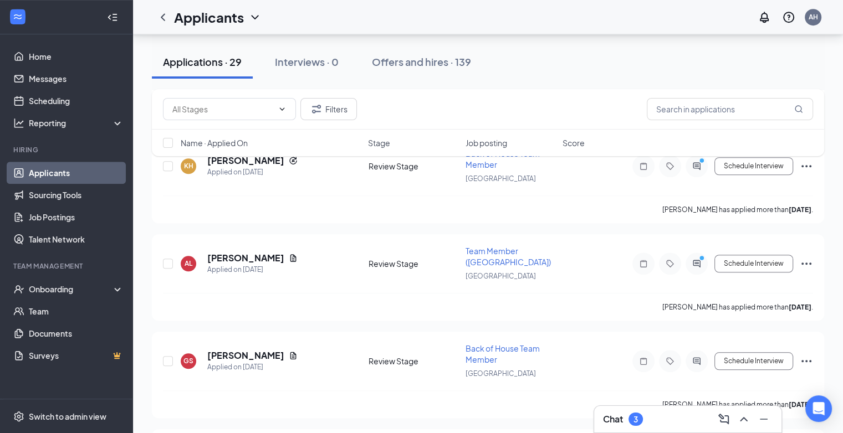
scroll to position [776, 0]
